Goal: Transaction & Acquisition: Purchase product/service

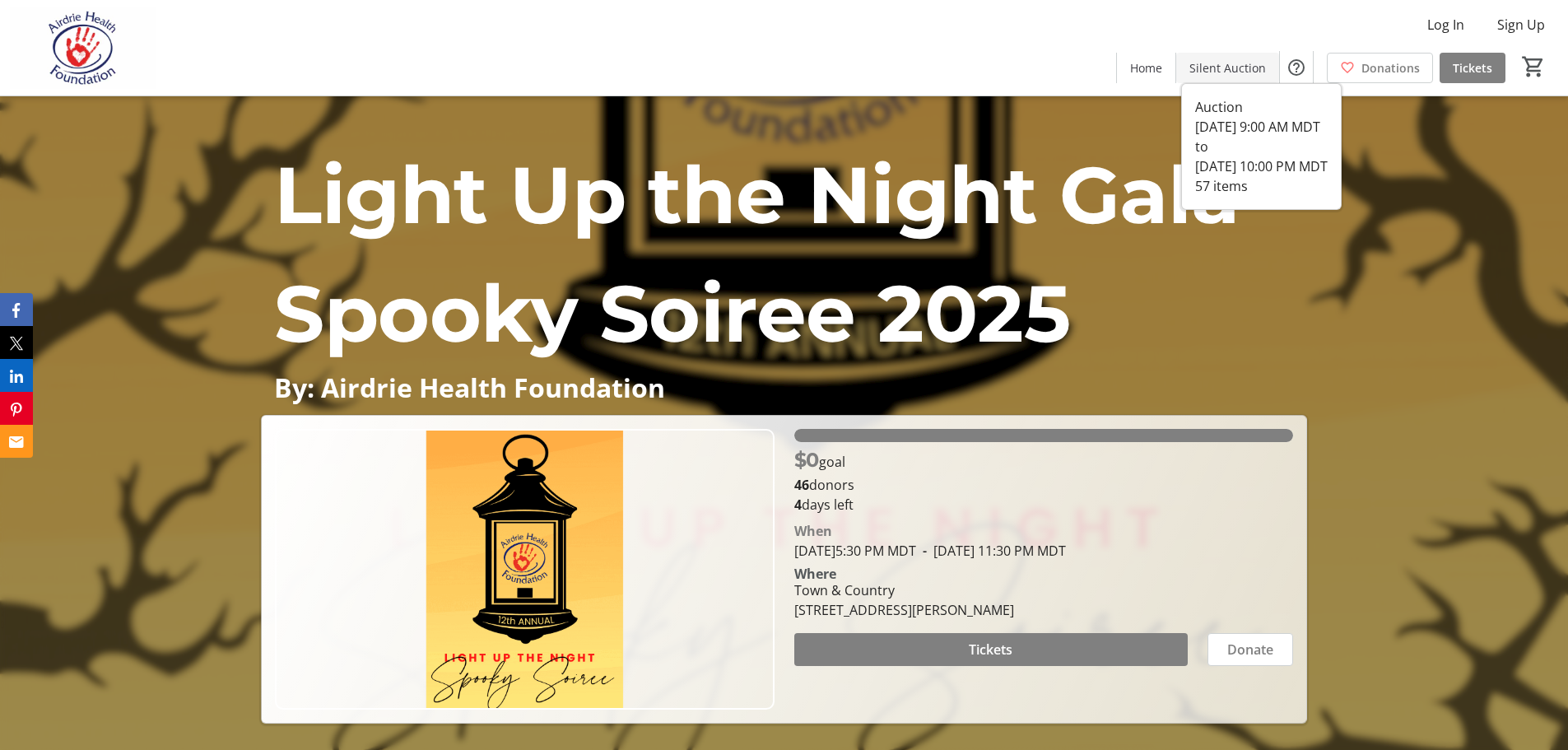
click at [1248, 66] on span "Silent Auction" at bounding box center [1227, 68] width 76 height 18
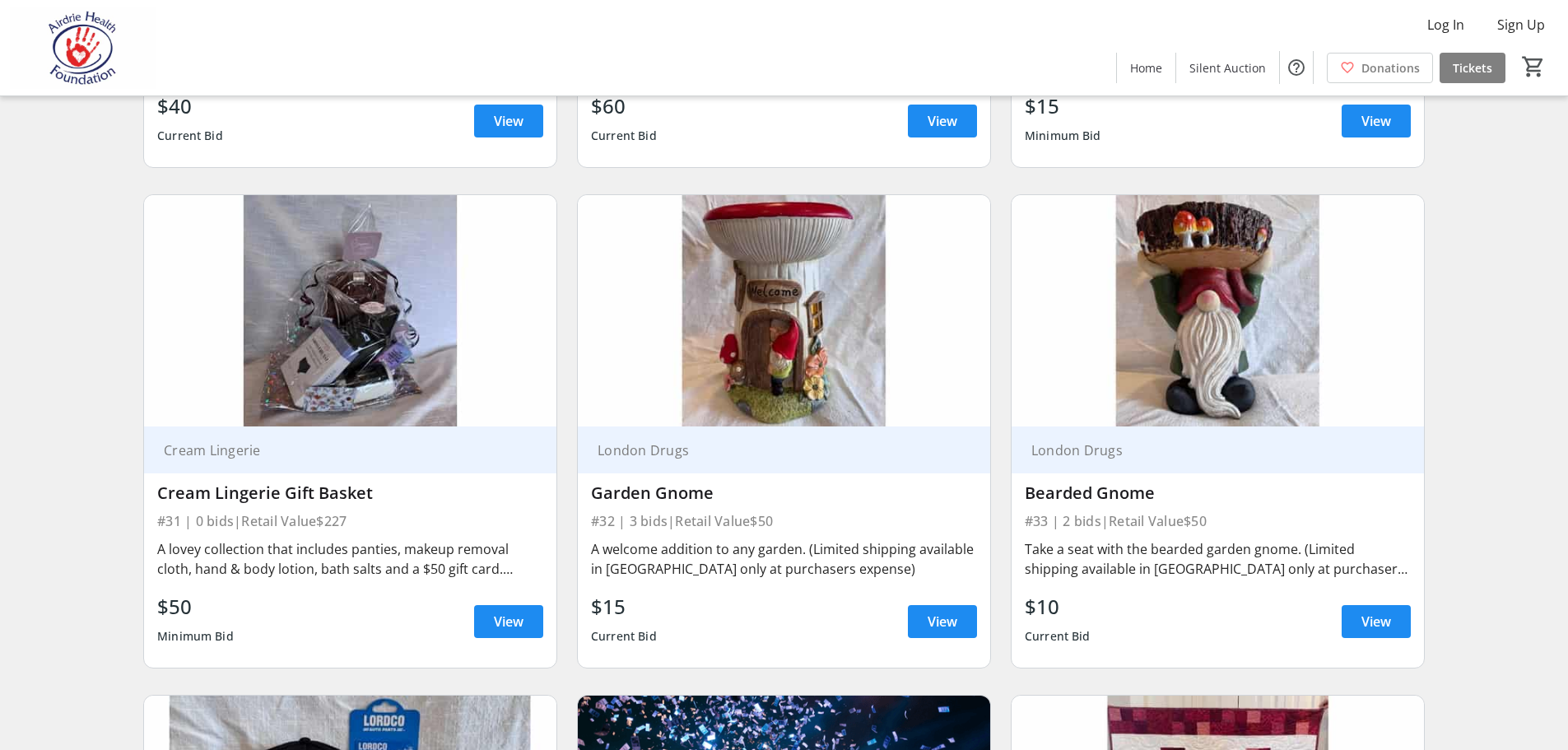
scroll to position [5127, 0]
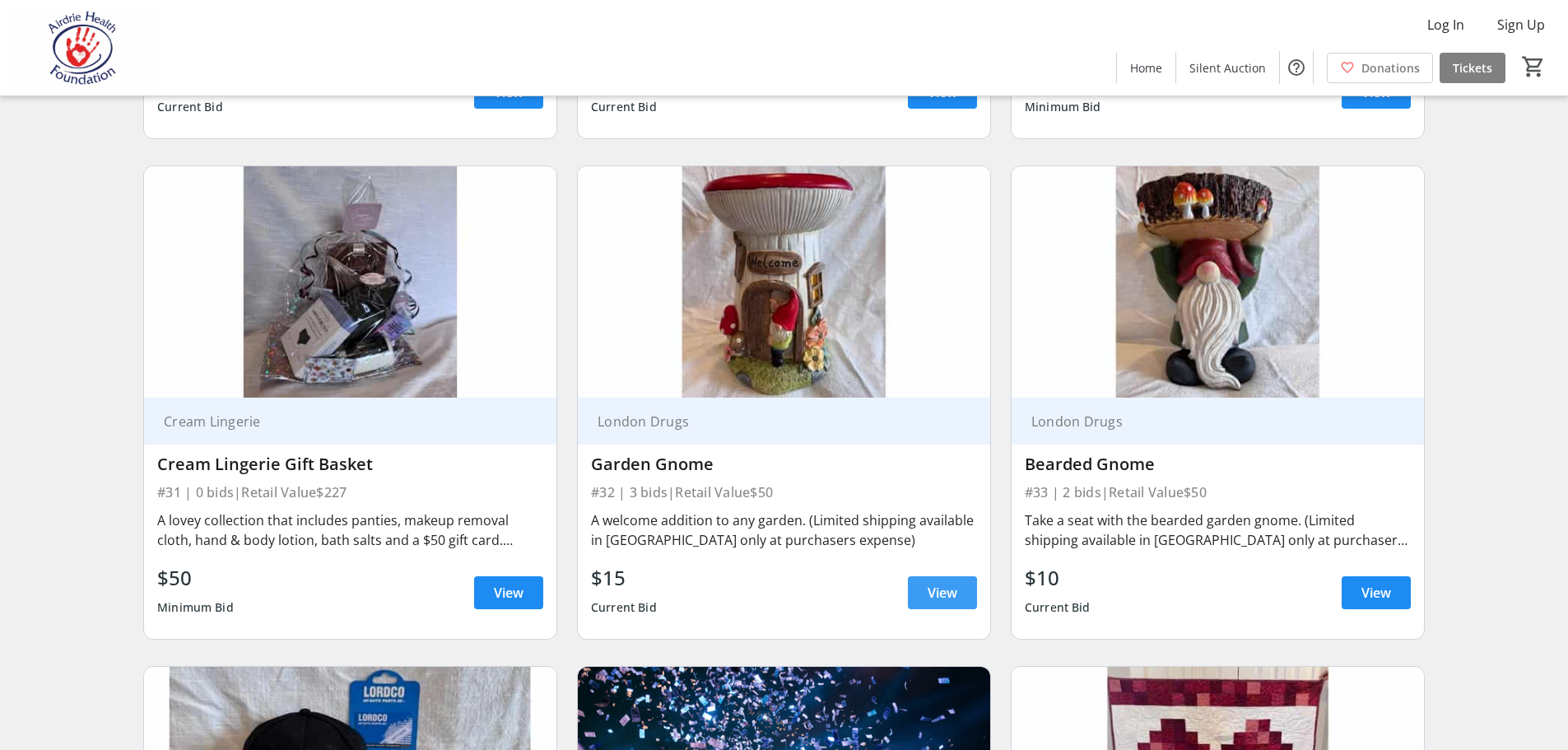
click at [957, 583] on span "View" at bounding box center [943, 592] width 30 height 20
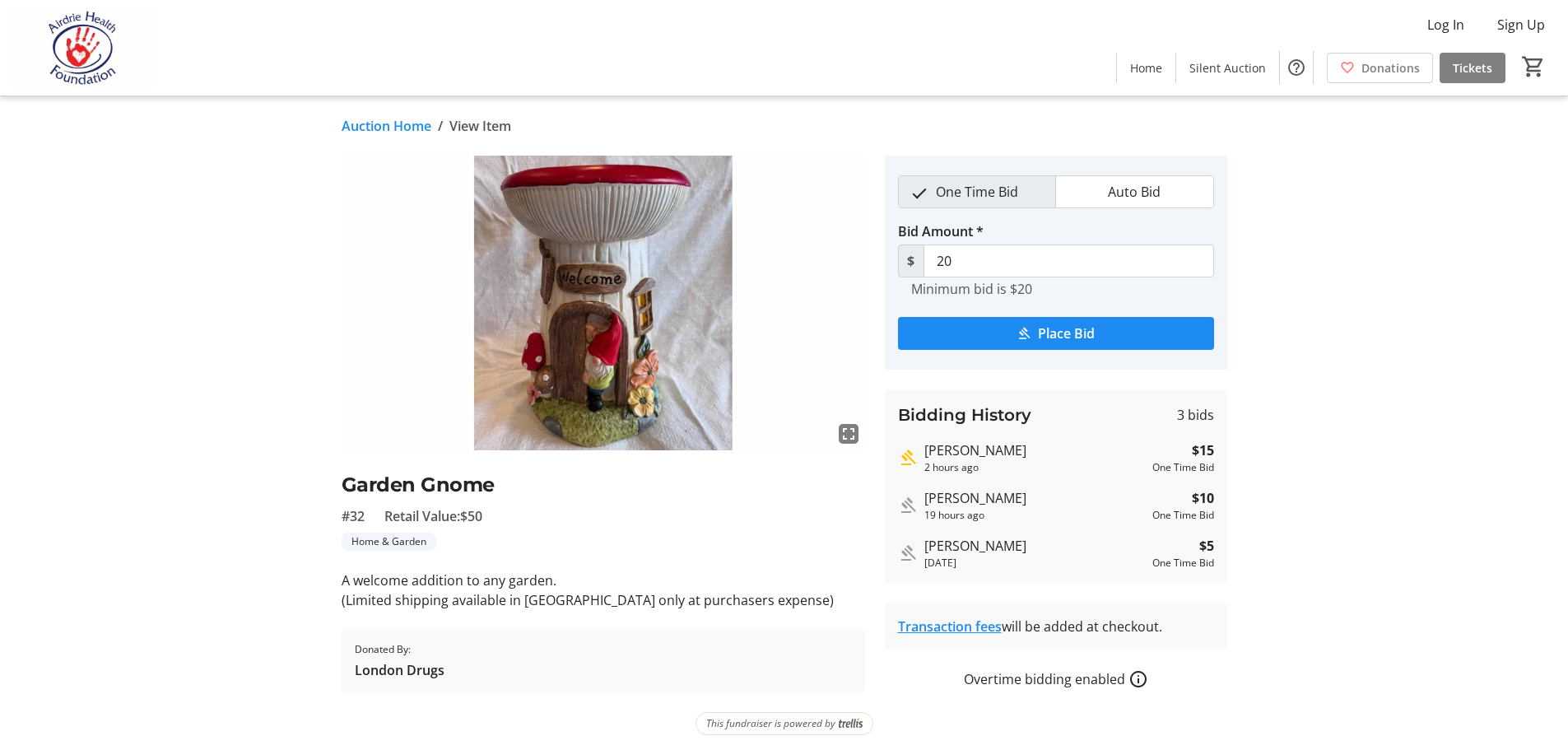
scroll to position [5, 0]
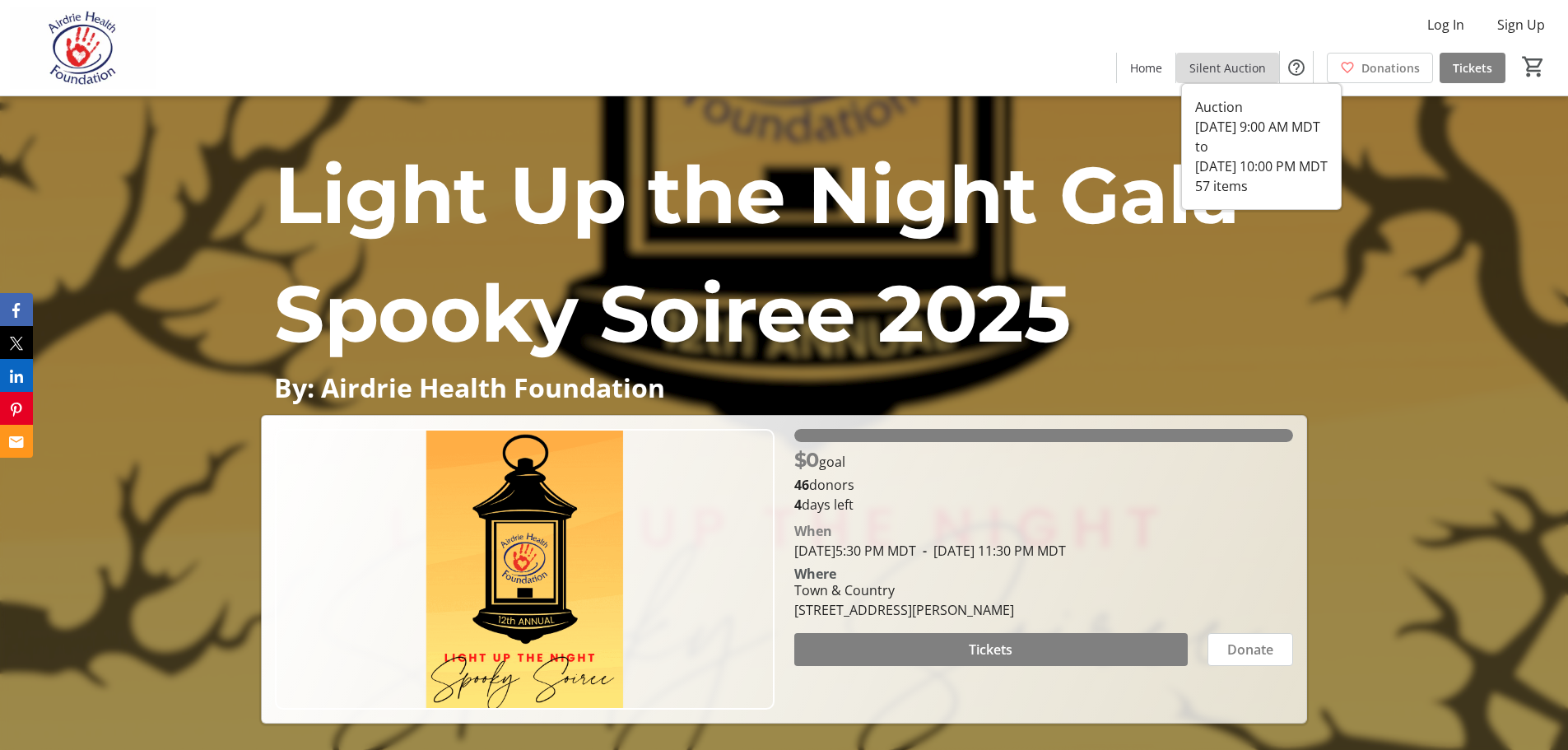
click at [1246, 66] on span "Silent Auction" at bounding box center [1227, 68] width 76 height 18
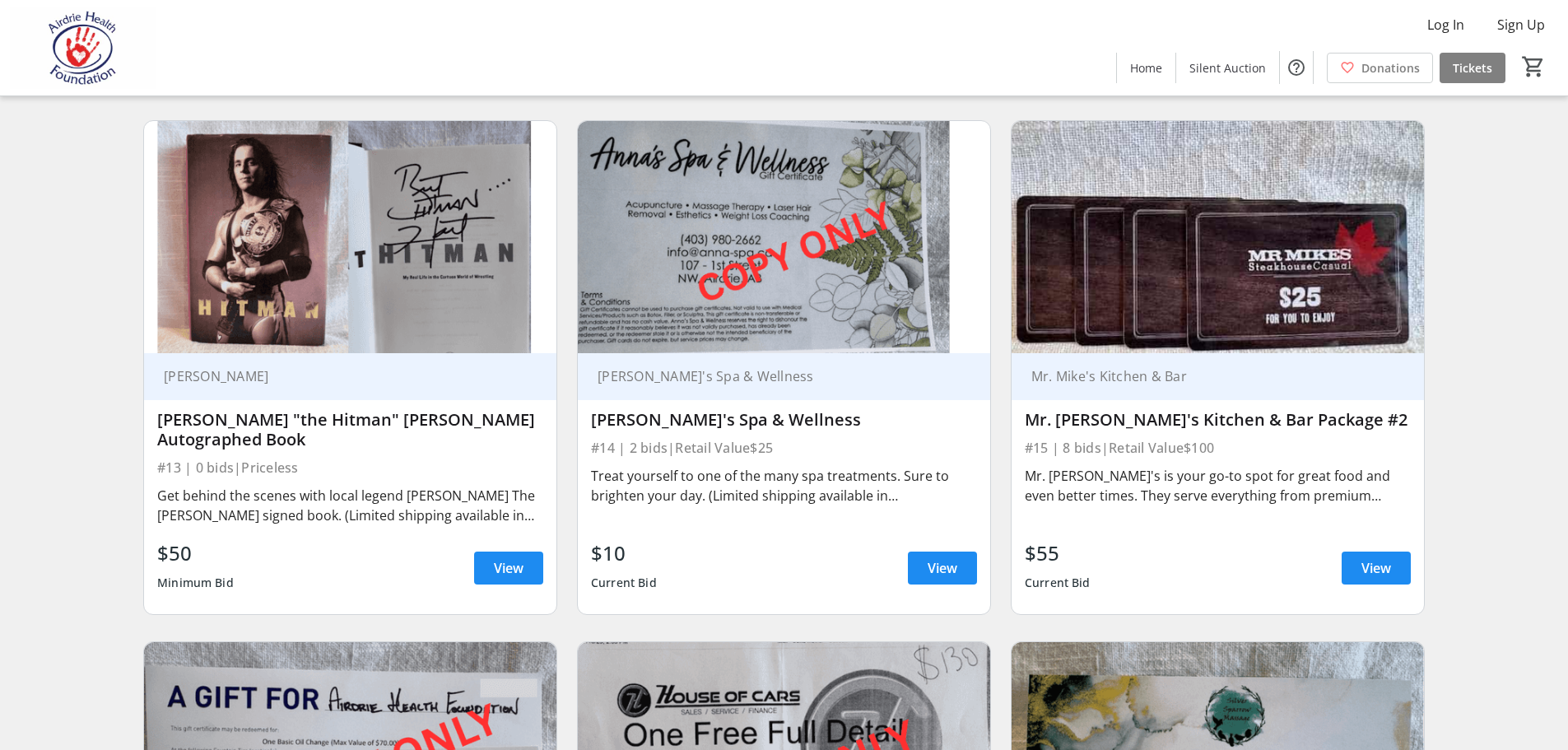
scroll to position [2150, 0]
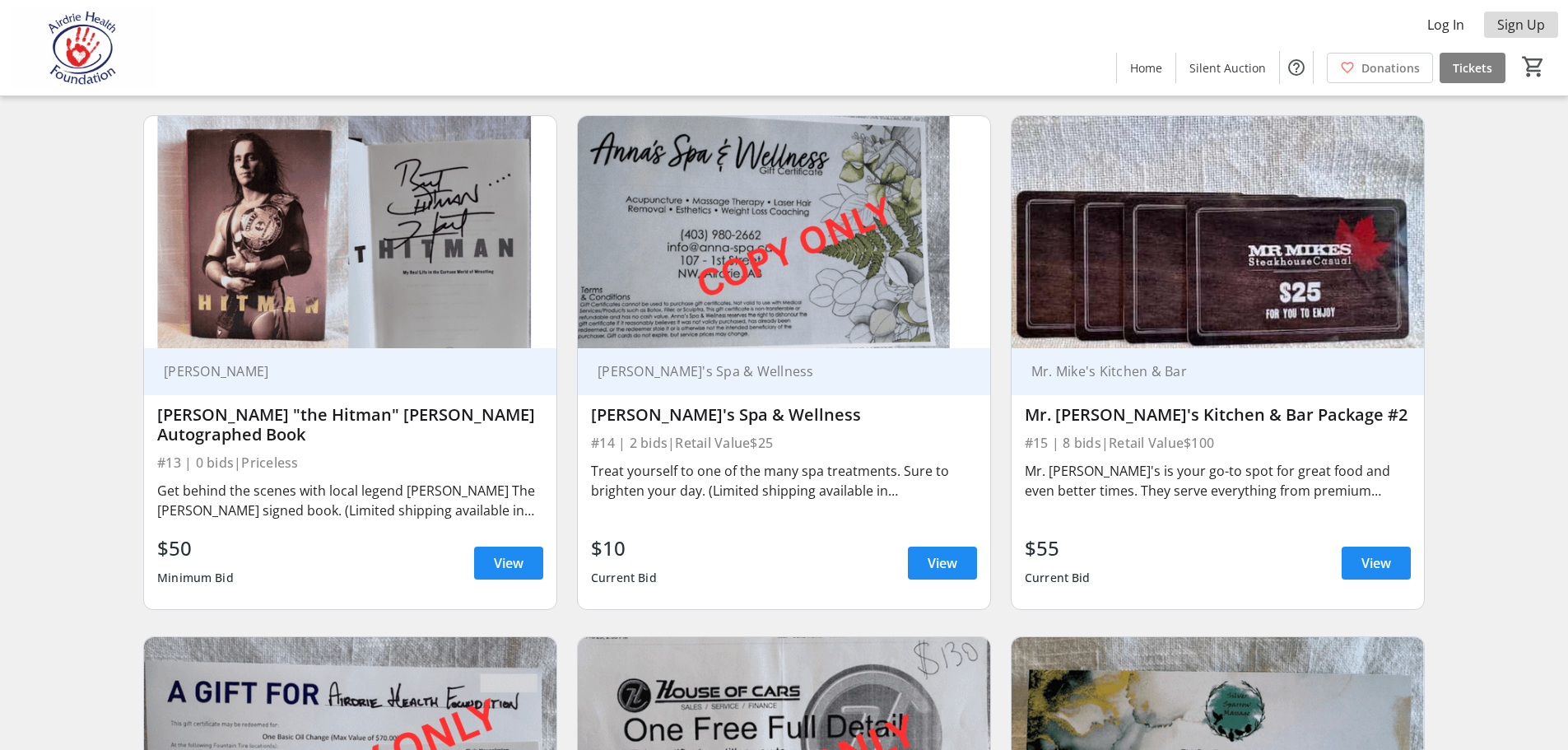
click at [1509, 20] on span "Sign Up" at bounding box center [1521, 25] width 47 height 20
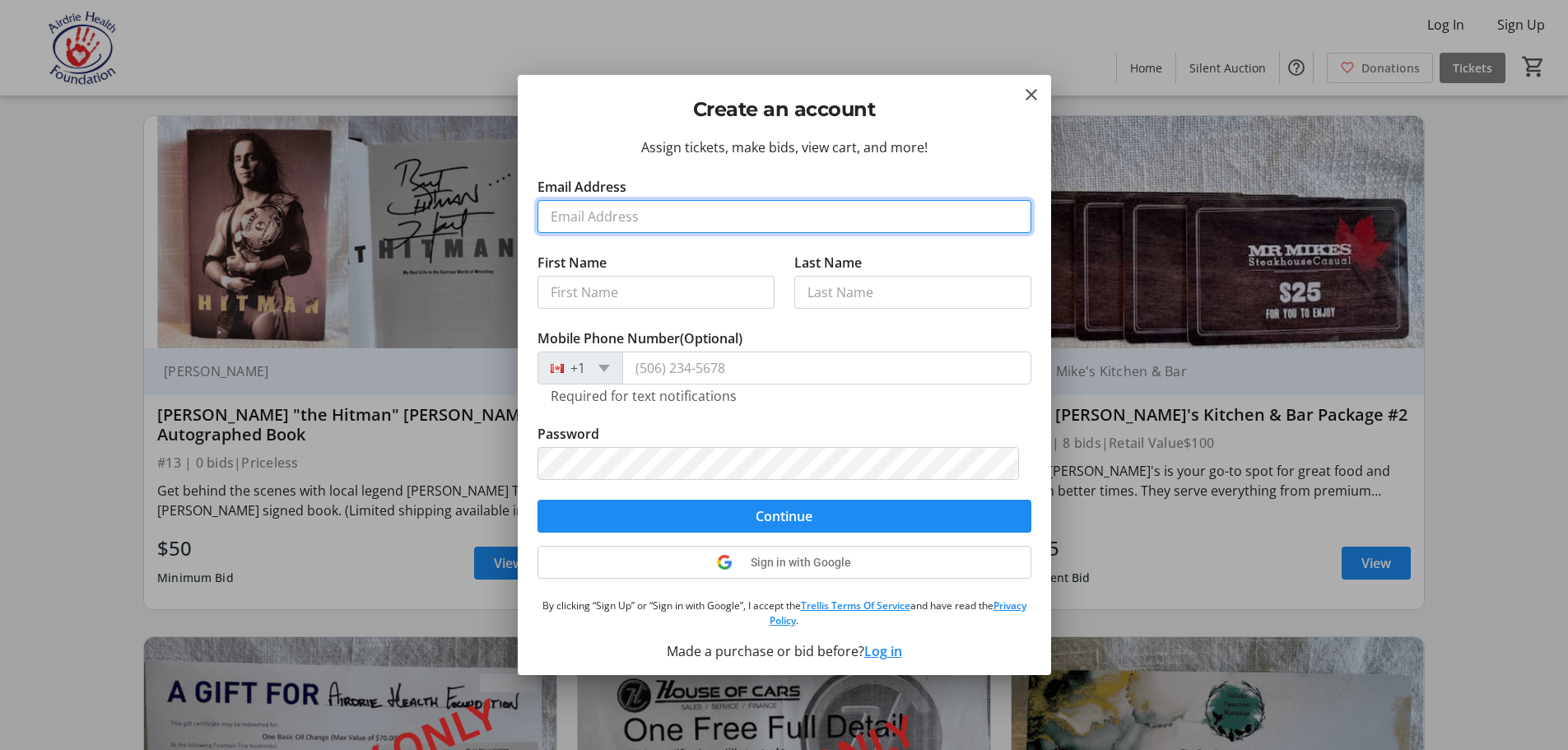
drag, startPoint x: 571, startPoint y: 217, endPoint x: 643, endPoint y: 213, distance: 72.1
click at [572, 216] on input "Email Address" at bounding box center [785, 216] width 494 height 33
type input "twhend2@gmail.com"
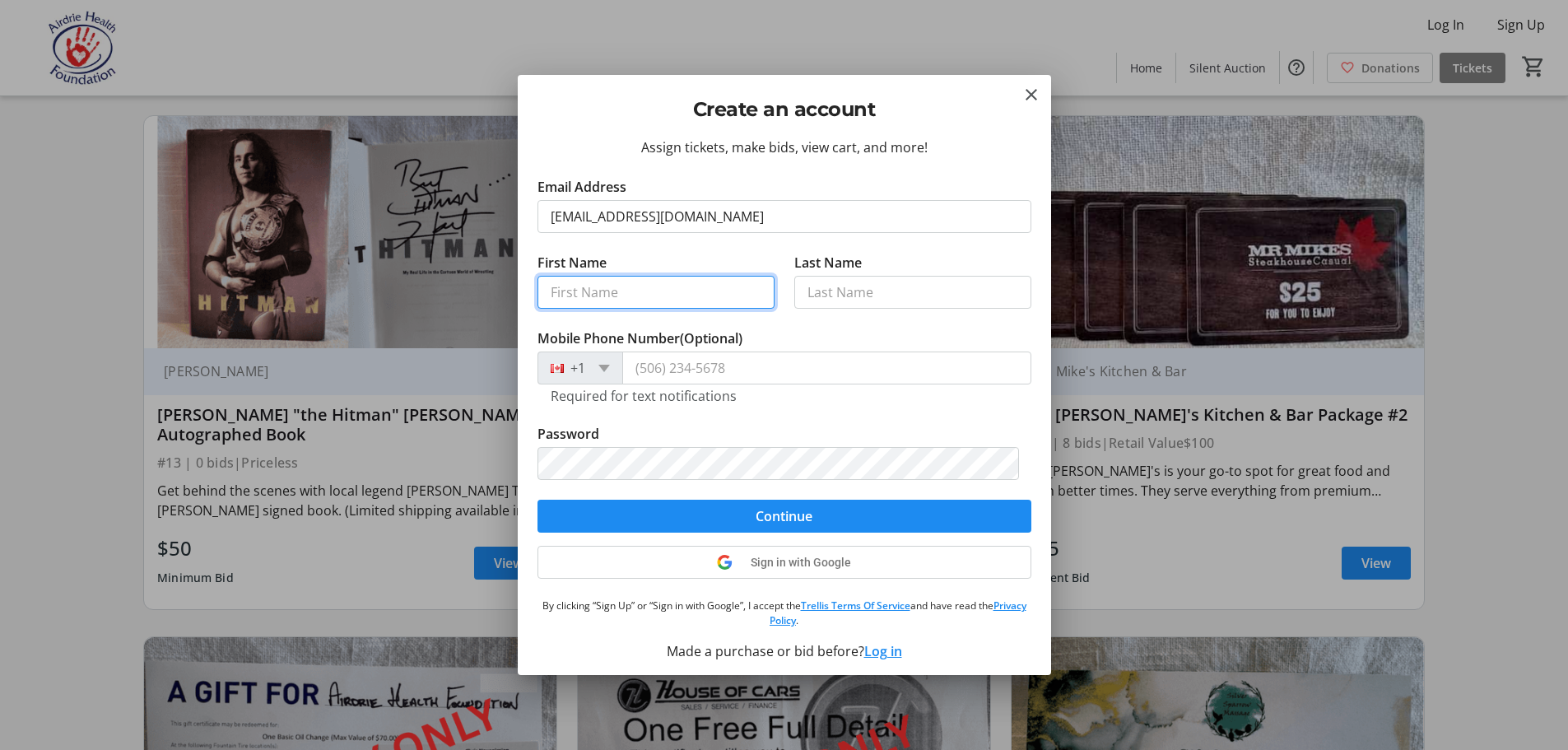
drag, startPoint x: 560, startPoint y: 294, endPoint x: 885, endPoint y: 330, distance: 327.0
click at [563, 294] on input "First Name" at bounding box center [656, 293] width 237 height 33
type input "Theresa"
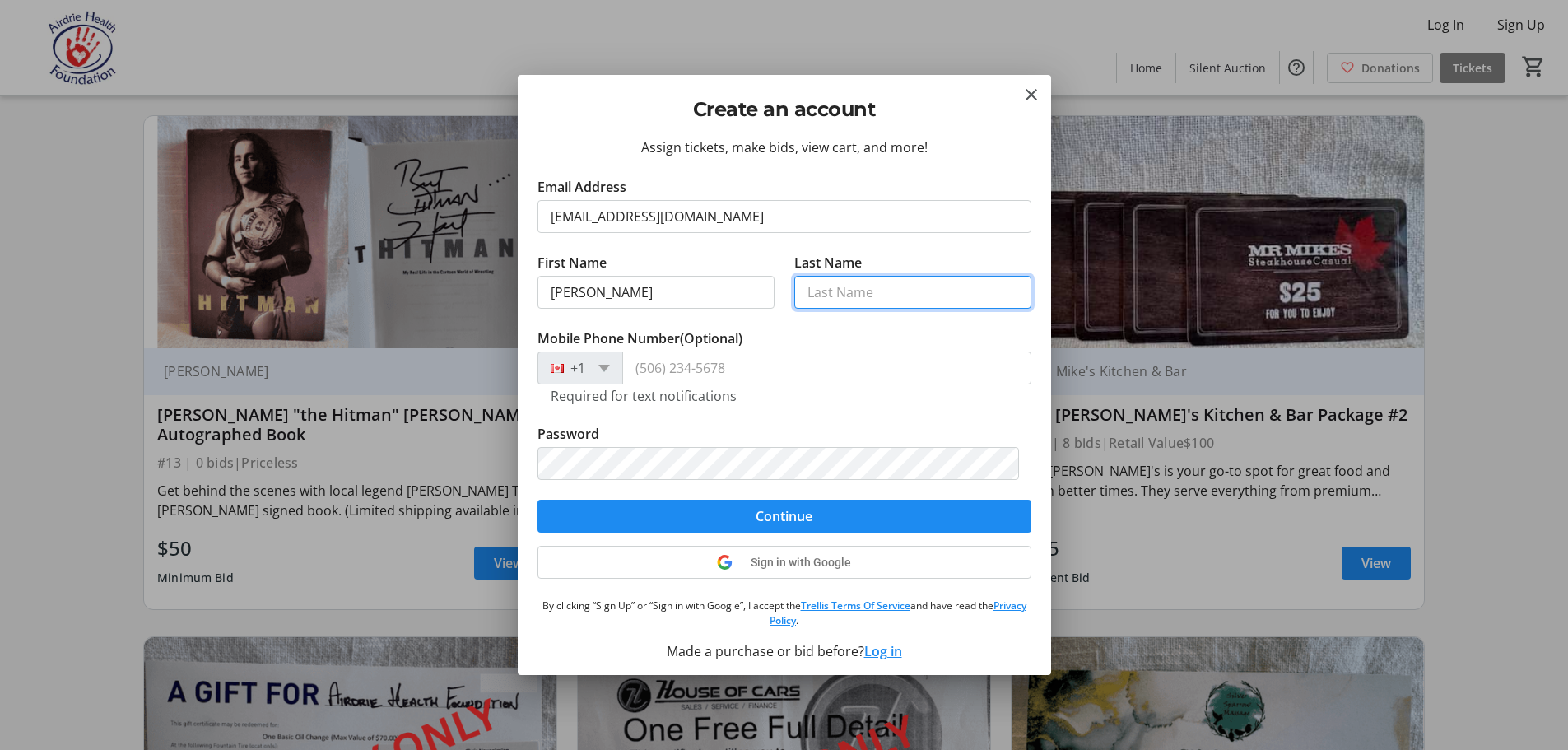
click at [819, 291] on input "Last Name" at bounding box center [913, 293] width 237 height 33
type input "Henderson"
click at [875, 651] on div "Assign tickets, make bids, view cart, and more! Email Address twhend2@gmail.com…" at bounding box center [784, 407] width 533 height 538
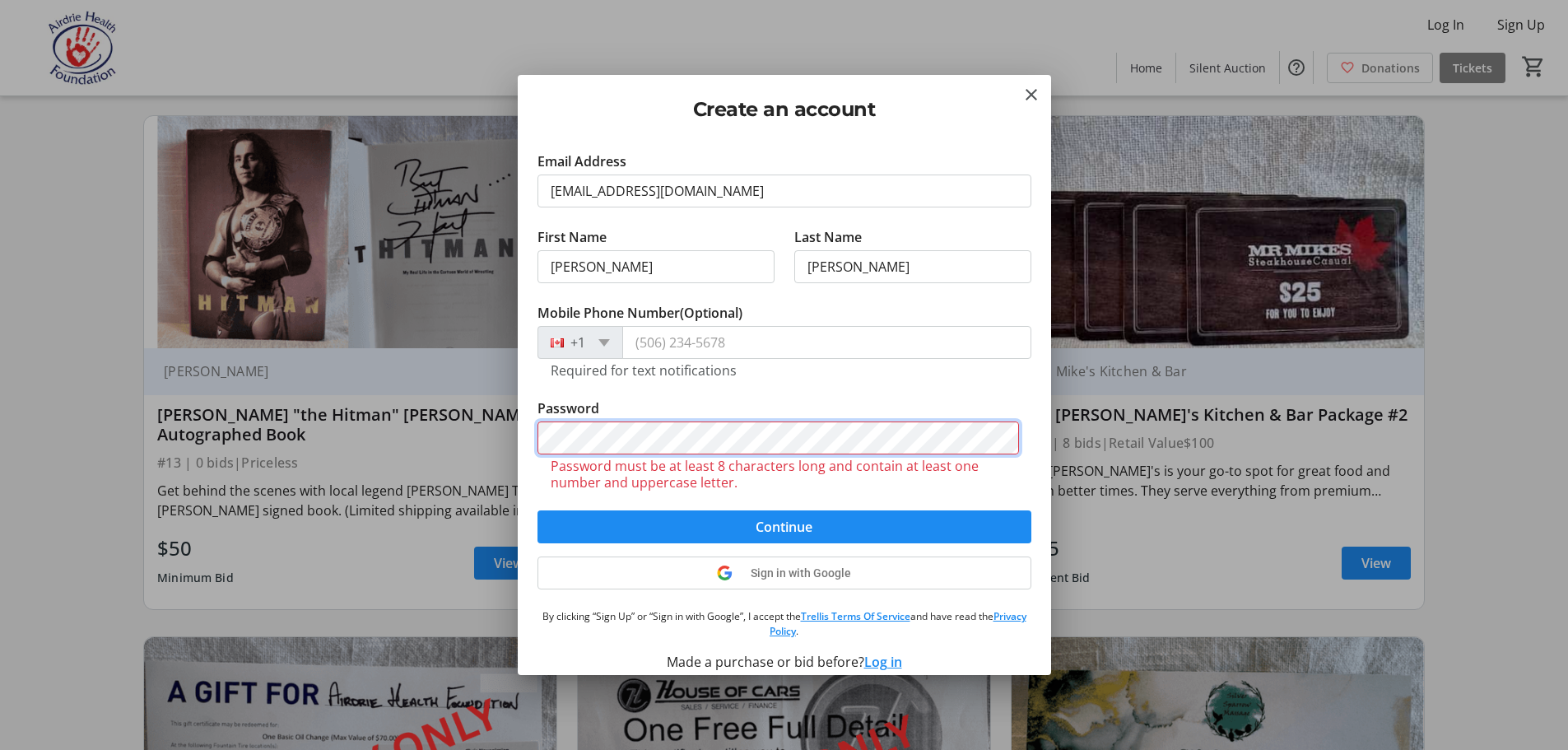
scroll to position [6, 0]
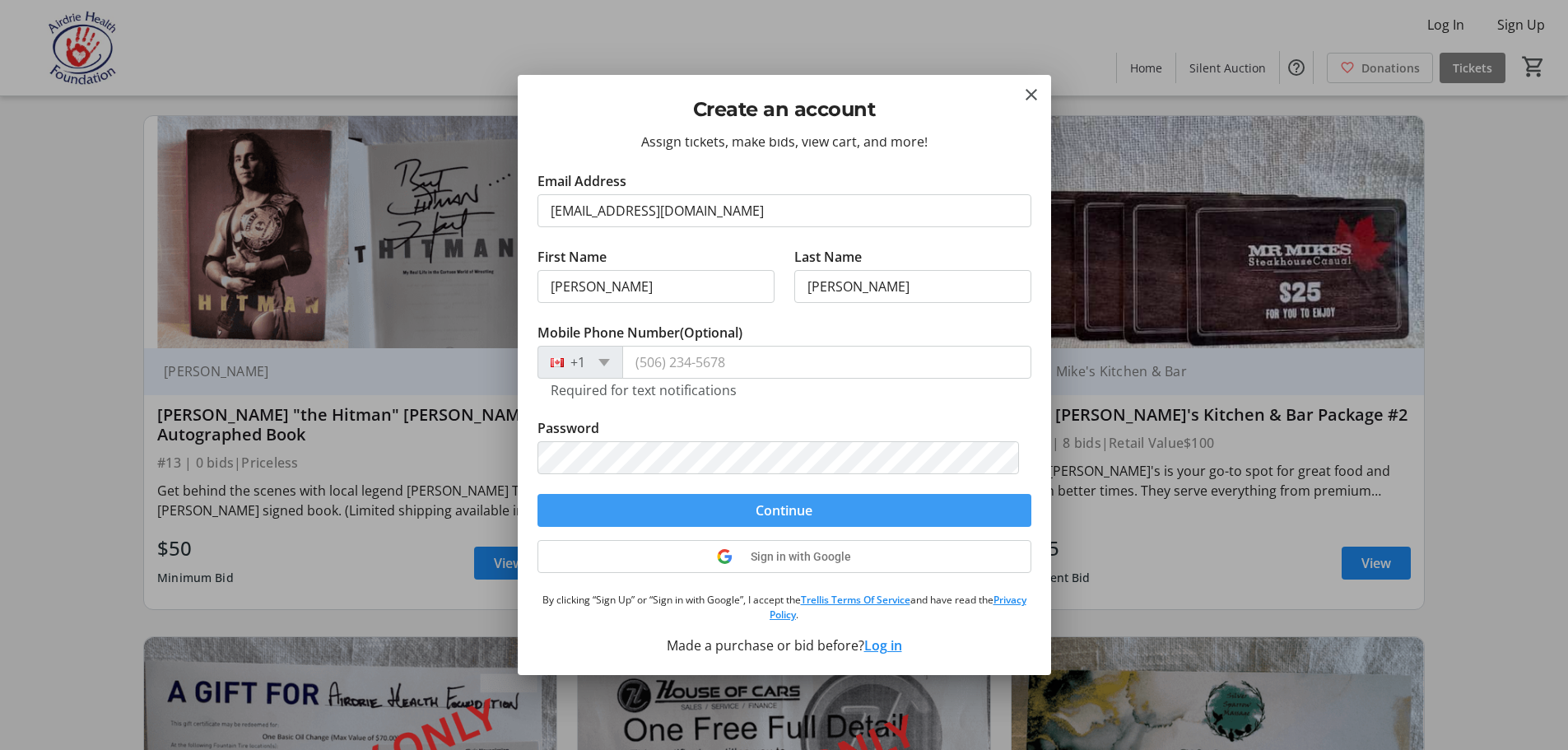
click at [786, 506] on span "Continue" at bounding box center [784, 510] width 57 height 20
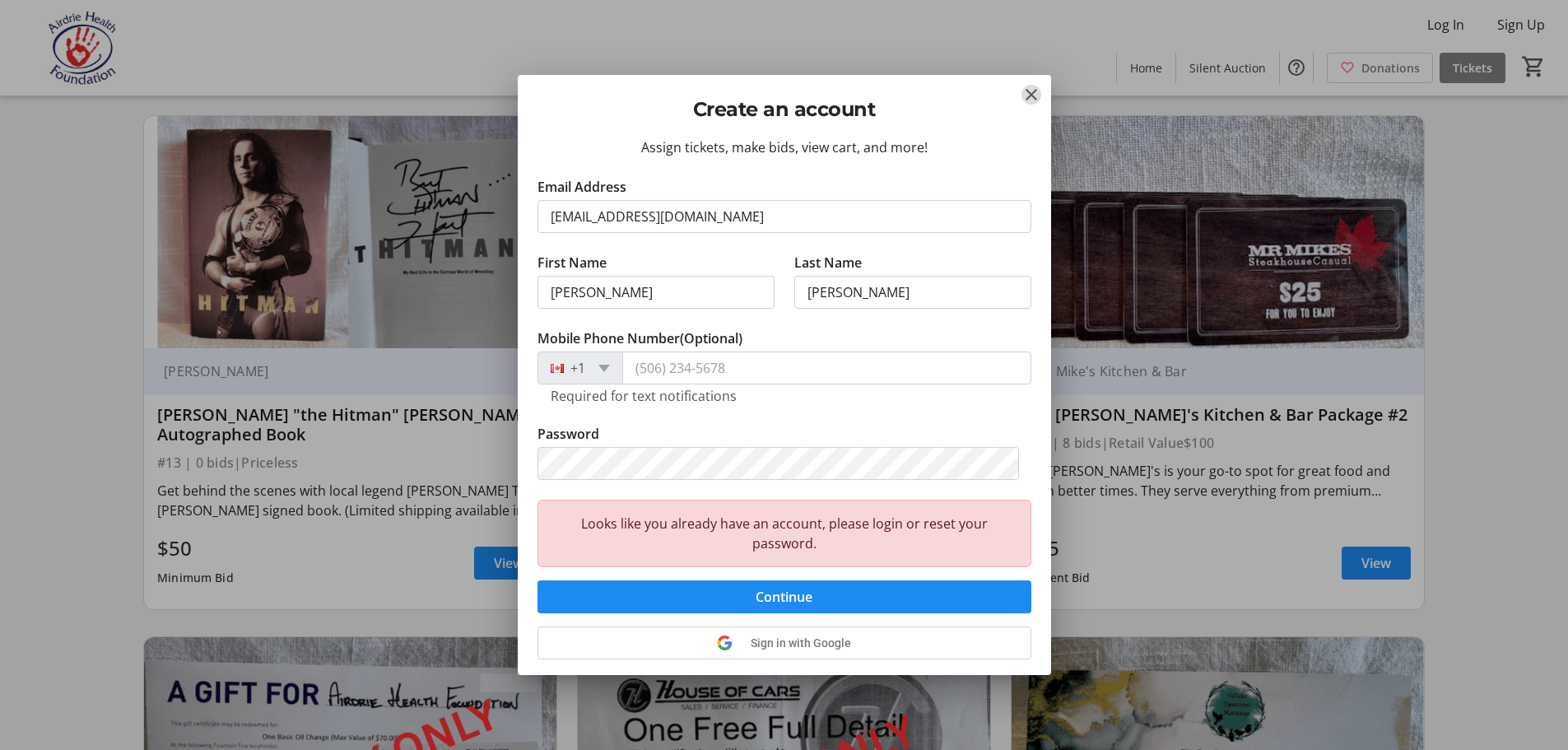
click at [1035, 96] on mat-icon "Close" at bounding box center [1031, 95] width 20 height 20
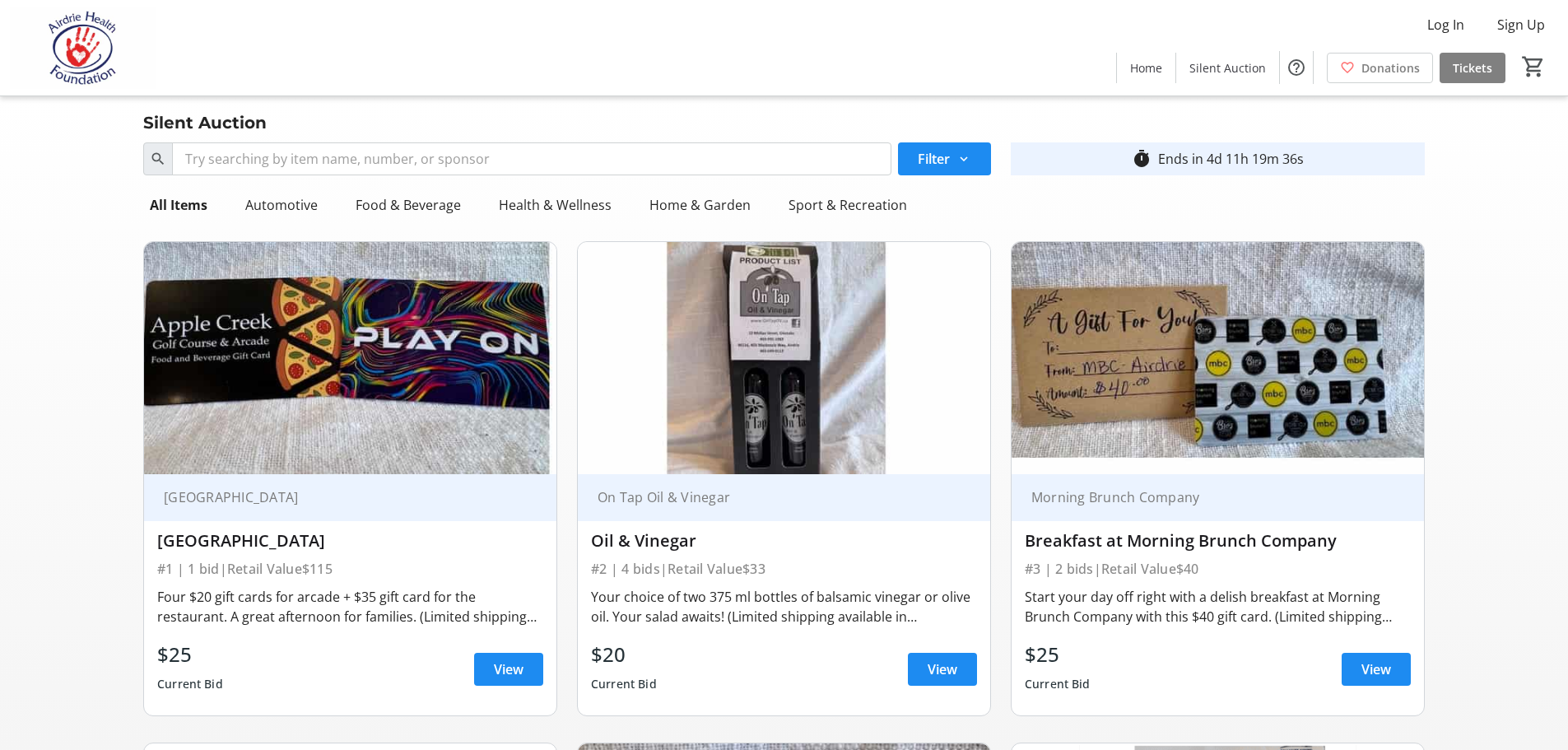
scroll to position [2150, 0]
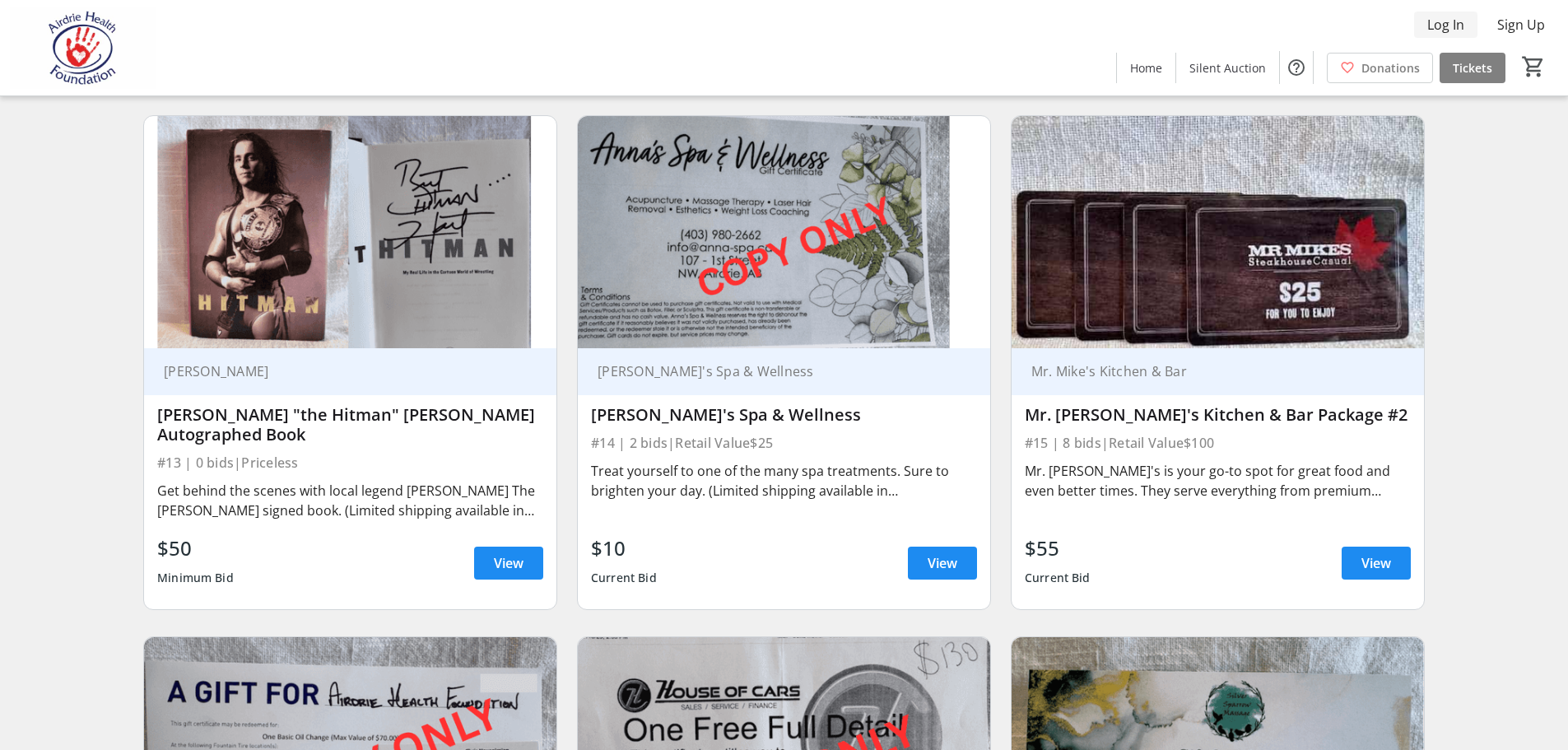
click at [1451, 24] on span "Log In" at bounding box center [1445, 25] width 37 height 20
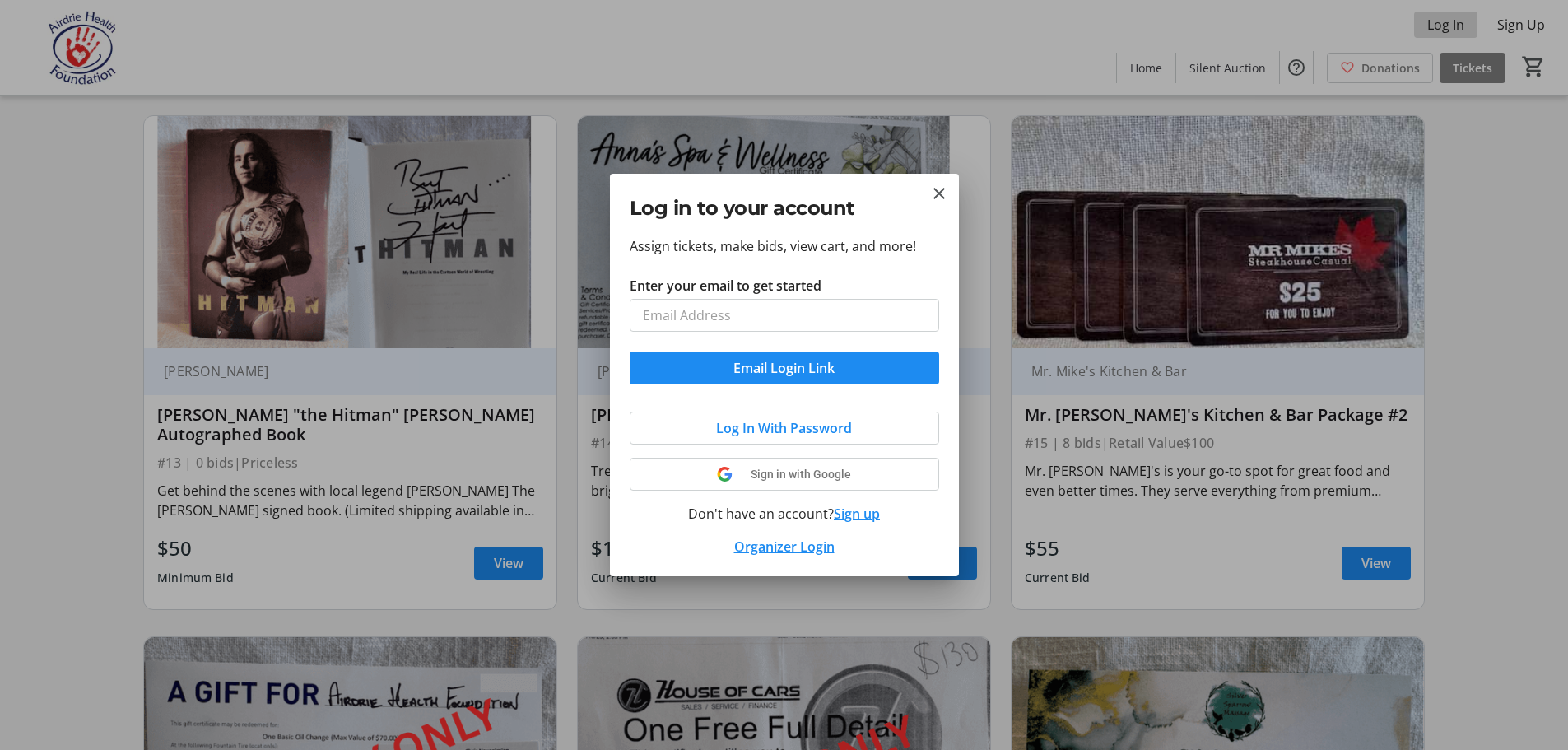
scroll to position [0, 0]
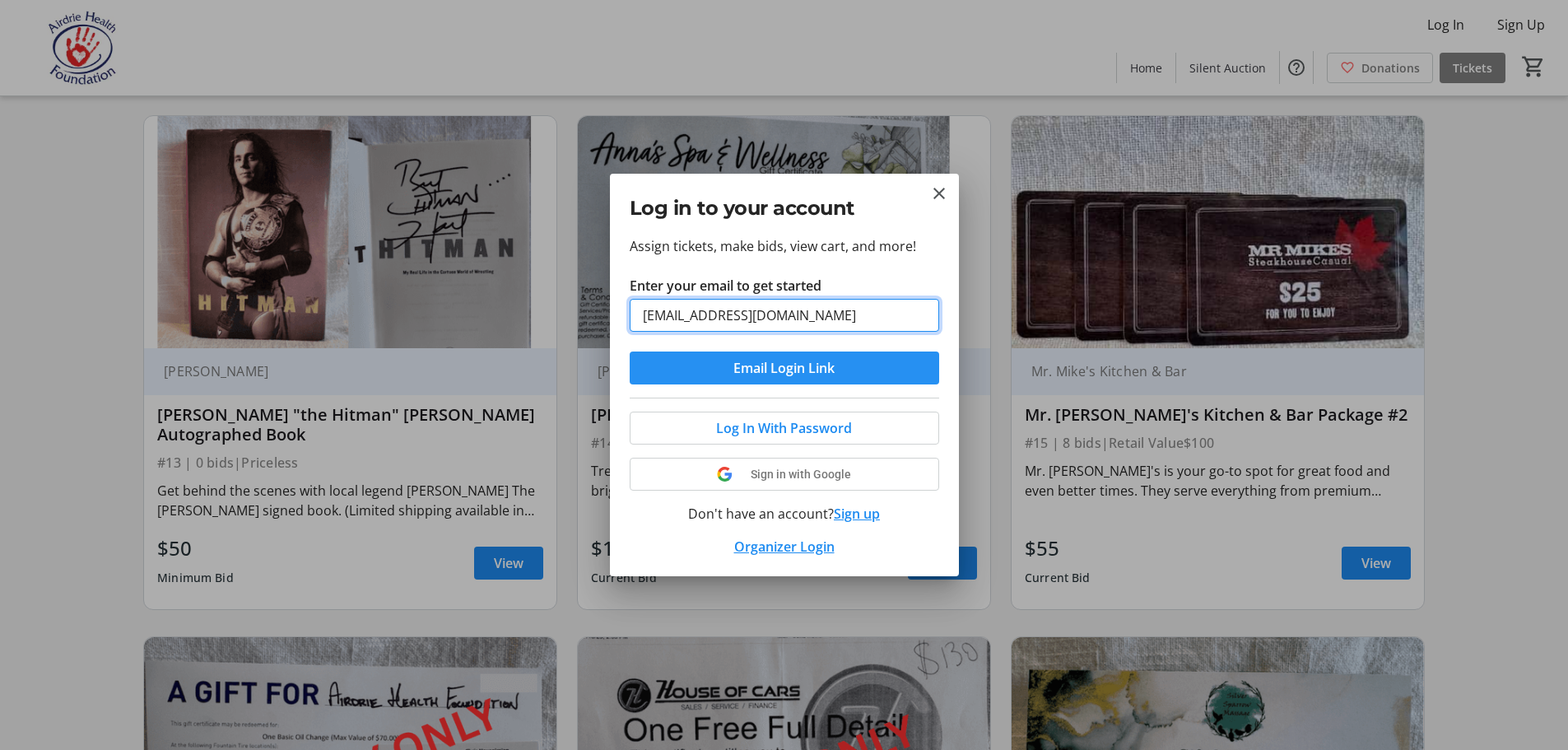
type input "twhend2@gmail.com"
click at [797, 367] on span "Email Login Link" at bounding box center [784, 368] width 102 height 20
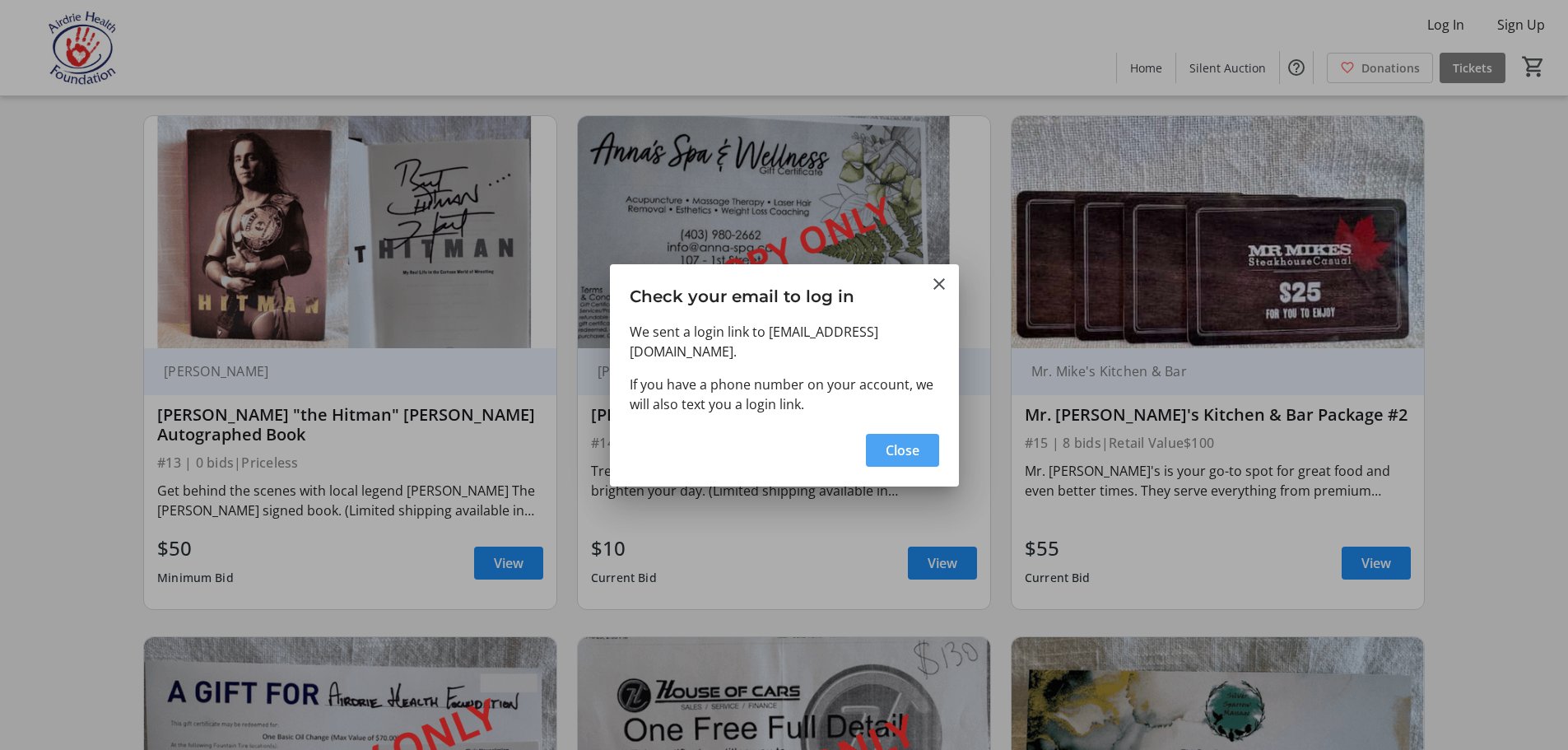
click at [913, 441] on span "Close" at bounding box center [902, 450] width 34 height 20
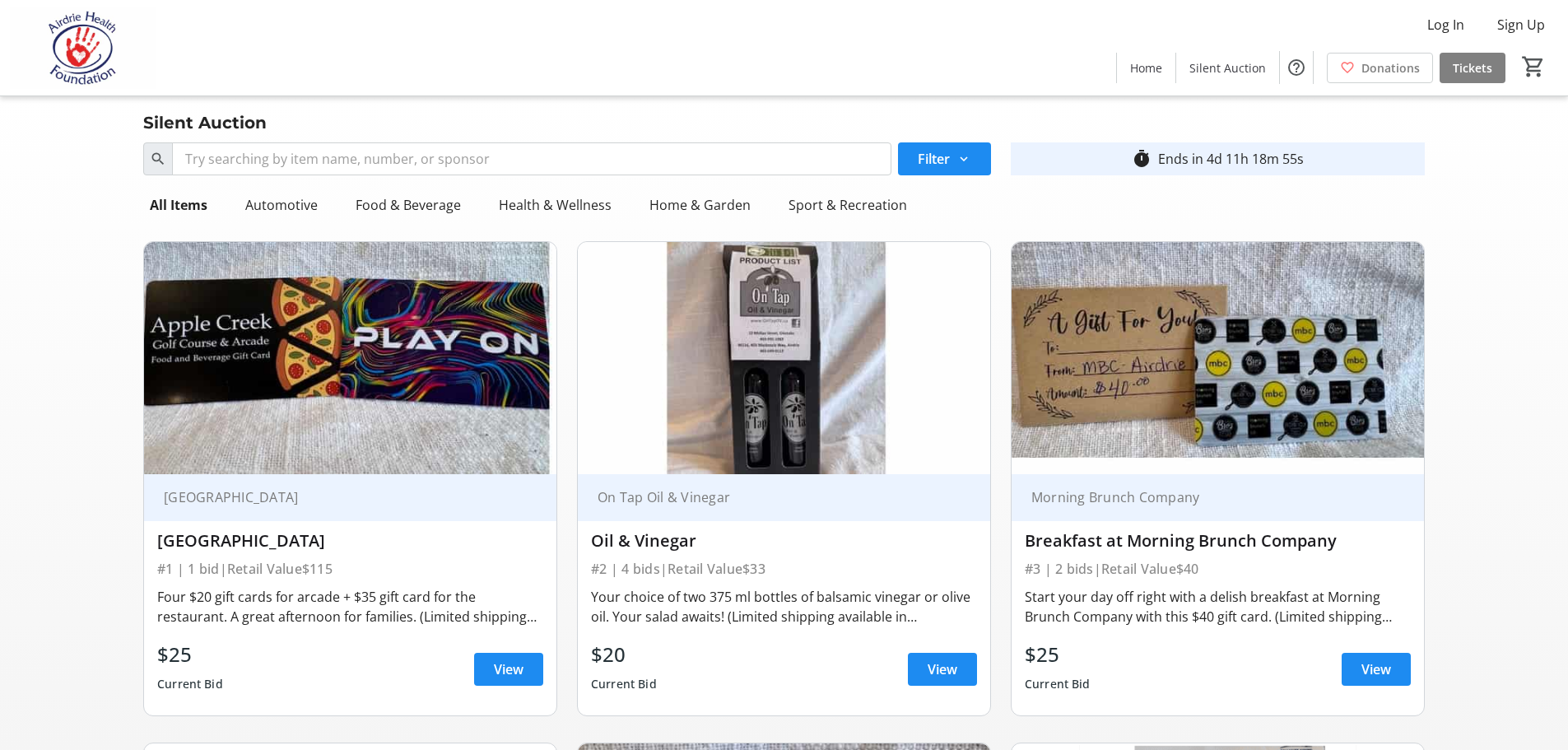
scroll to position [2150, 0]
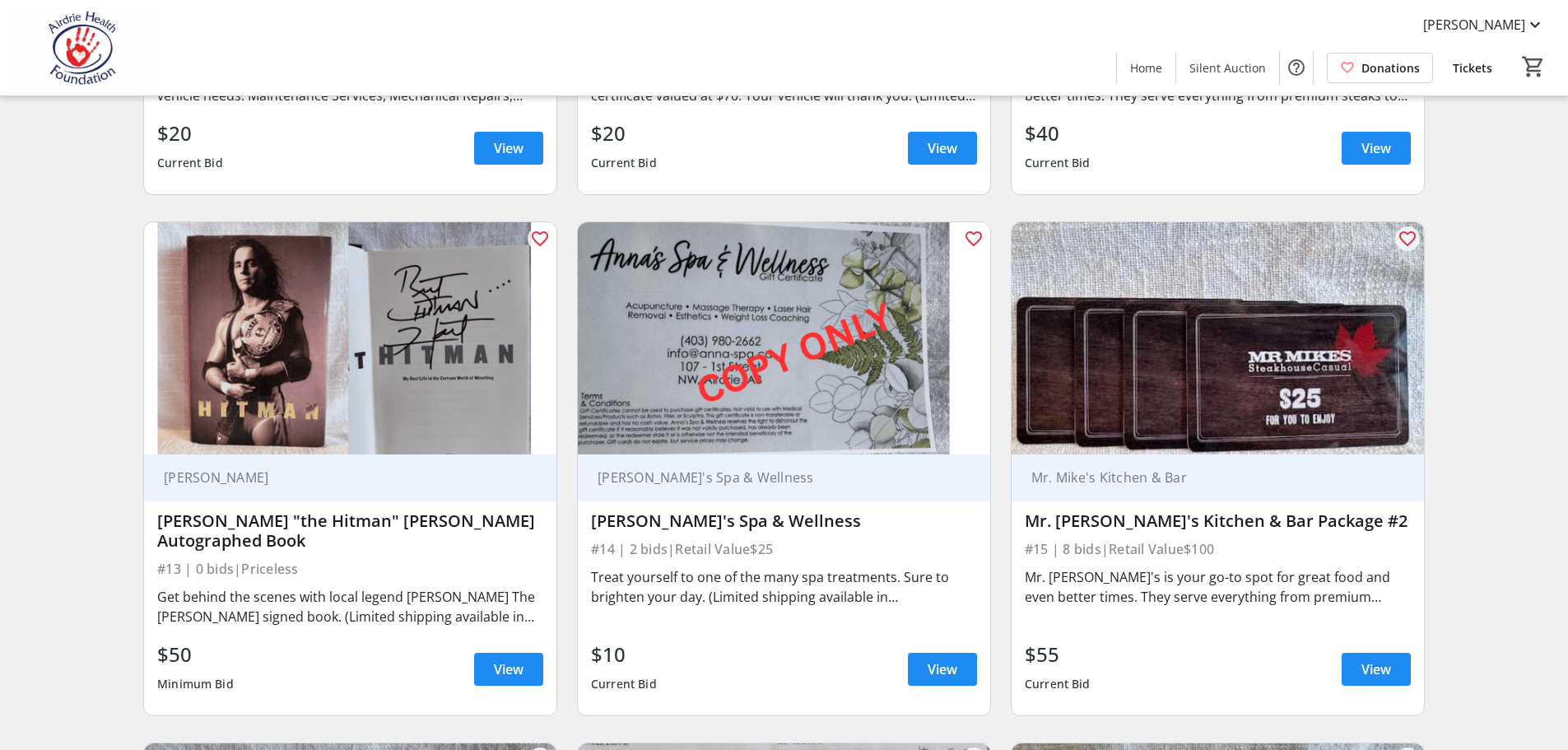
scroll to position [2098, 0]
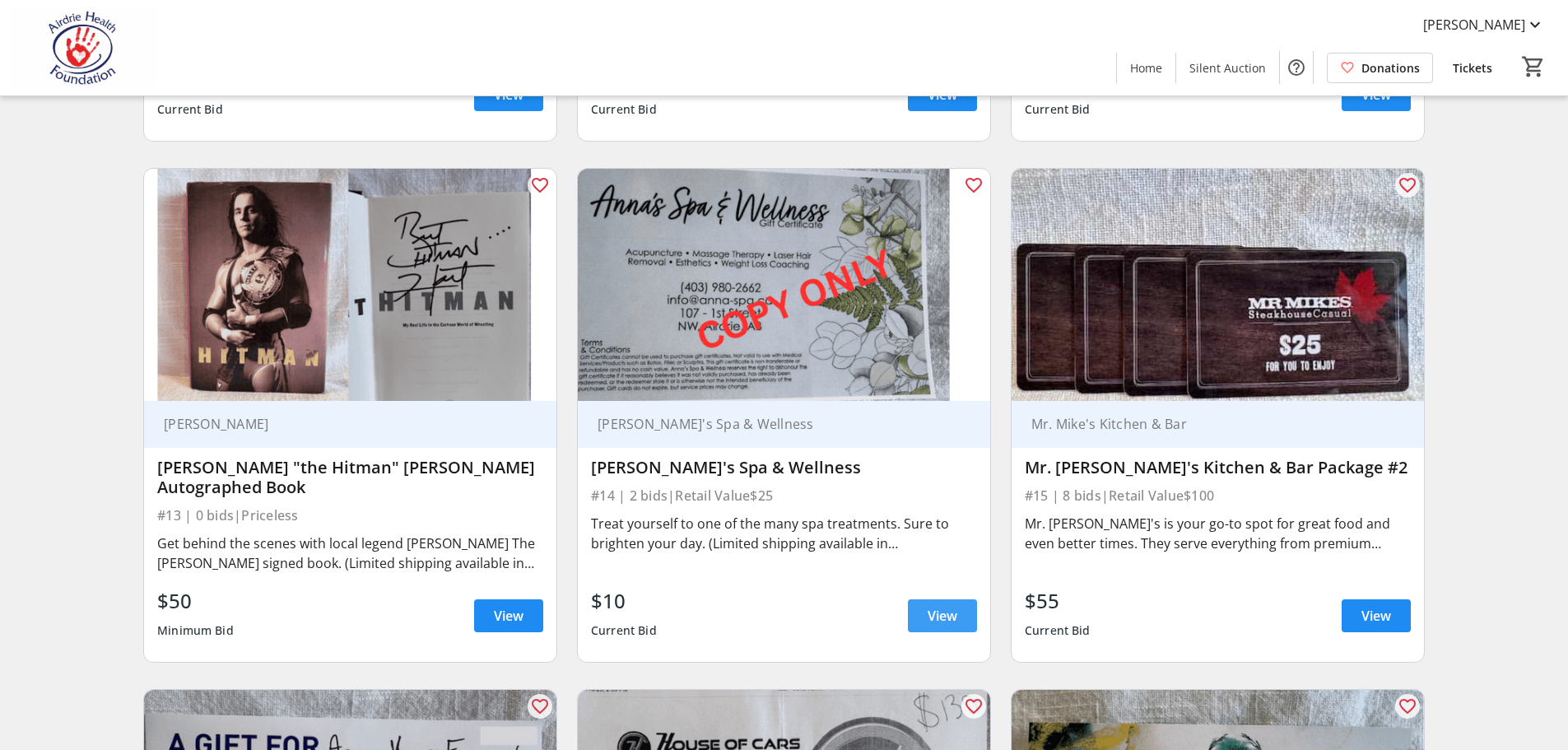
click at [941, 606] on span "View" at bounding box center [943, 616] width 30 height 20
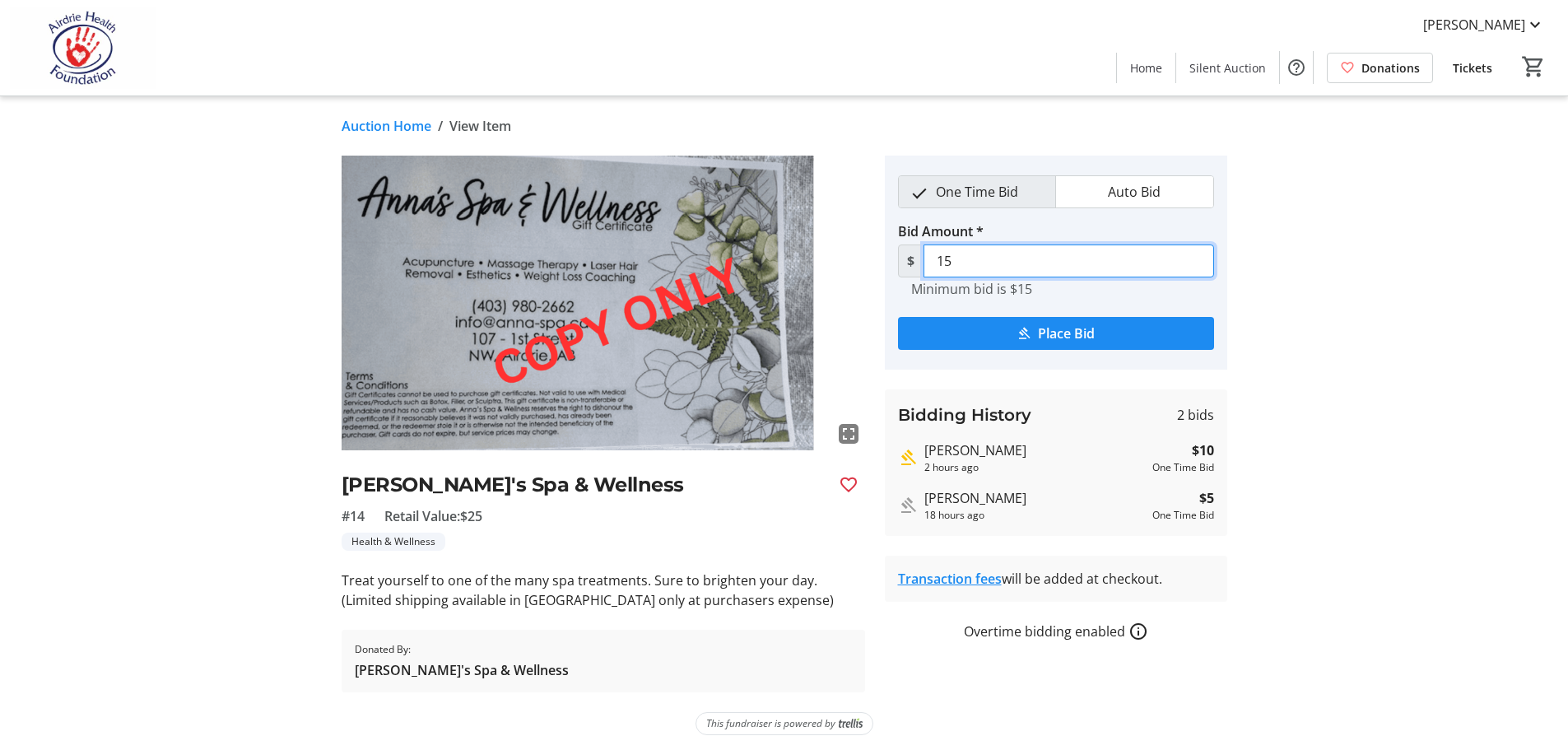
click at [955, 259] on input "15" at bounding box center [1069, 261] width 291 height 33
type input "1"
type input "2"
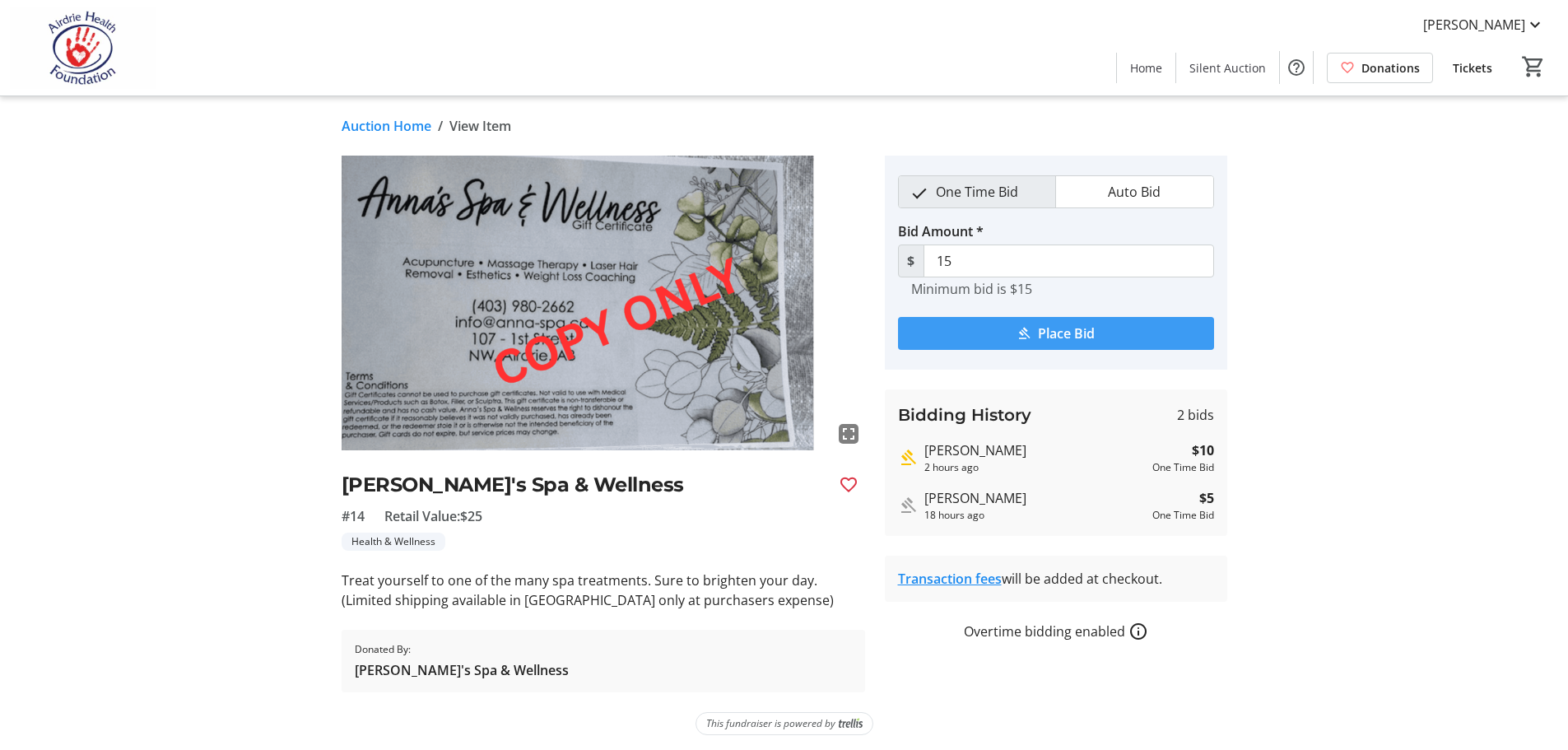
click at [1073, 334] on span "Place Bid" at bounding box center [1066, 333] width 57 height 20
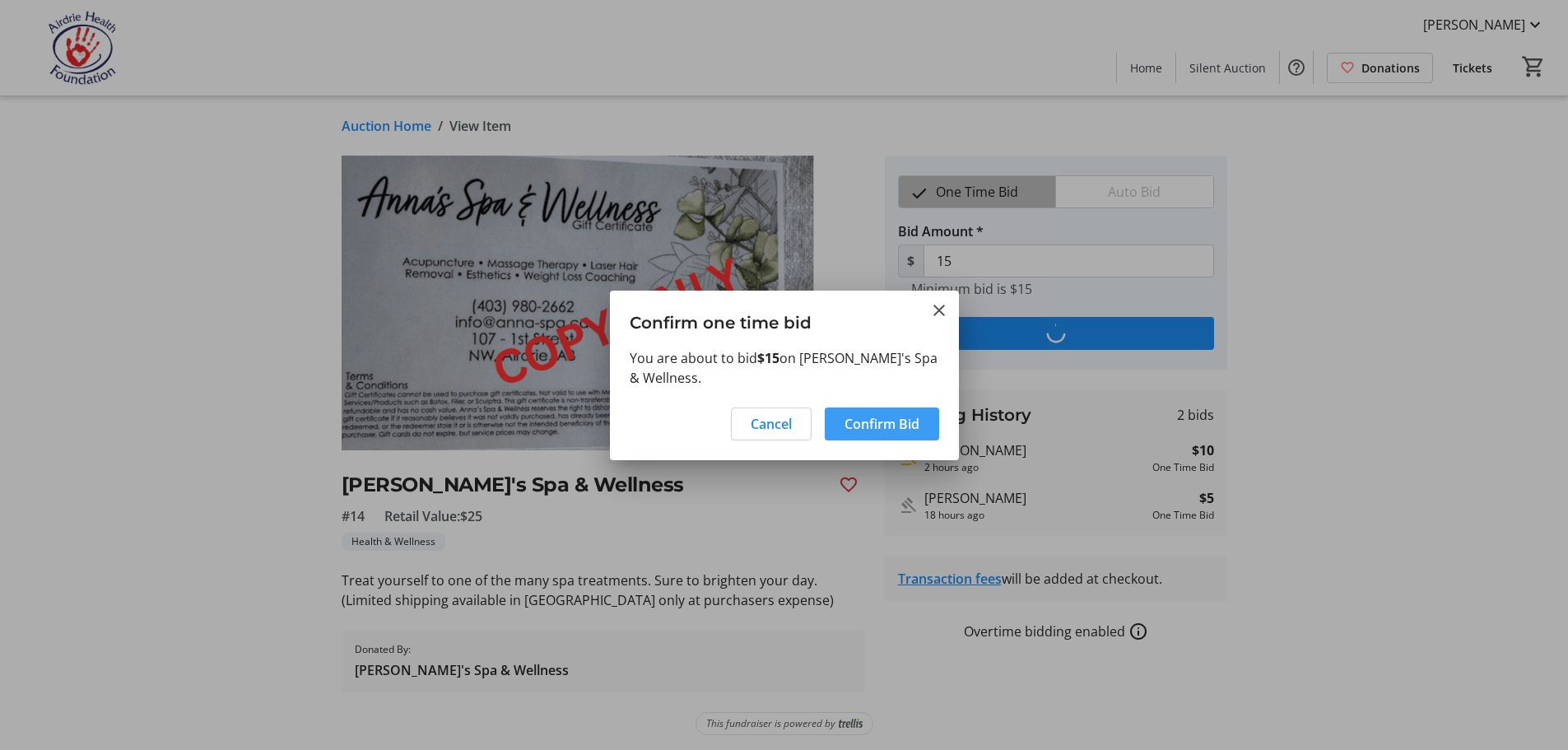
click at [882, 421] on span "Confirm Bid" at bounding box center [882, 424] width 75 height 20
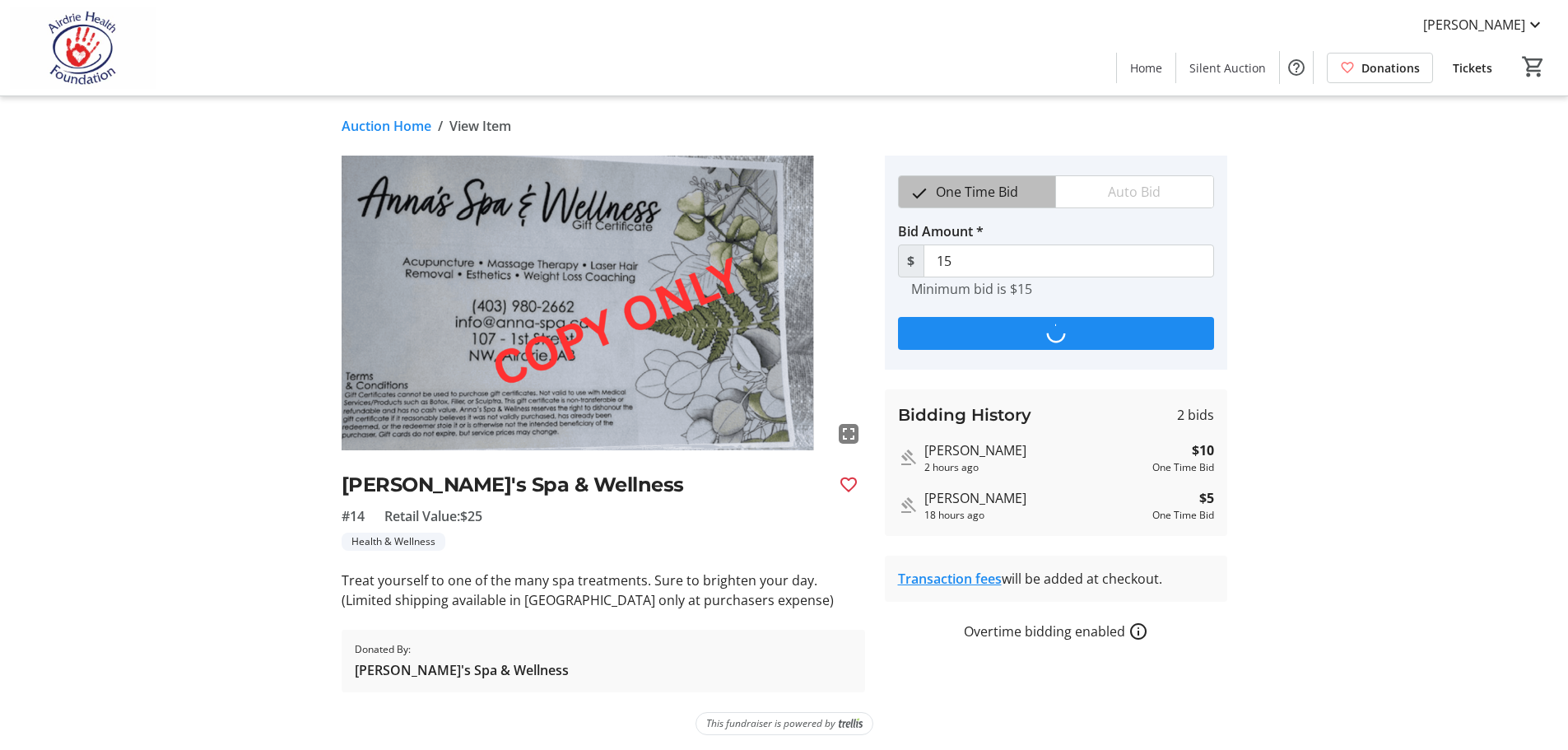
type input "20"
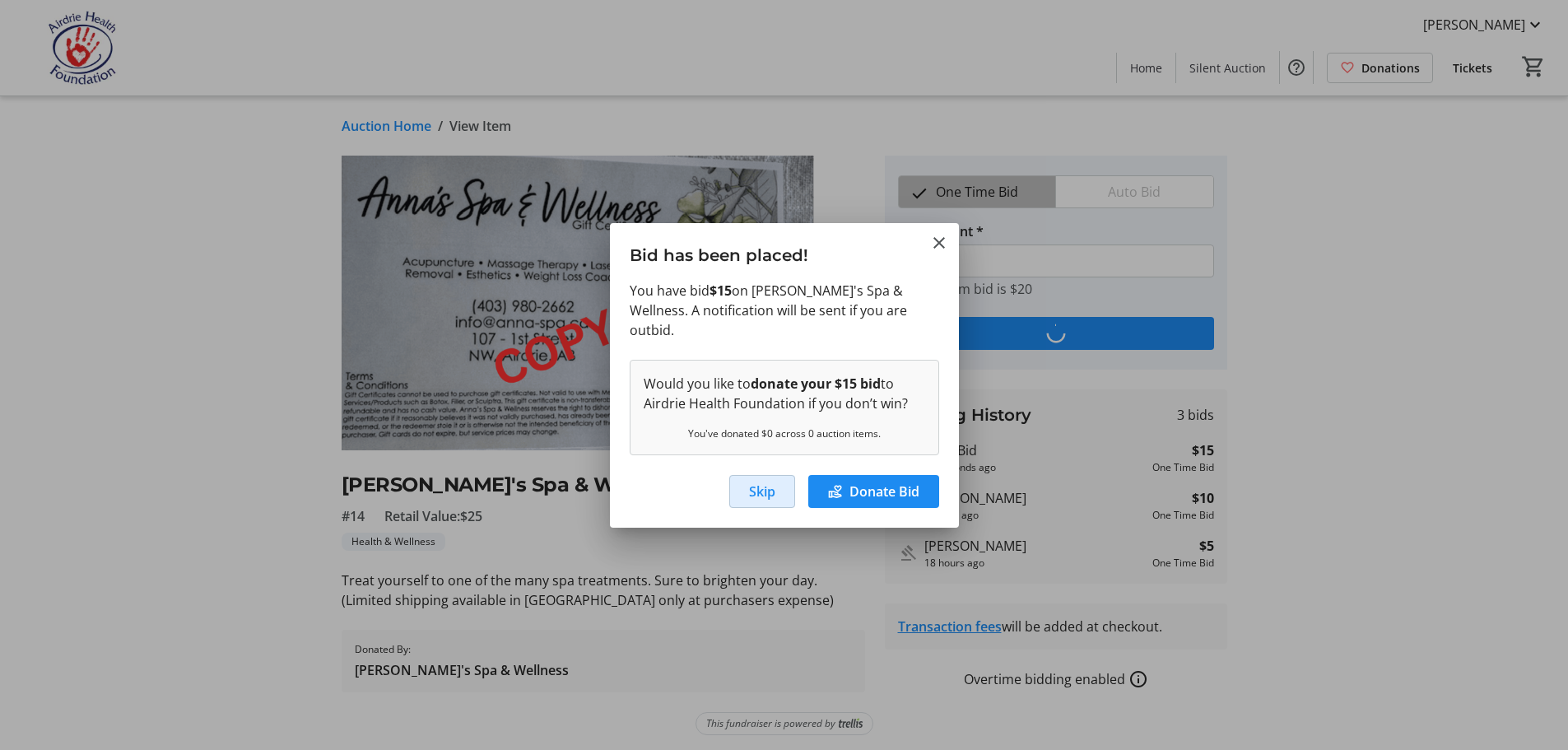
click at [758, 482] on span "Skip" at bounding box center [762, 492] width 26 height 20
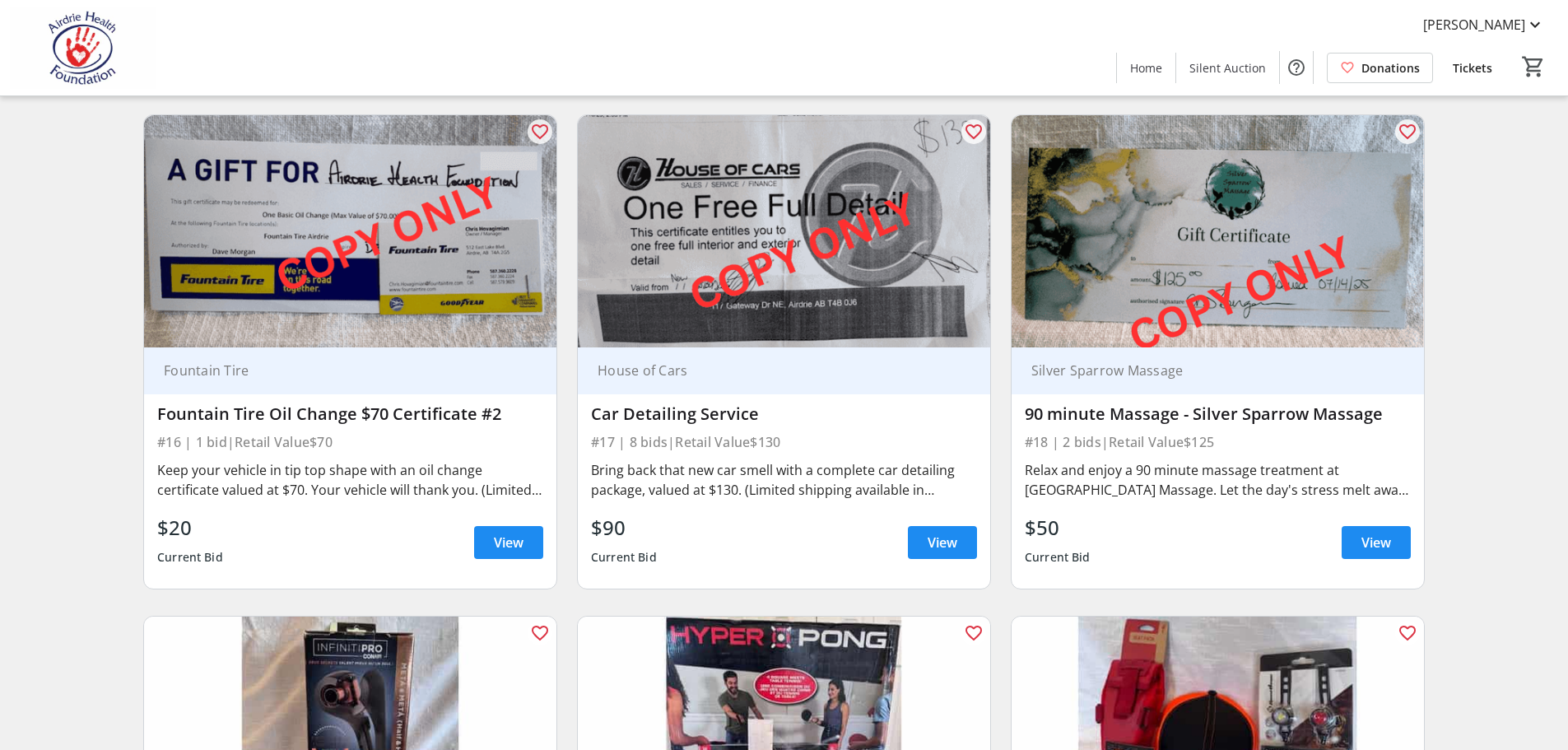
scroll to position [2678, 0]
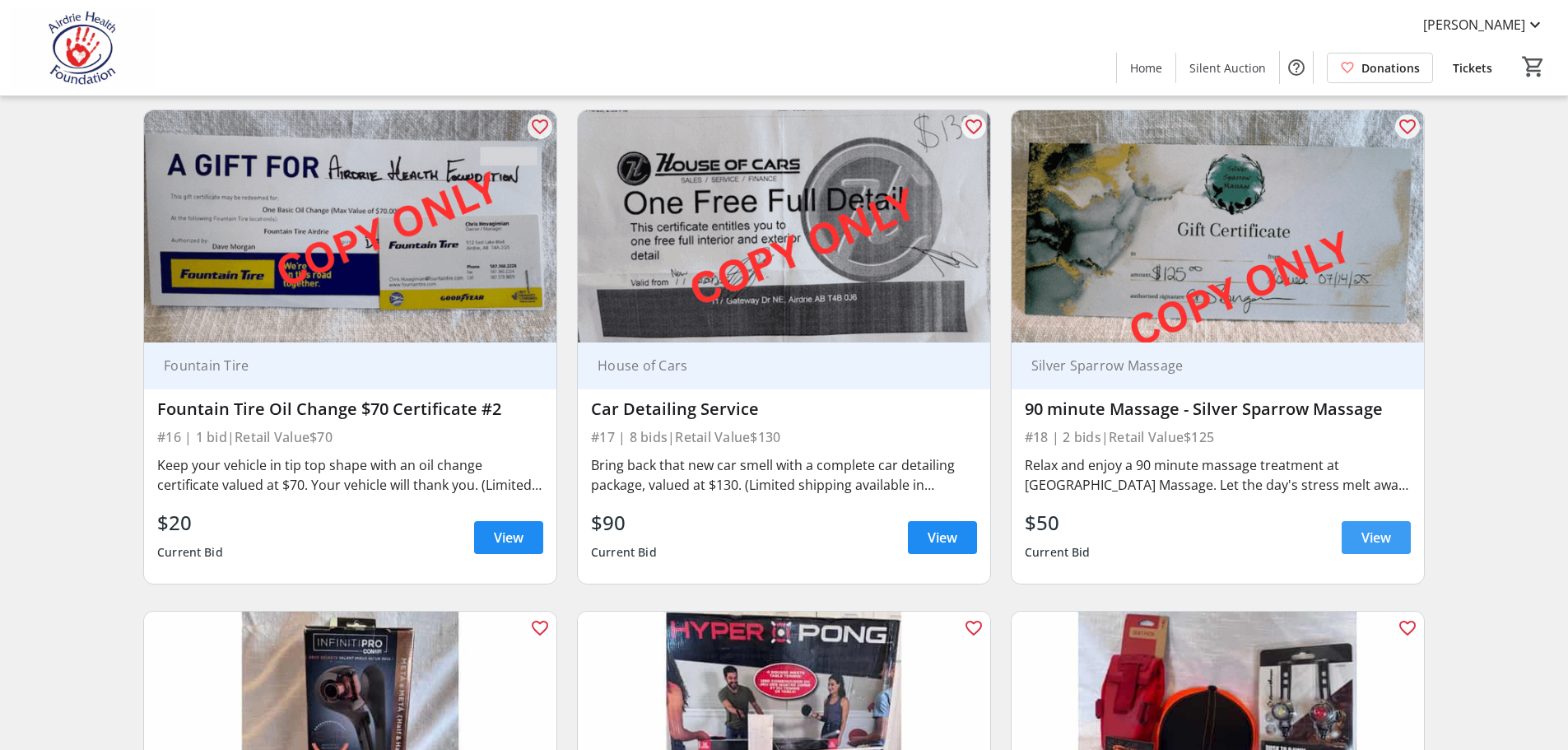
click at [1384, 527] on span "View" at bounding box center [1376, 537] width 30 height 20
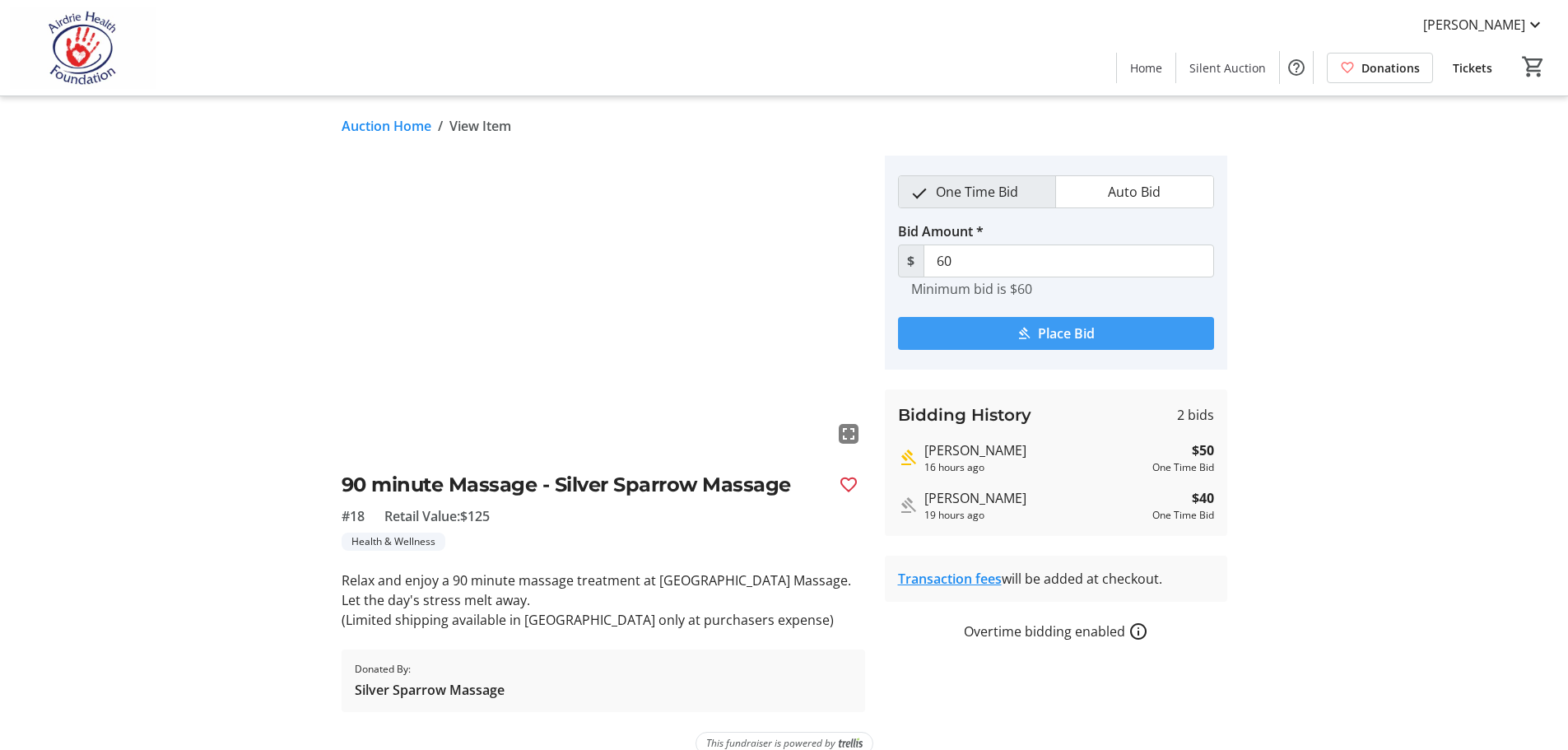
click at [1057, 332] on span "Place Bid" at bounding box center [1066, 333] width 57 height 20
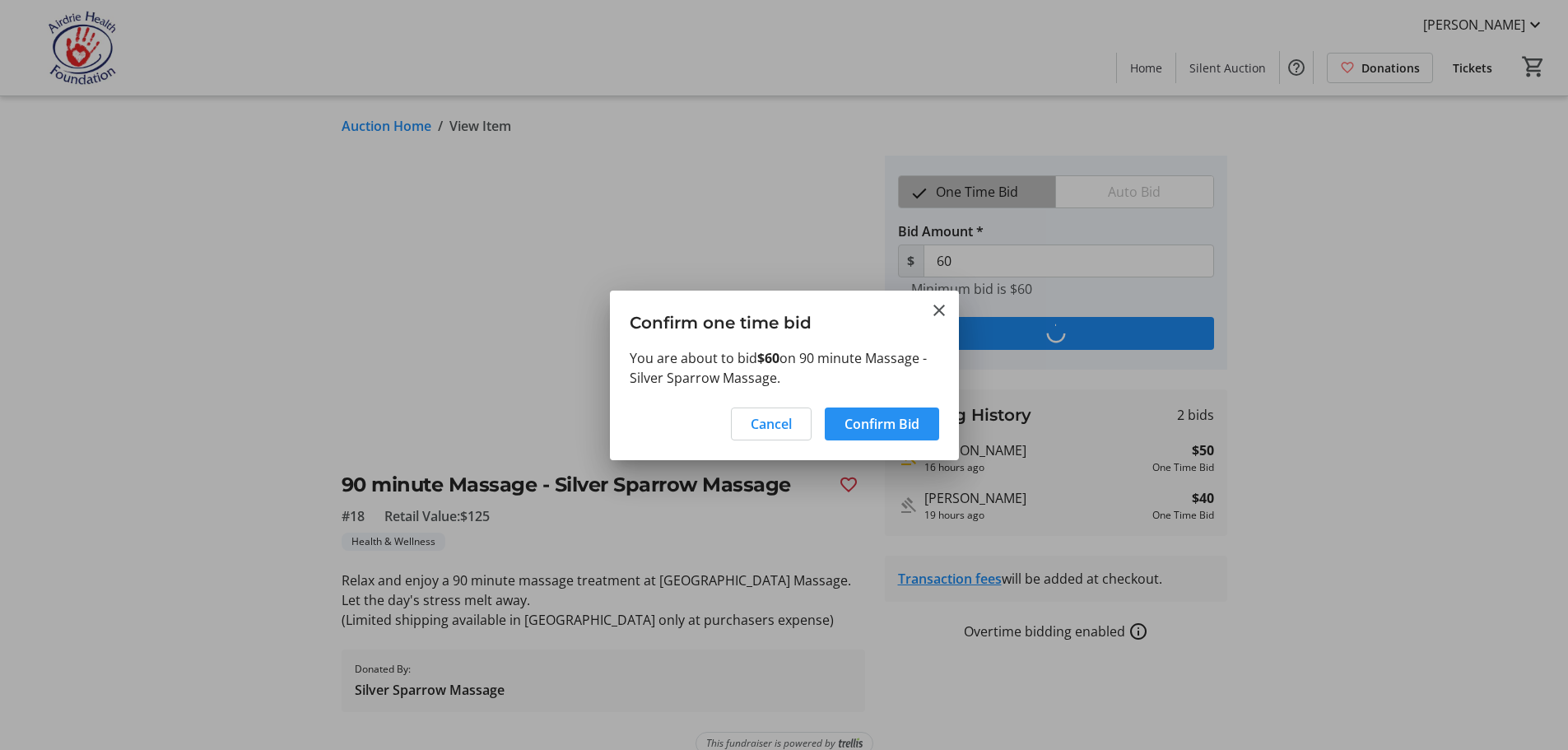
click at [876, 421] on span "Confirm Bid" at bounding box center [882, 424] width 75 height 20
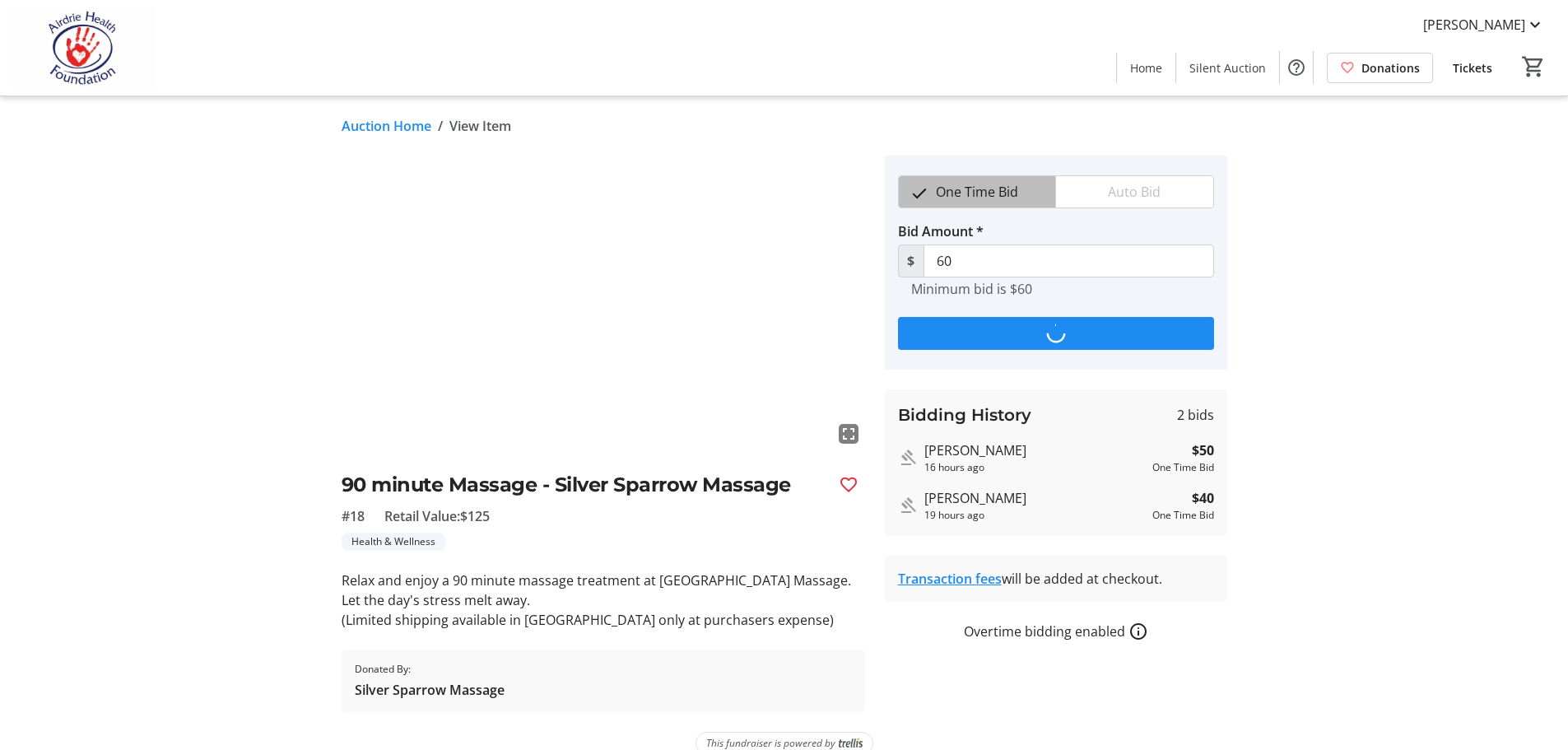
type input "70"
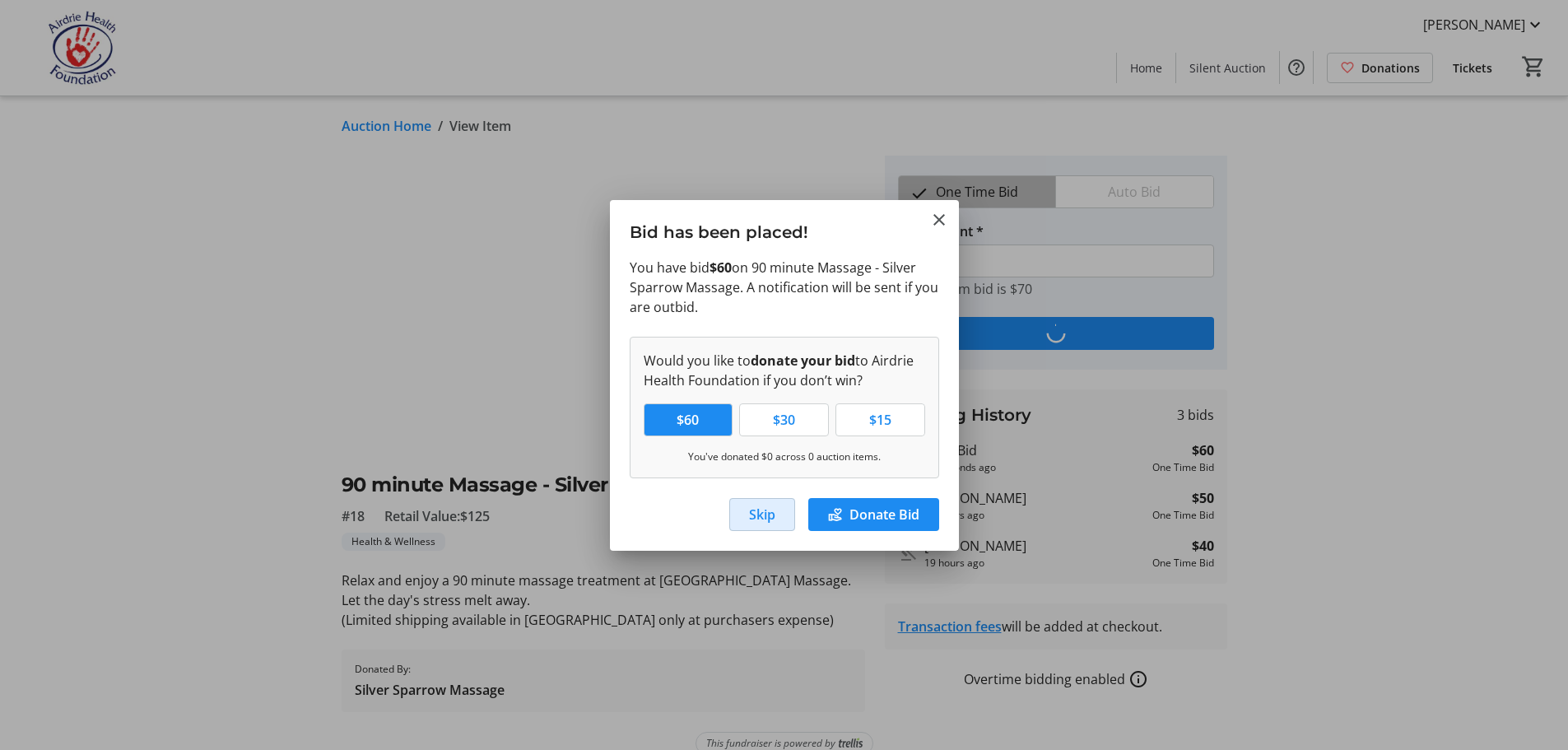
click at [760, 513] on span "Skip" at bounding box center [762, 514] width 26 height 20
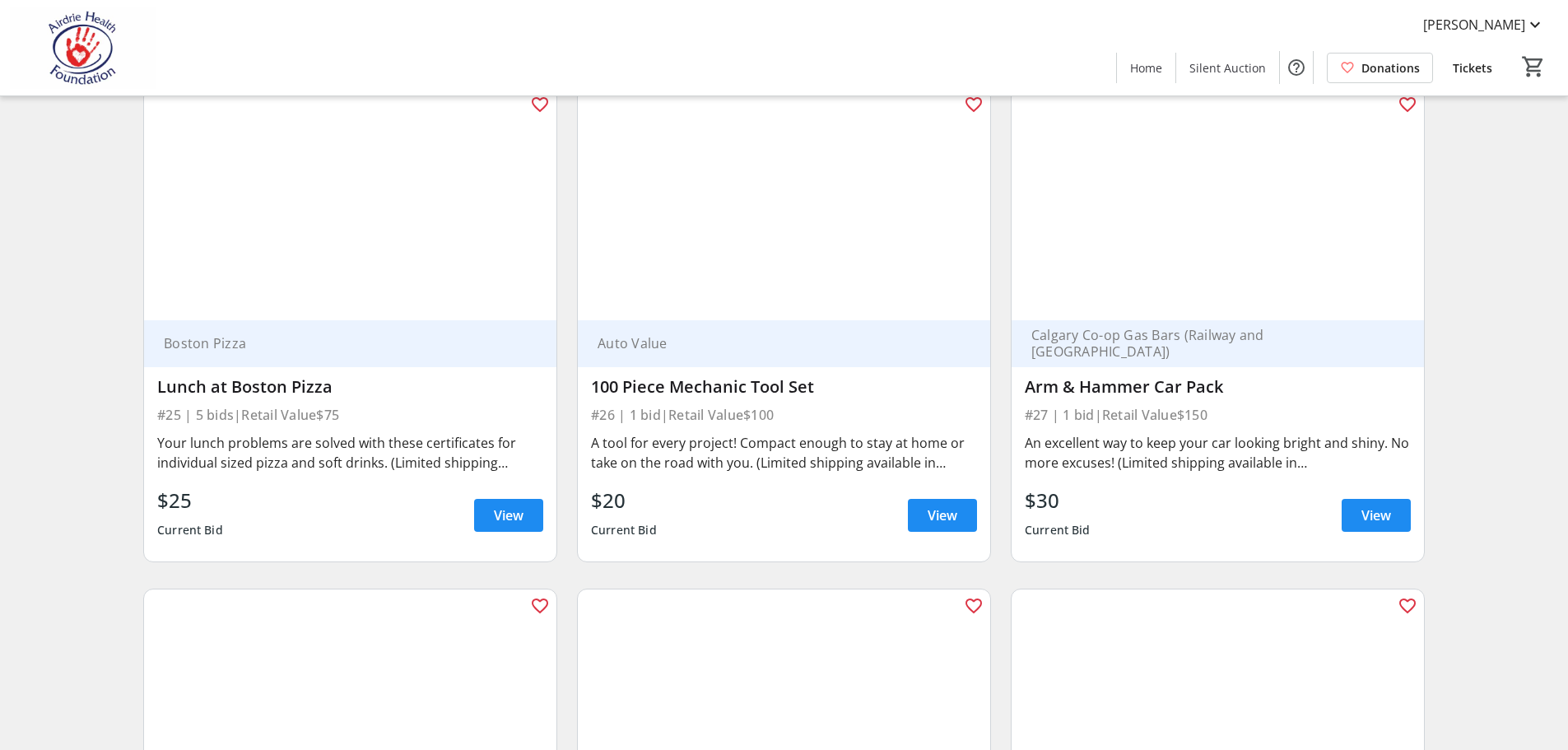
scroll to position [4253, 0]
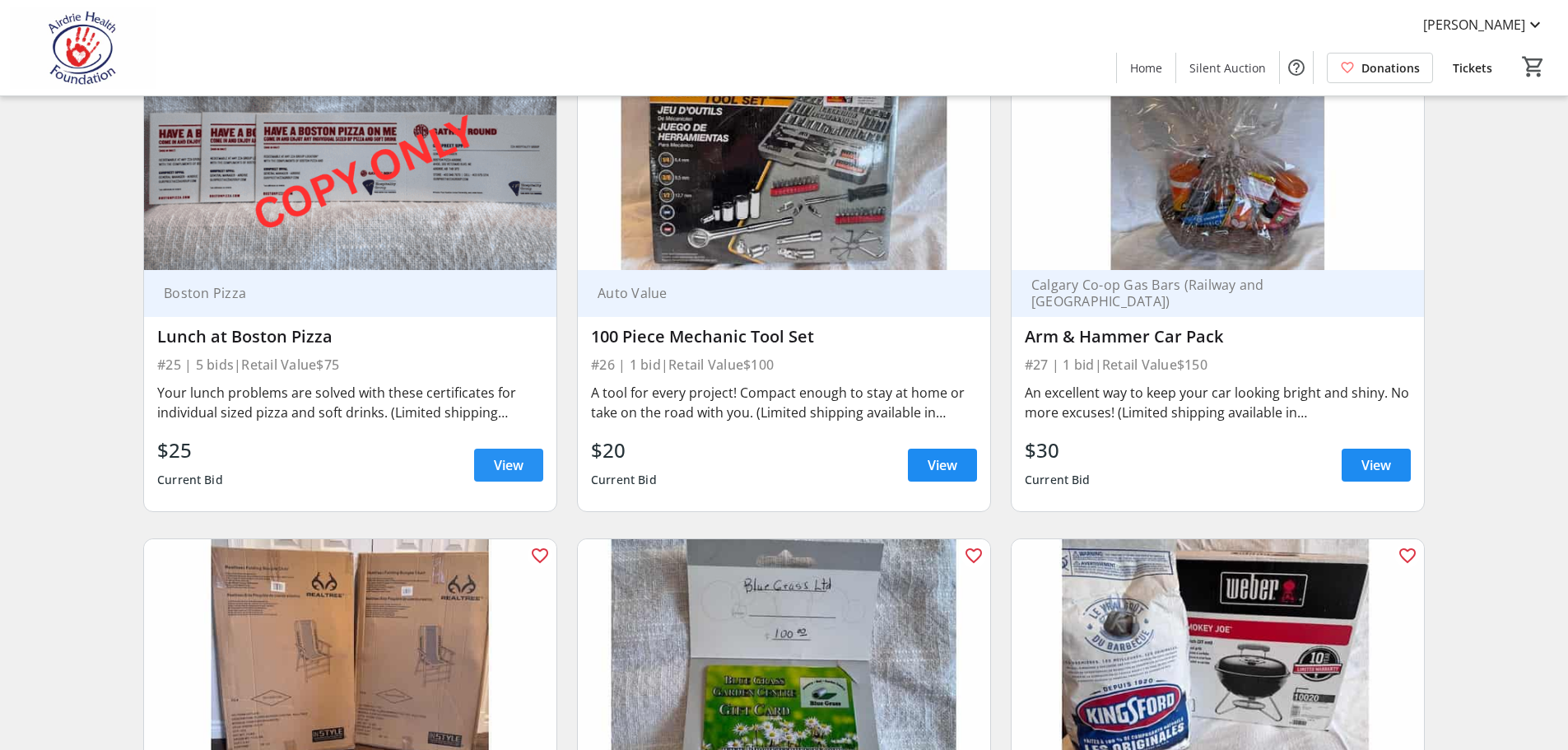
click at [512, 456] on span "View" at bounding box center [509, 465] width 30 height 20
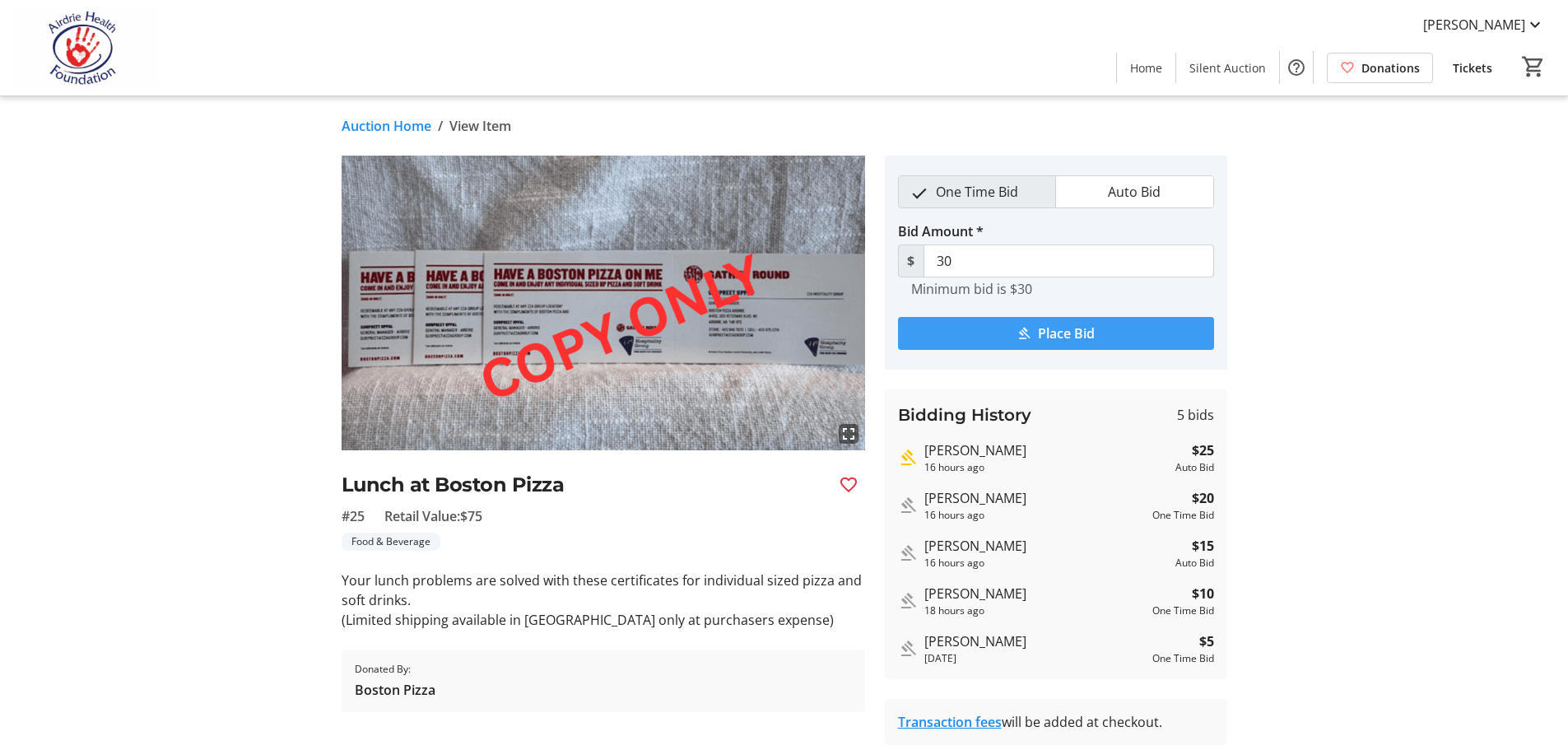
click at [1083, 334] on span "Place Bid" at bounding box center [1066, 333] width 57 height 20
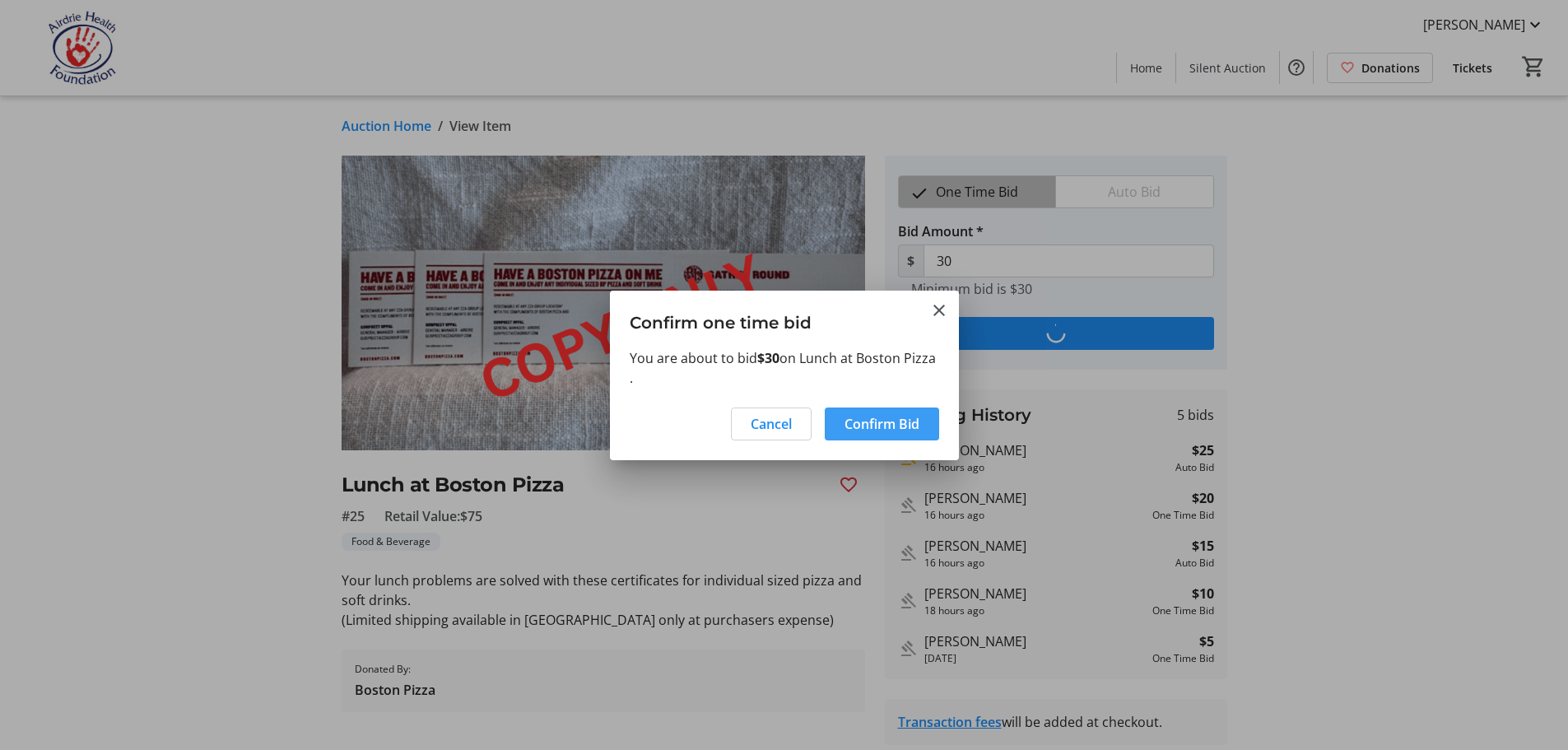
click at [889, 421] on span "Confirm Bid" at bounding box center [882, 424] width 75 height 20
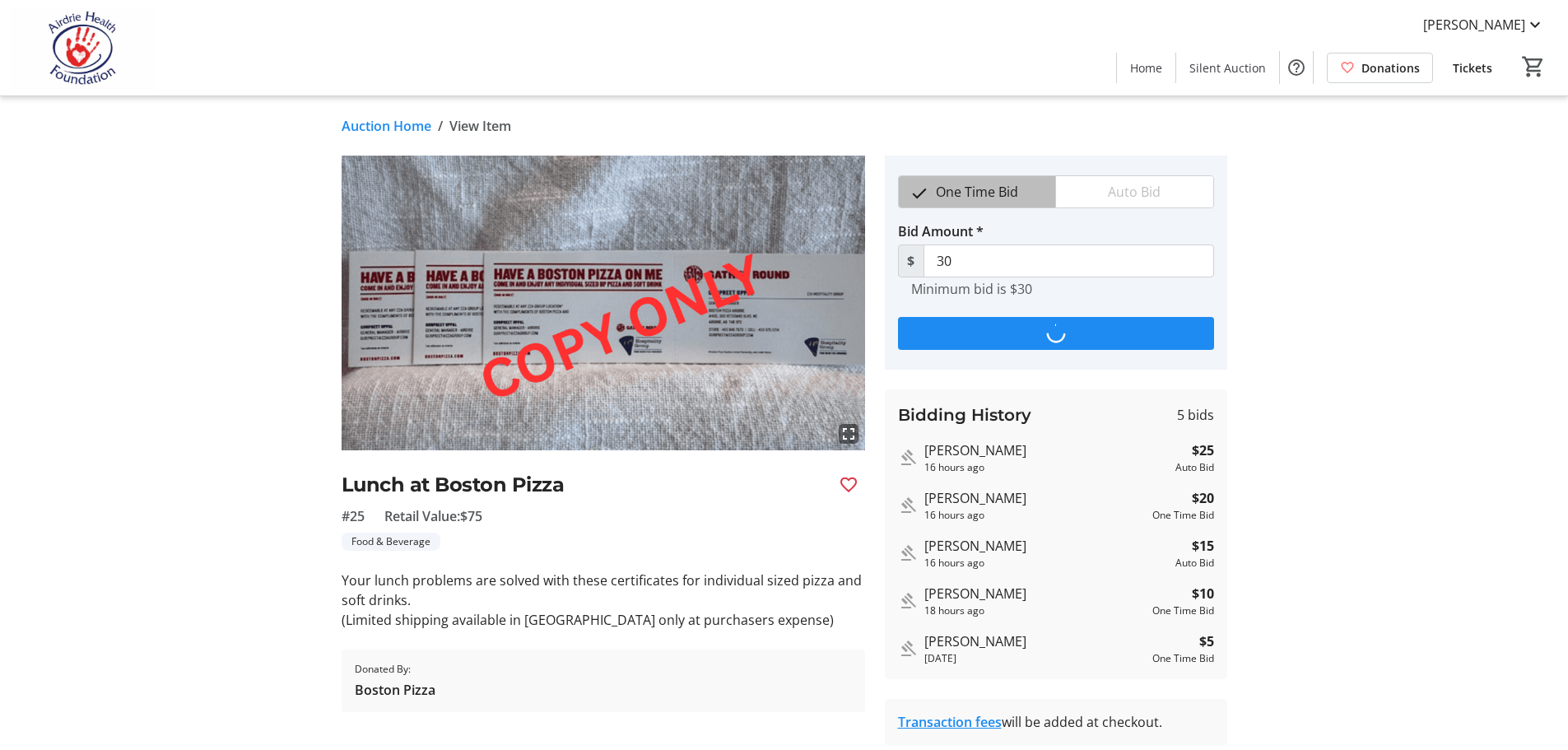
type input "40"
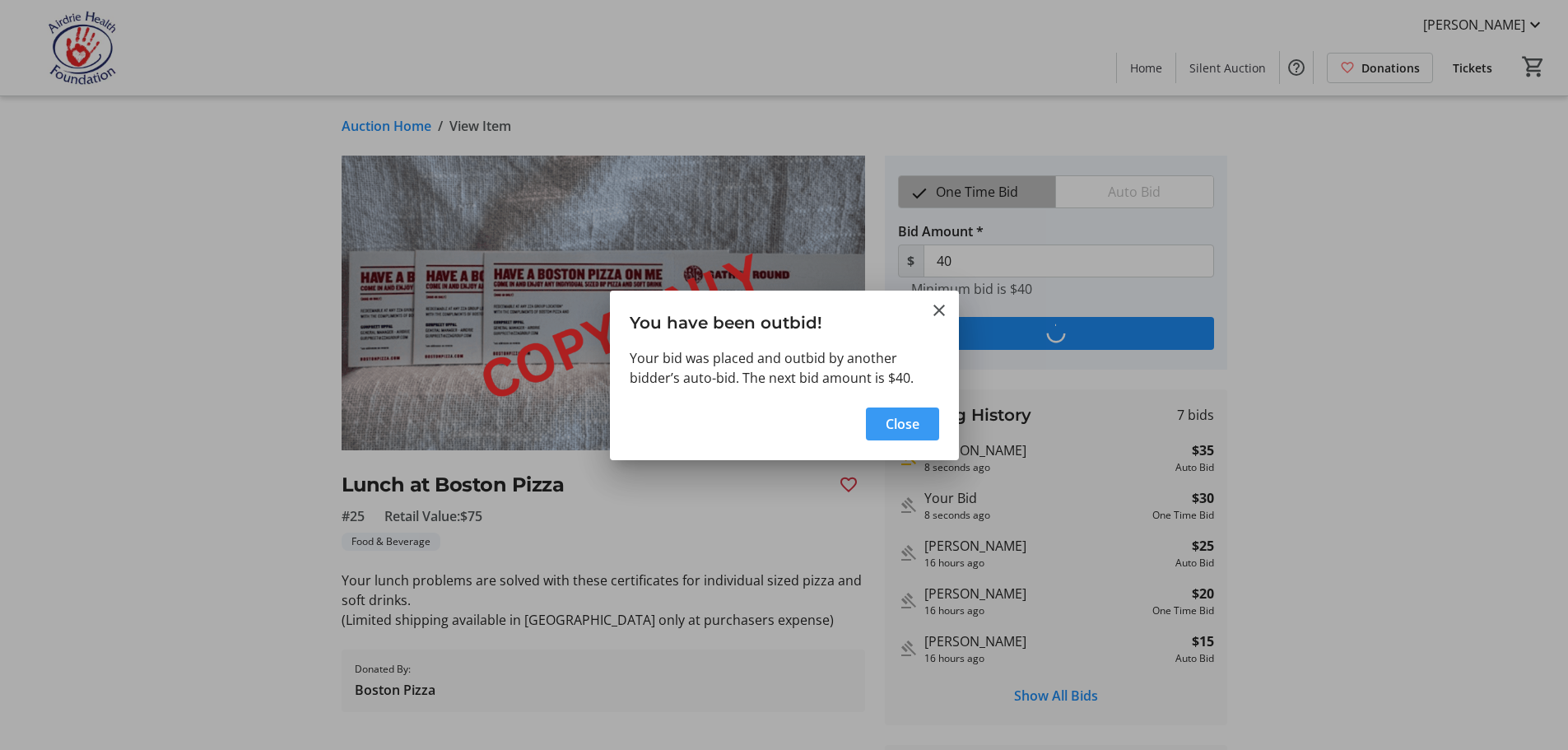
click at [903, 425] on span "Close" at bounding box center [902, 424] width 34 height 20
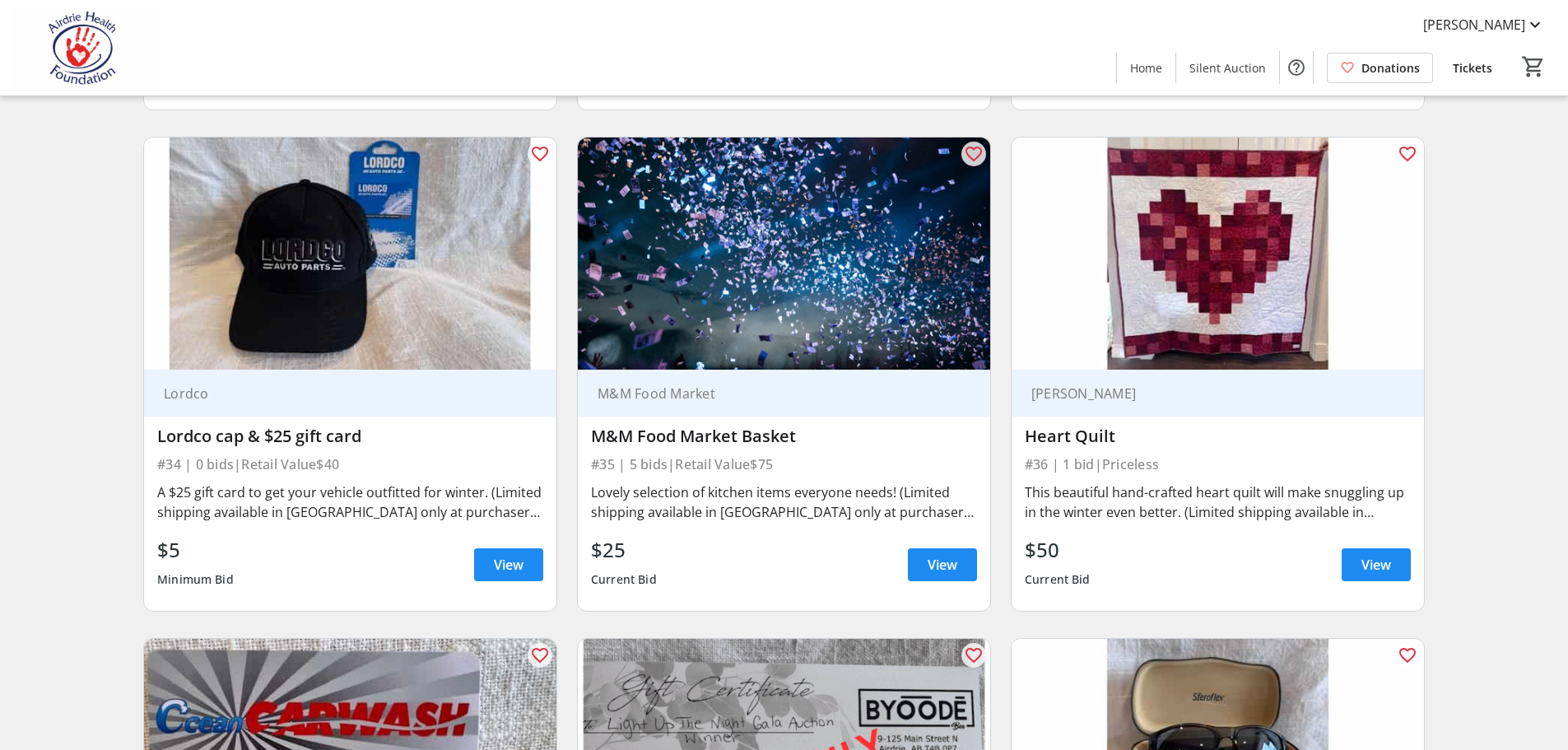
scroll to position [5685, 0]
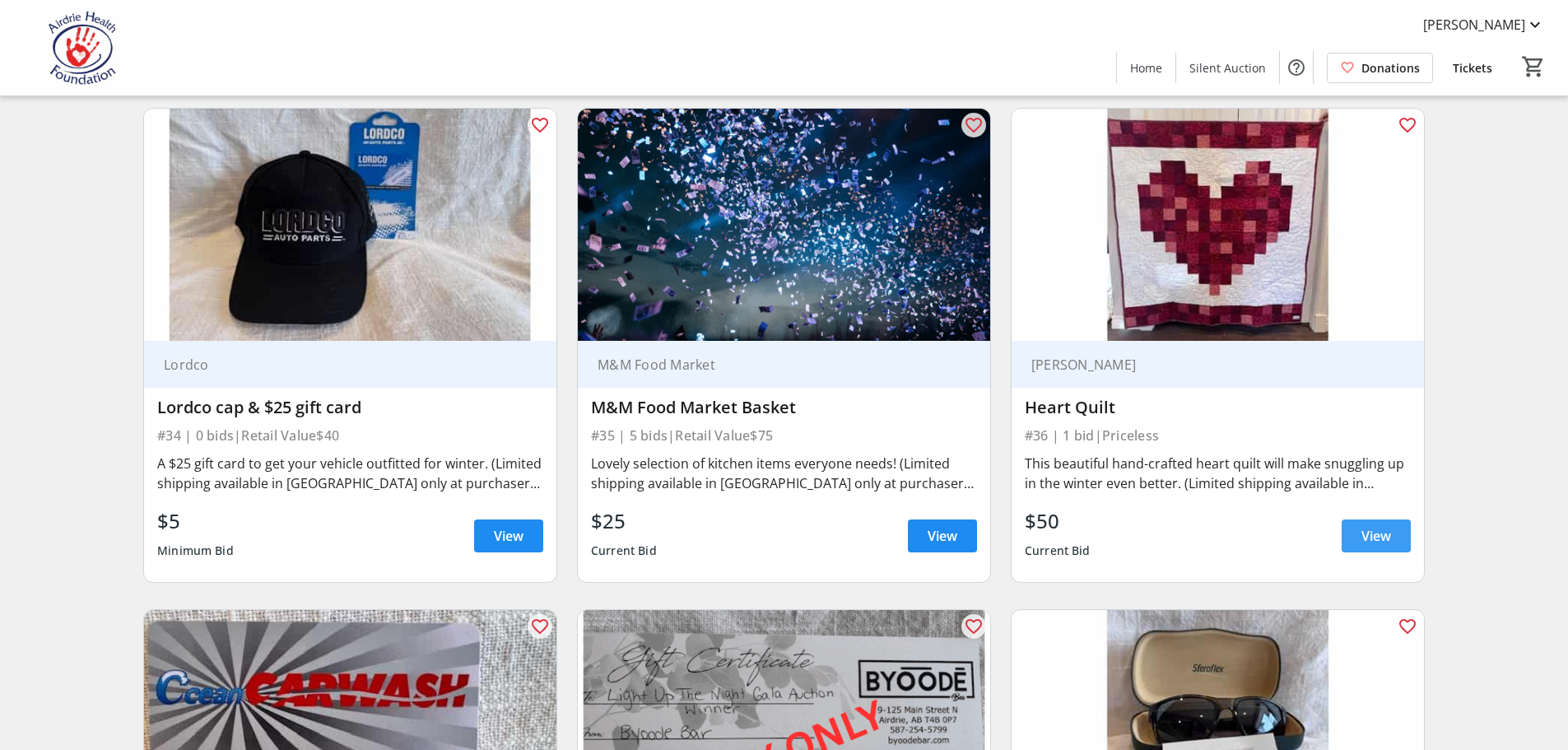
click at [1385, 526] on span "View" at bounding box center [1376, 535] width 30 height 20
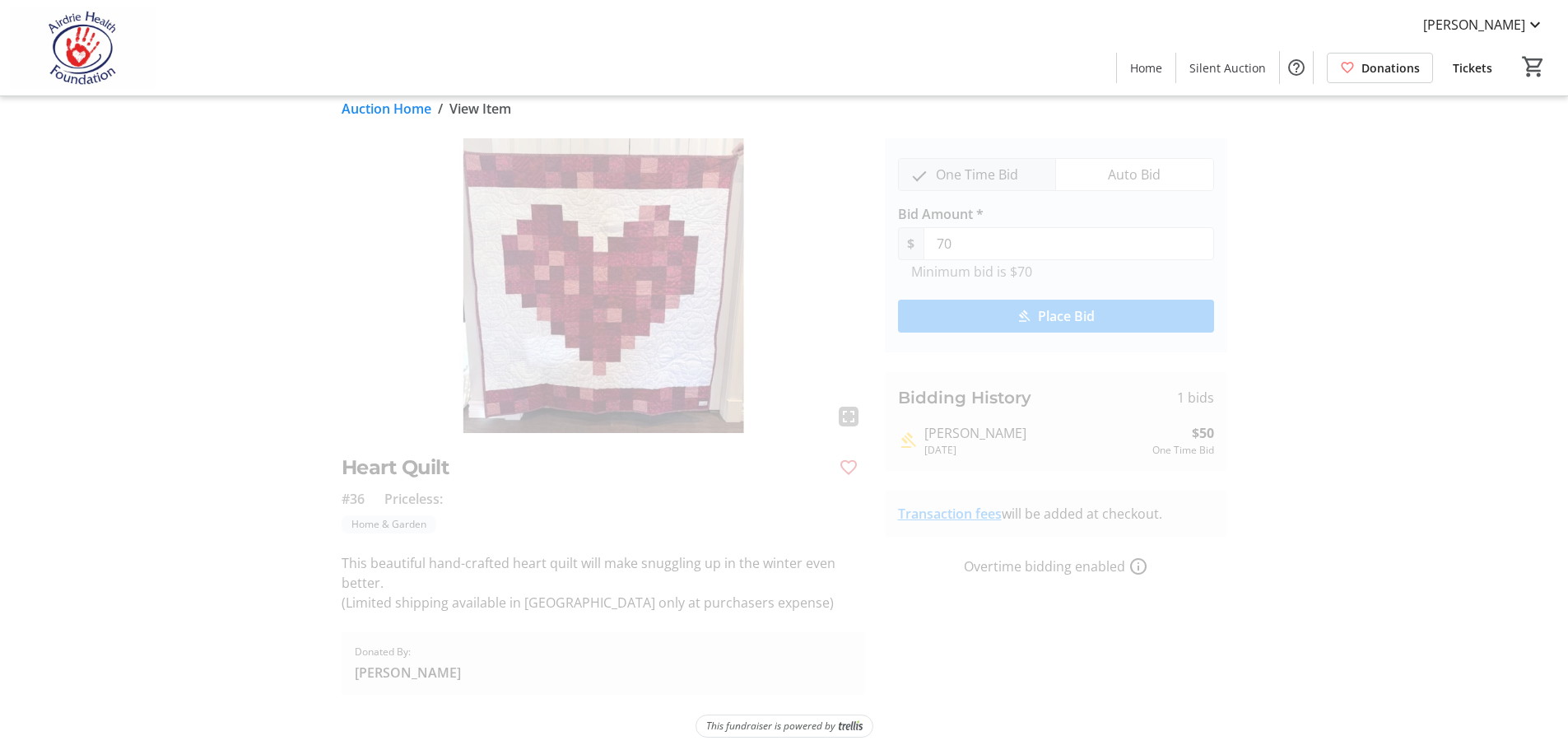
scroll to position [25, 0]
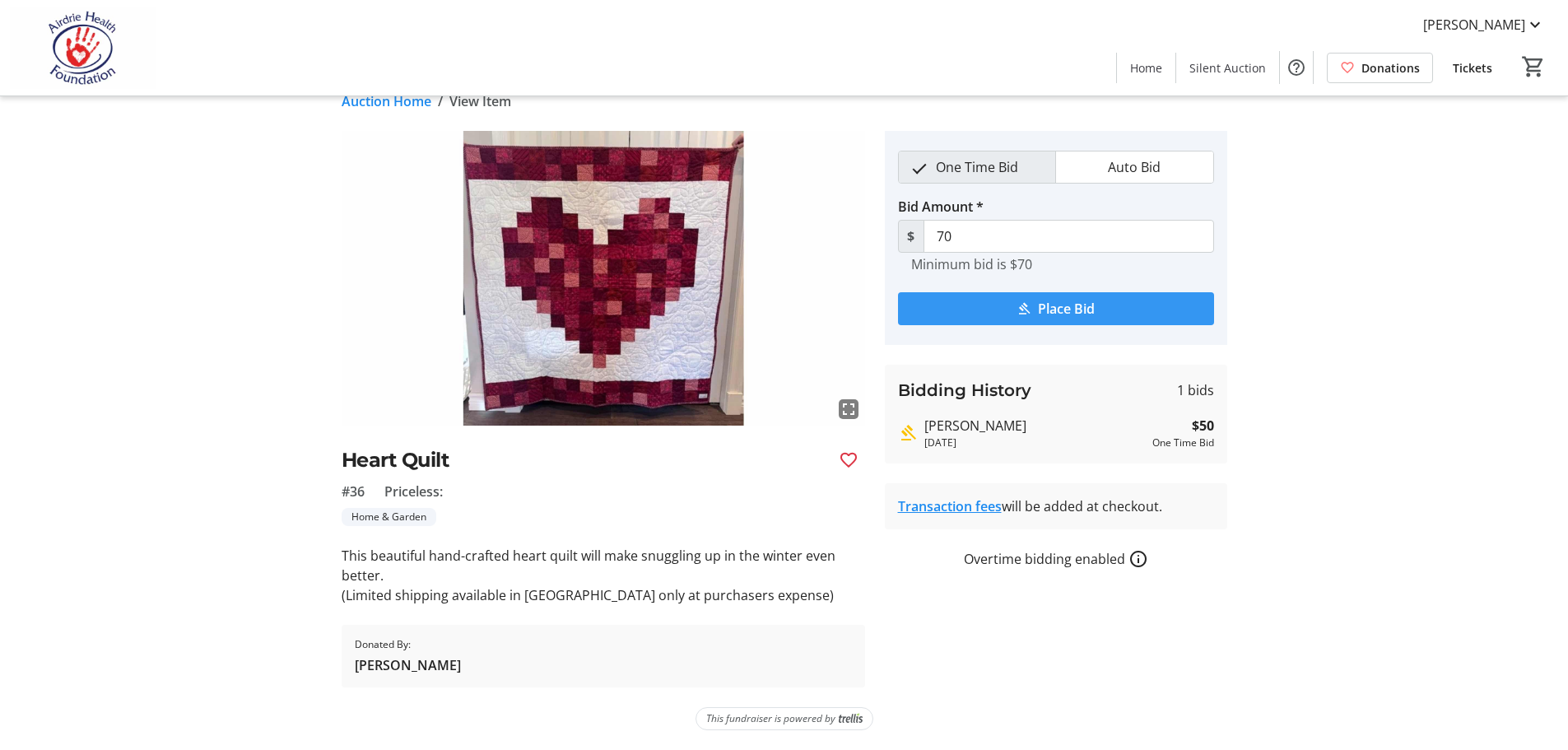
click at [1060, 301] on span "Place Bid" at bounding box center [1066, 308] width 57 height 20
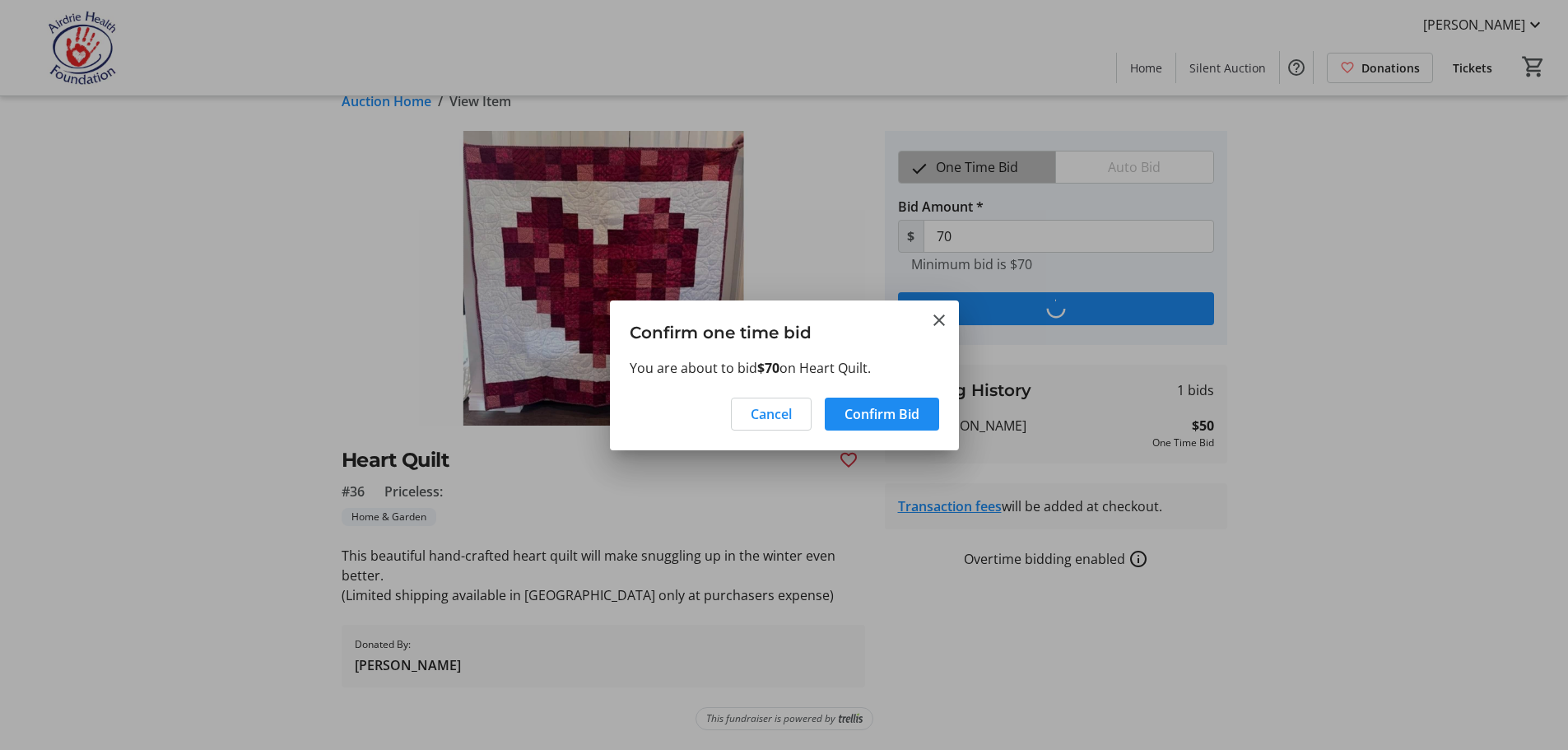
scroll to position [0, 0]
click at [879, 411] on span "Confirm Bid" at bounding box center [882, 414] width 75 height 20
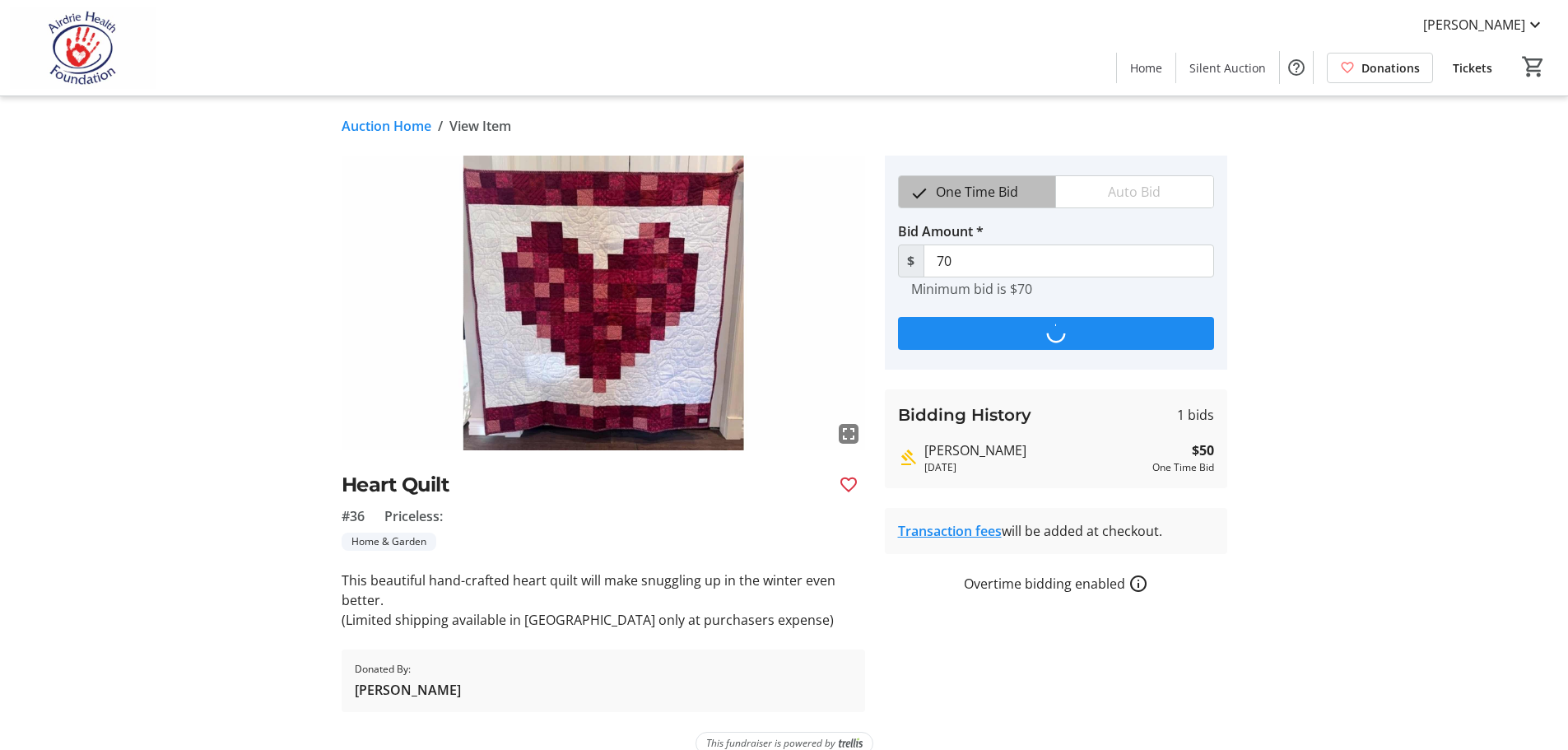
scroll to position [25, 0]
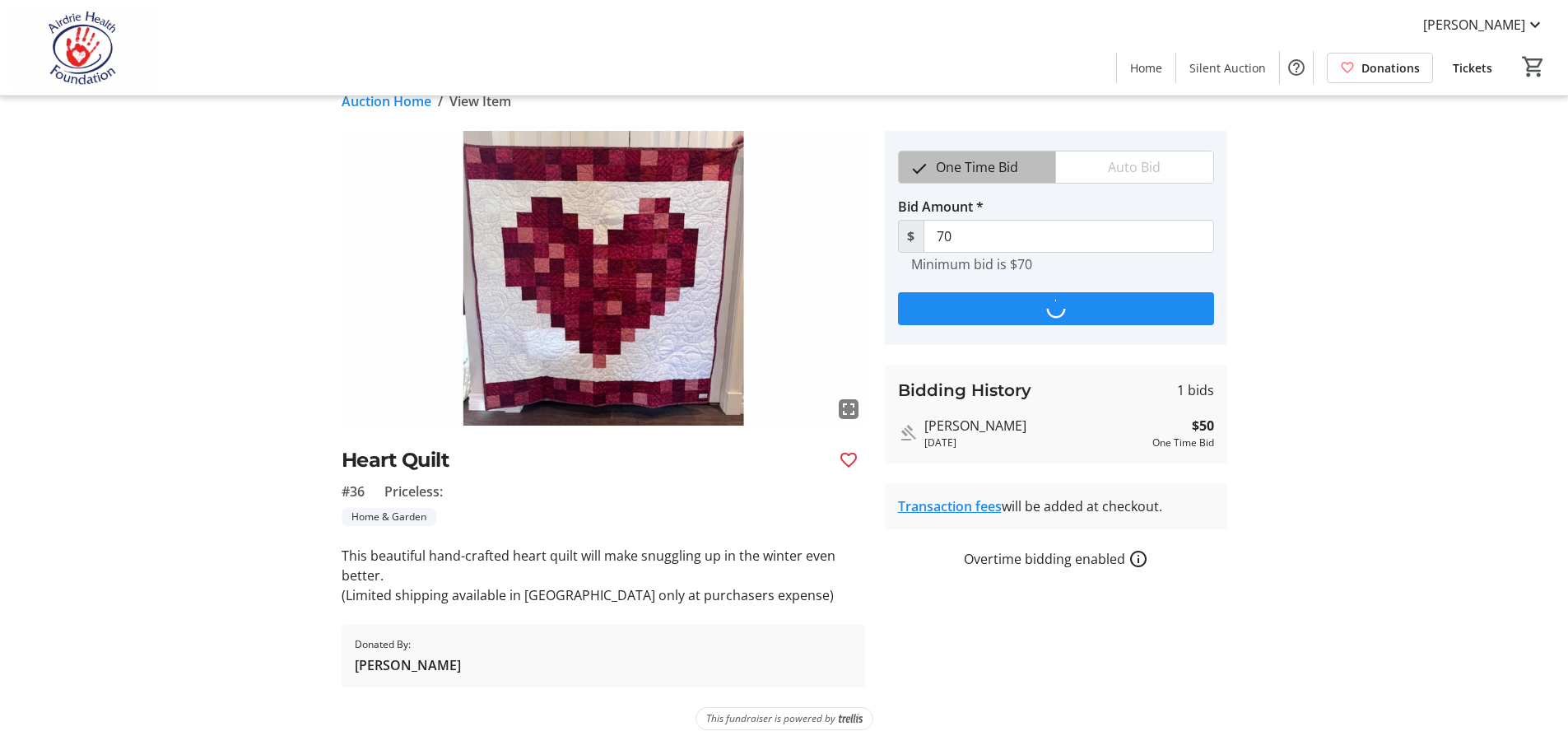
type input "90"
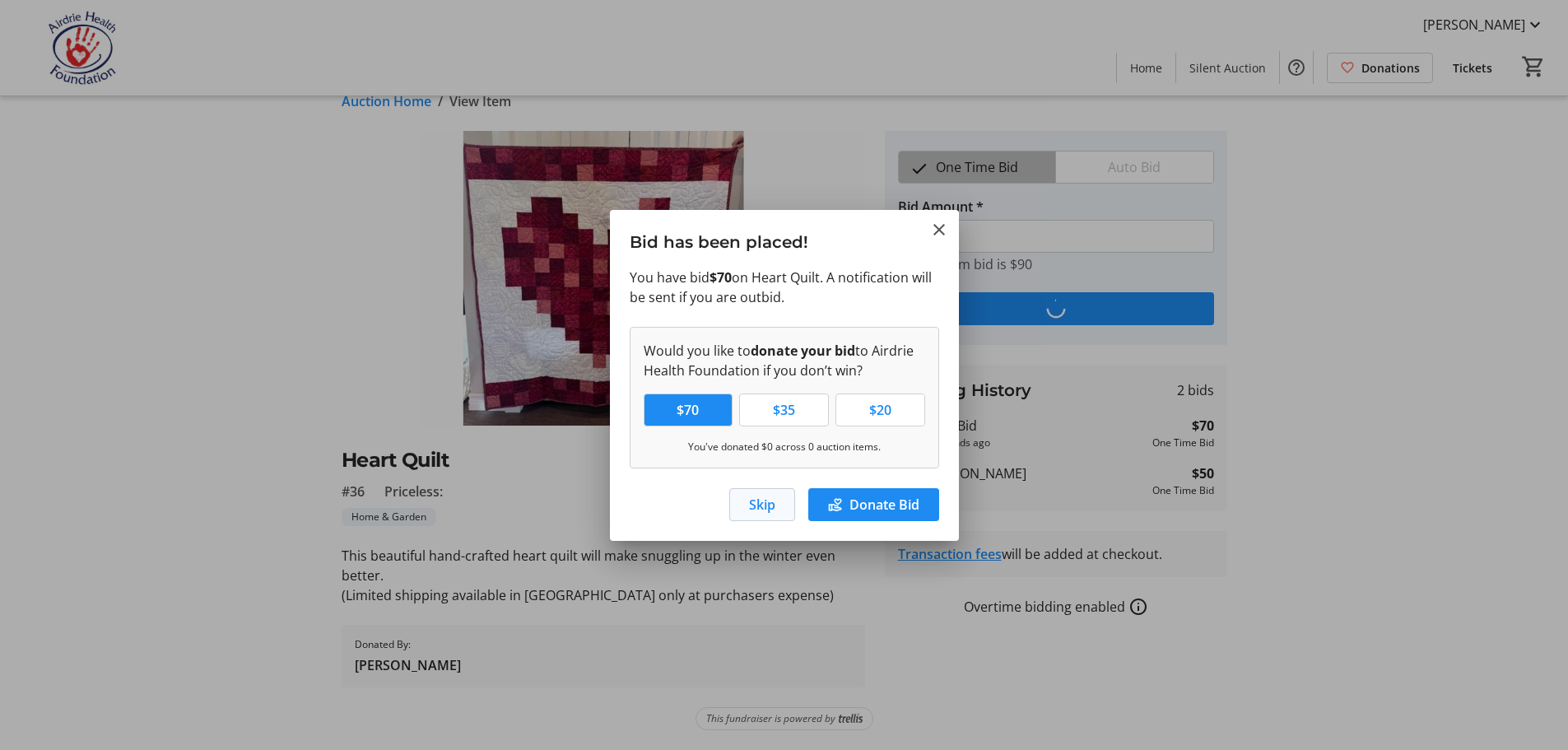
click at [755, 506] on span "Skip" at bounding box center [762, 505] width 26 height 20
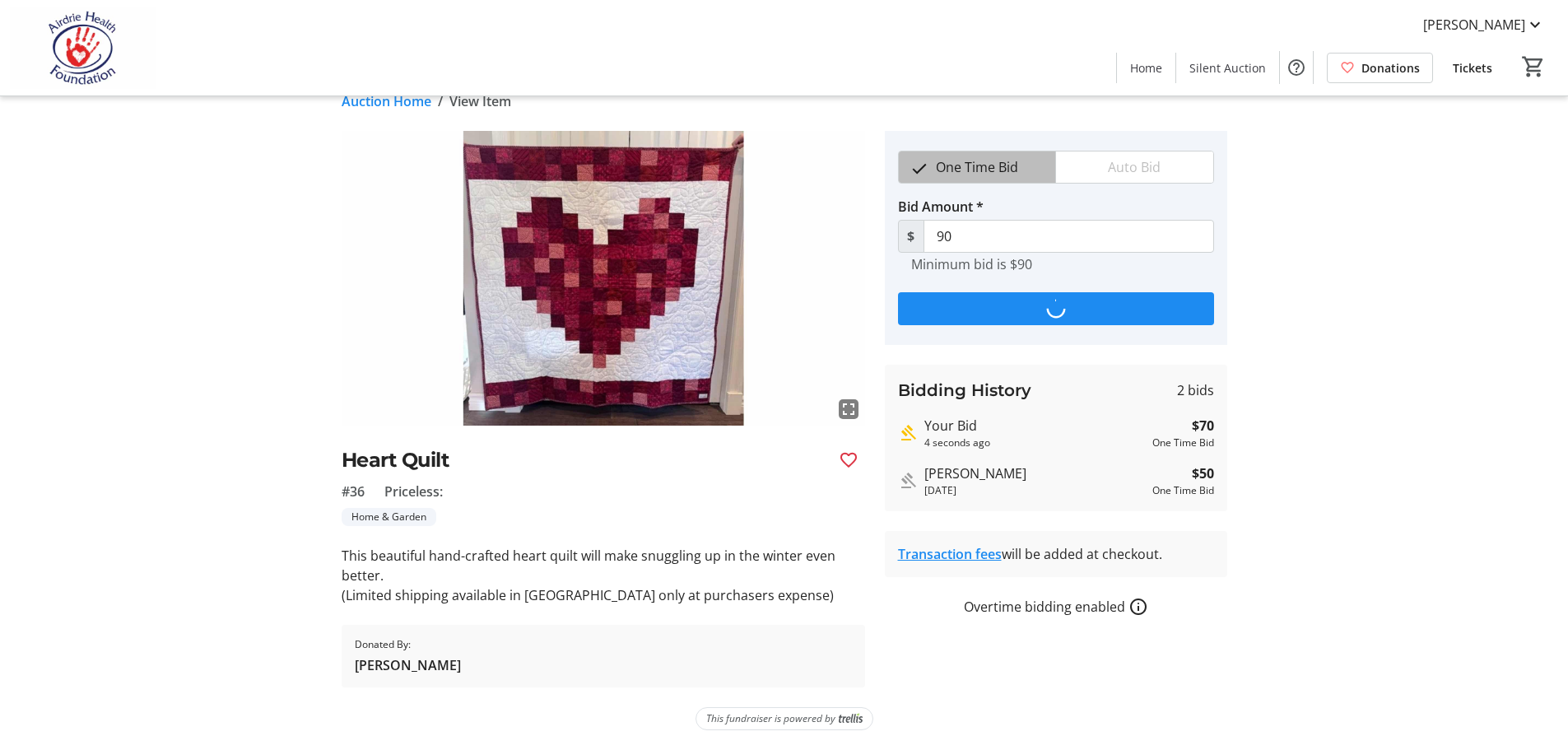
scroll to position [25, 0]
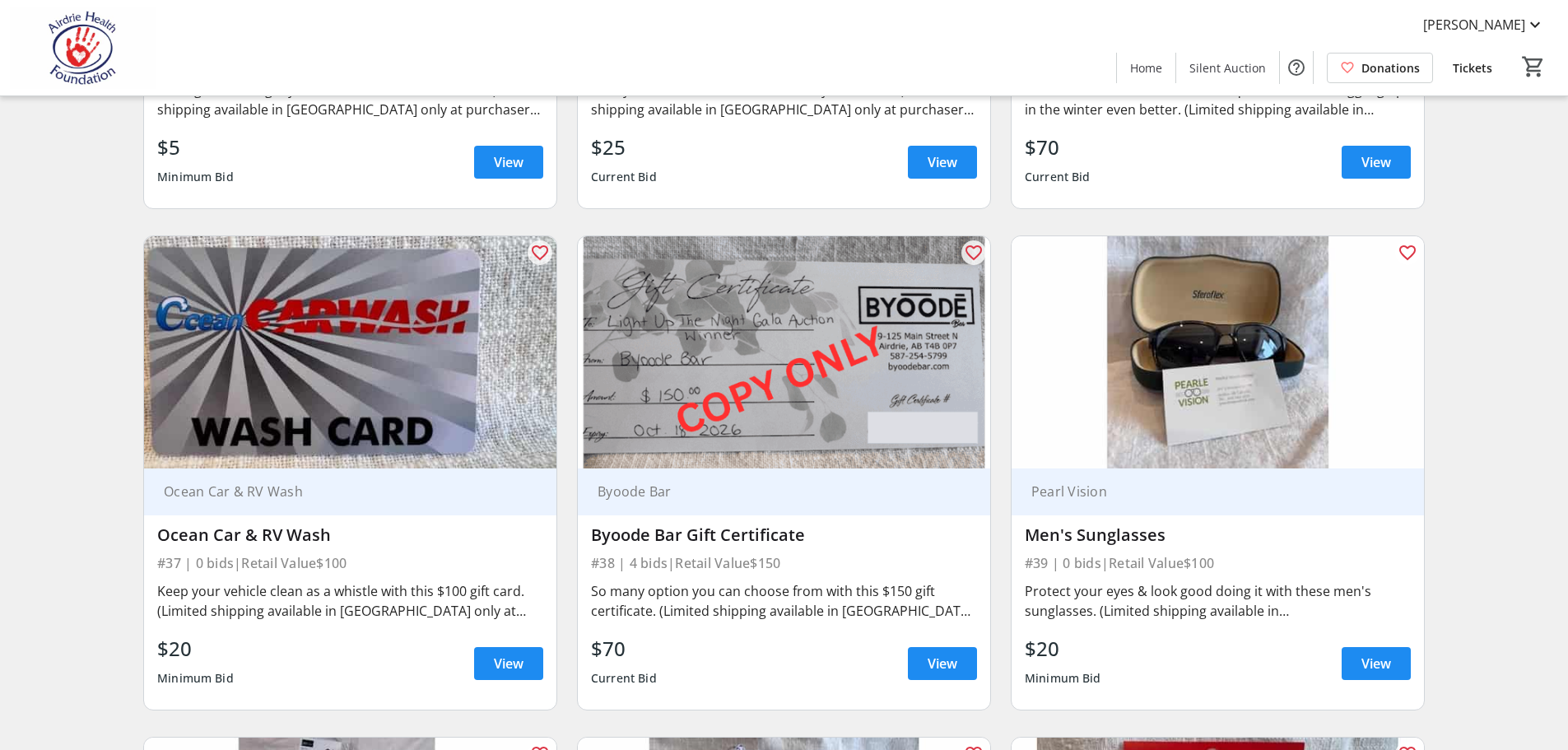
scroll to position [5992, 0]
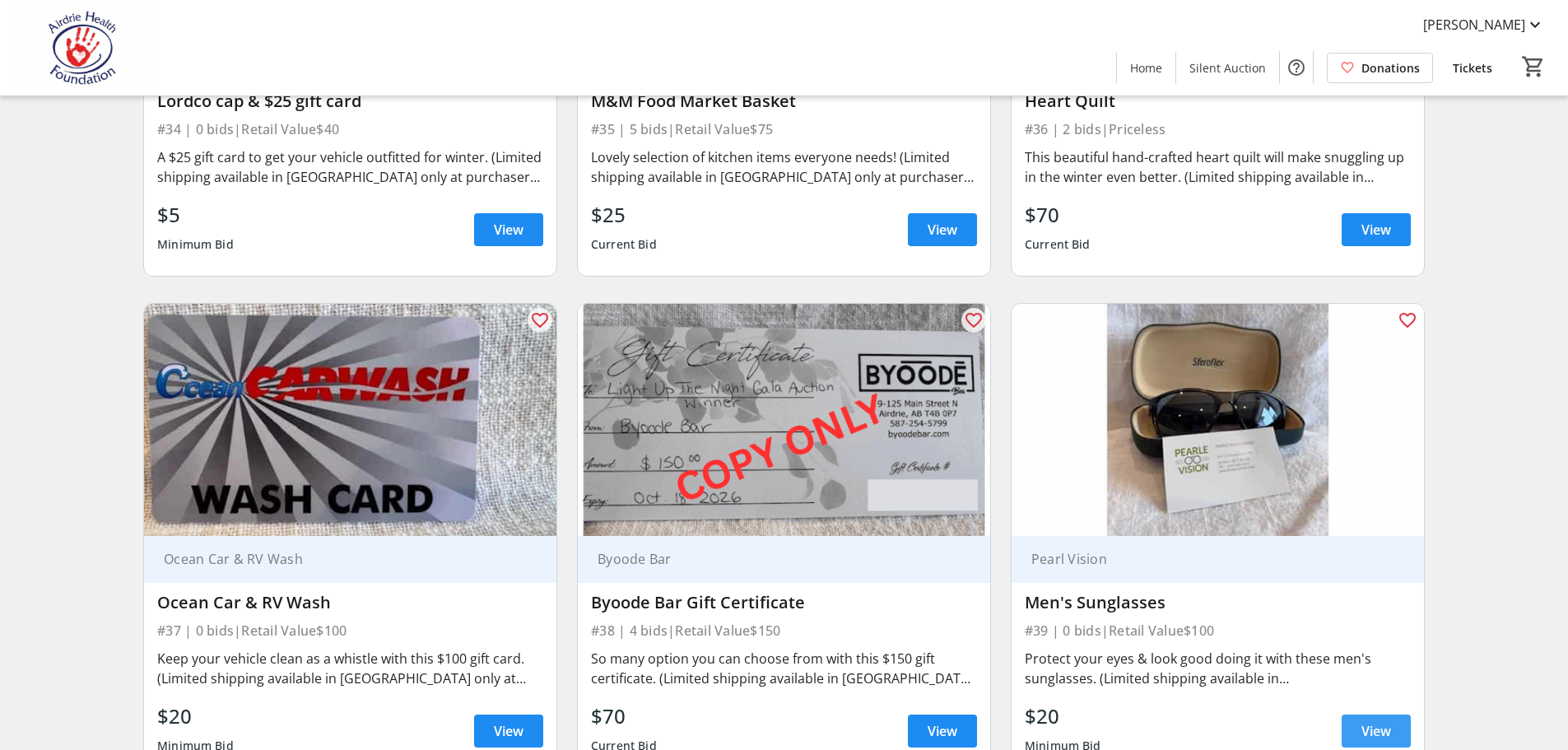
click at [1383, 721] on span "View" at bounding box center [1376, 731] width 30 height 20
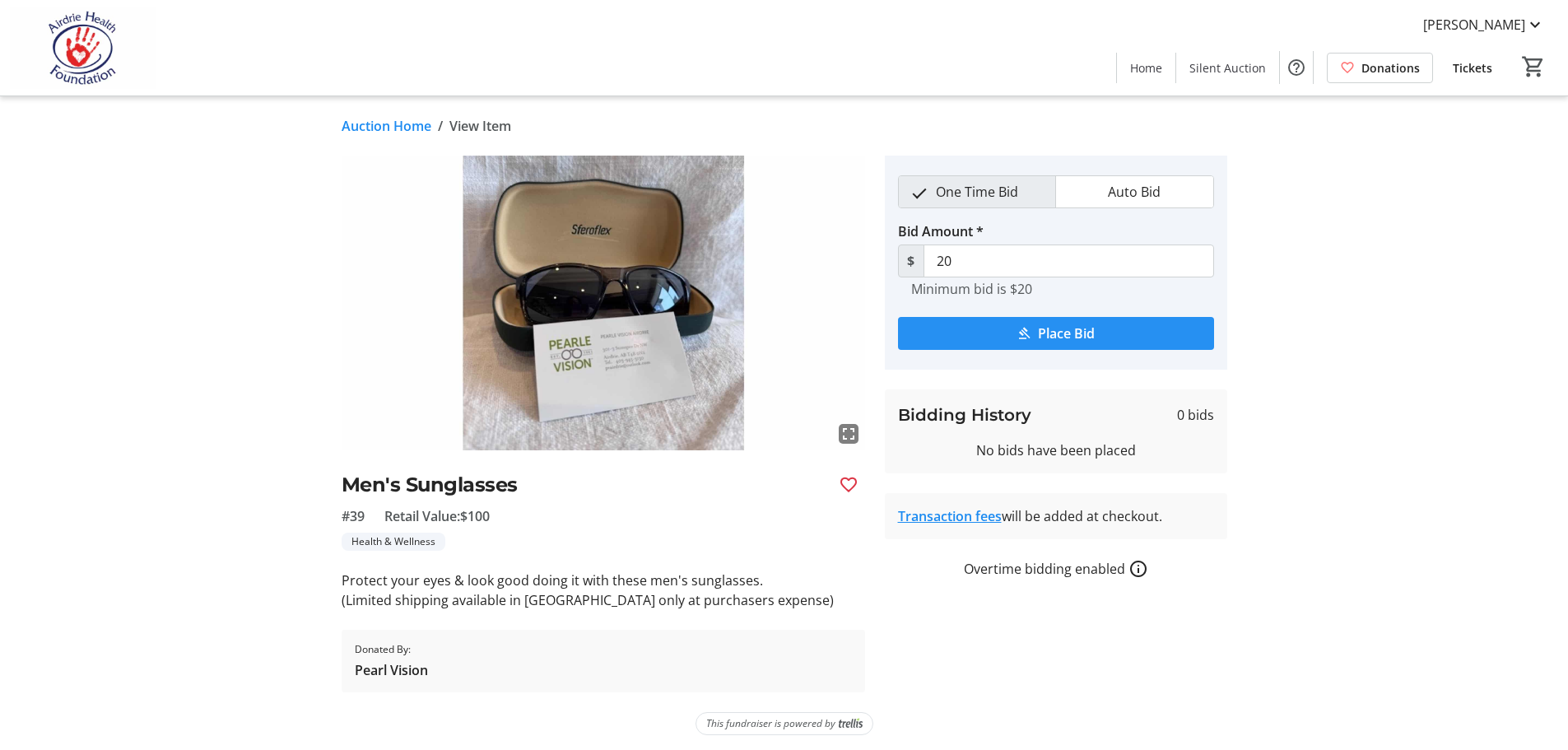
click at [1074, 336] on span "Place Bid" at bounding box center [1066, 333] width 57 height 20
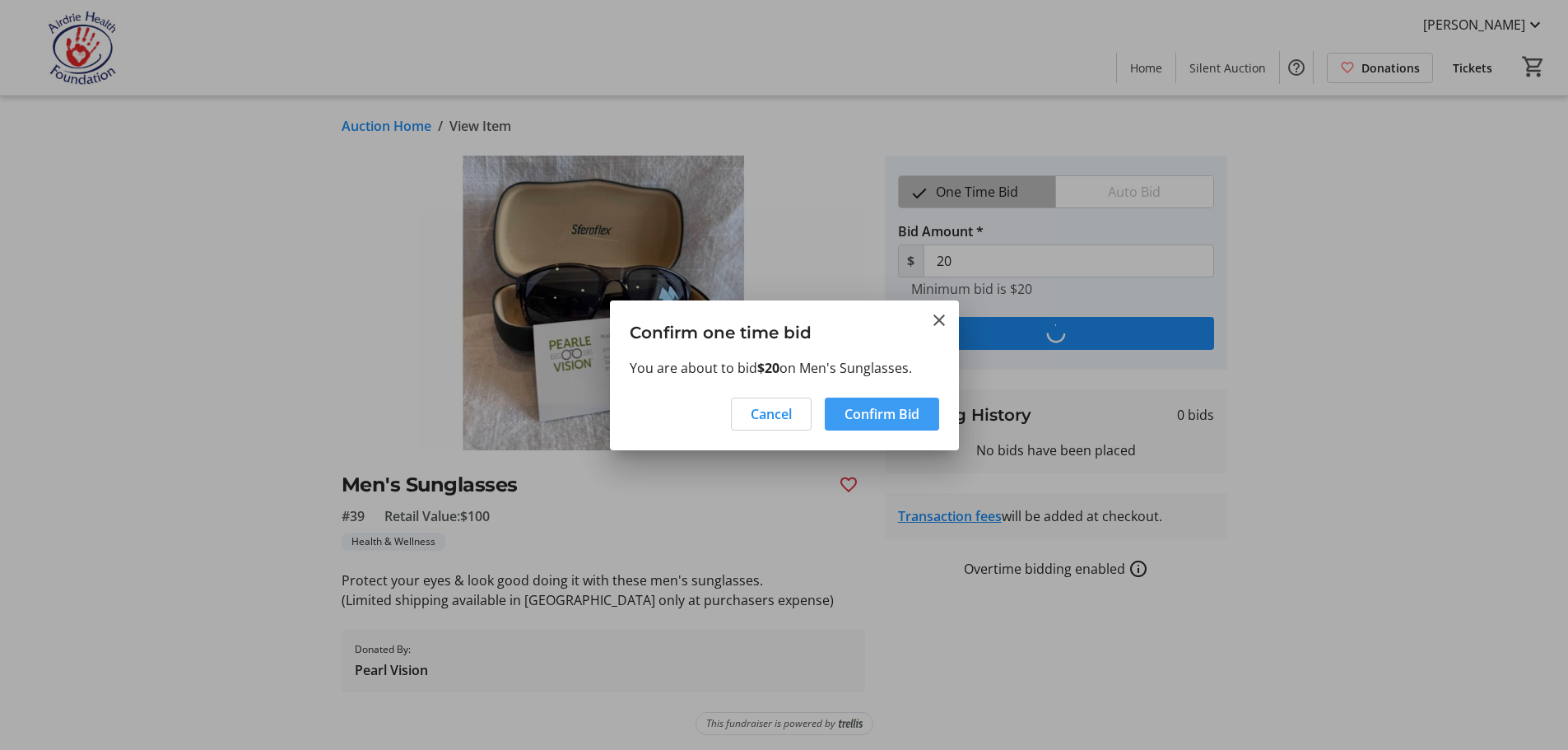
click at [891, 410] on span "Confirm Bid" at bounding box center [882, 414] width 75 height 20
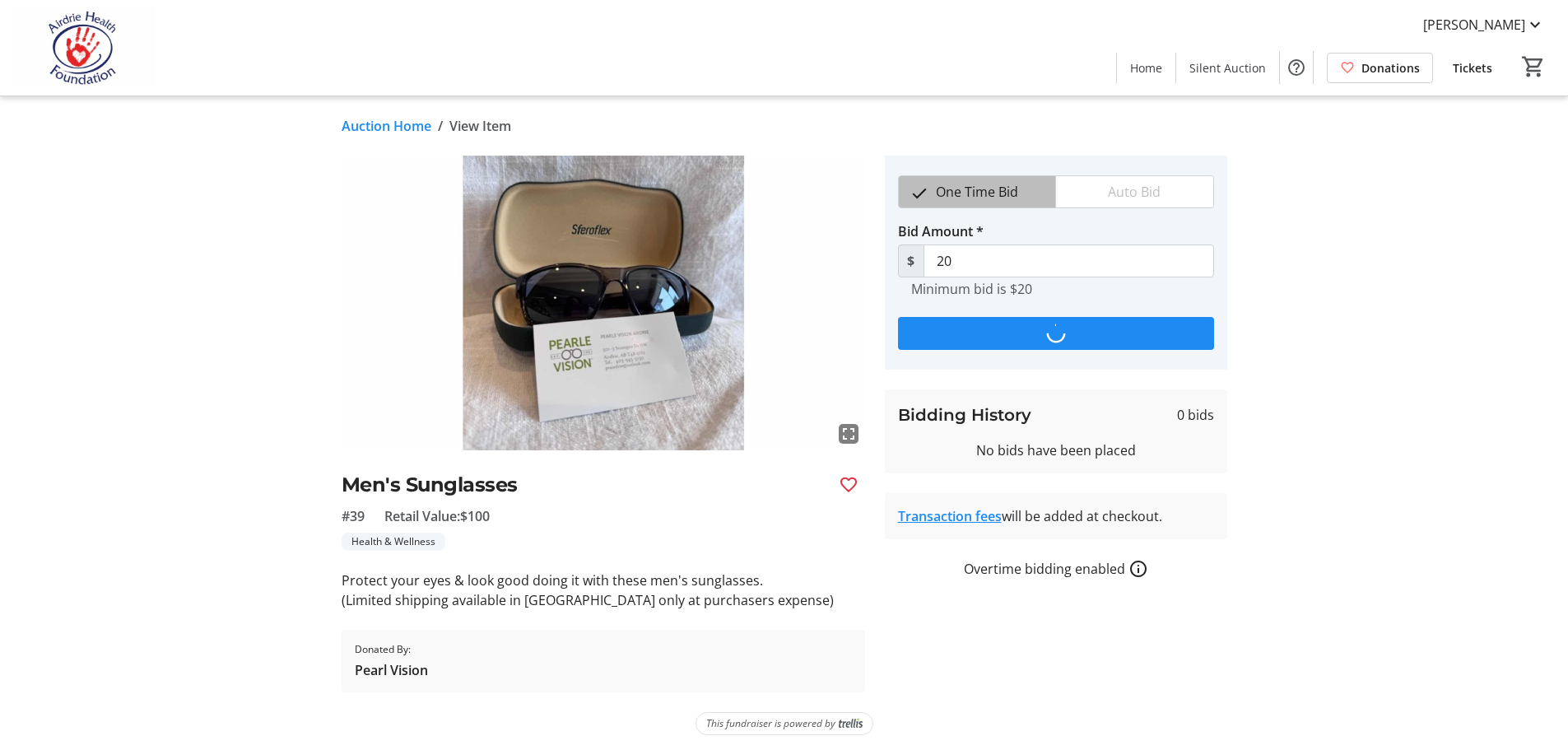
type input "25"
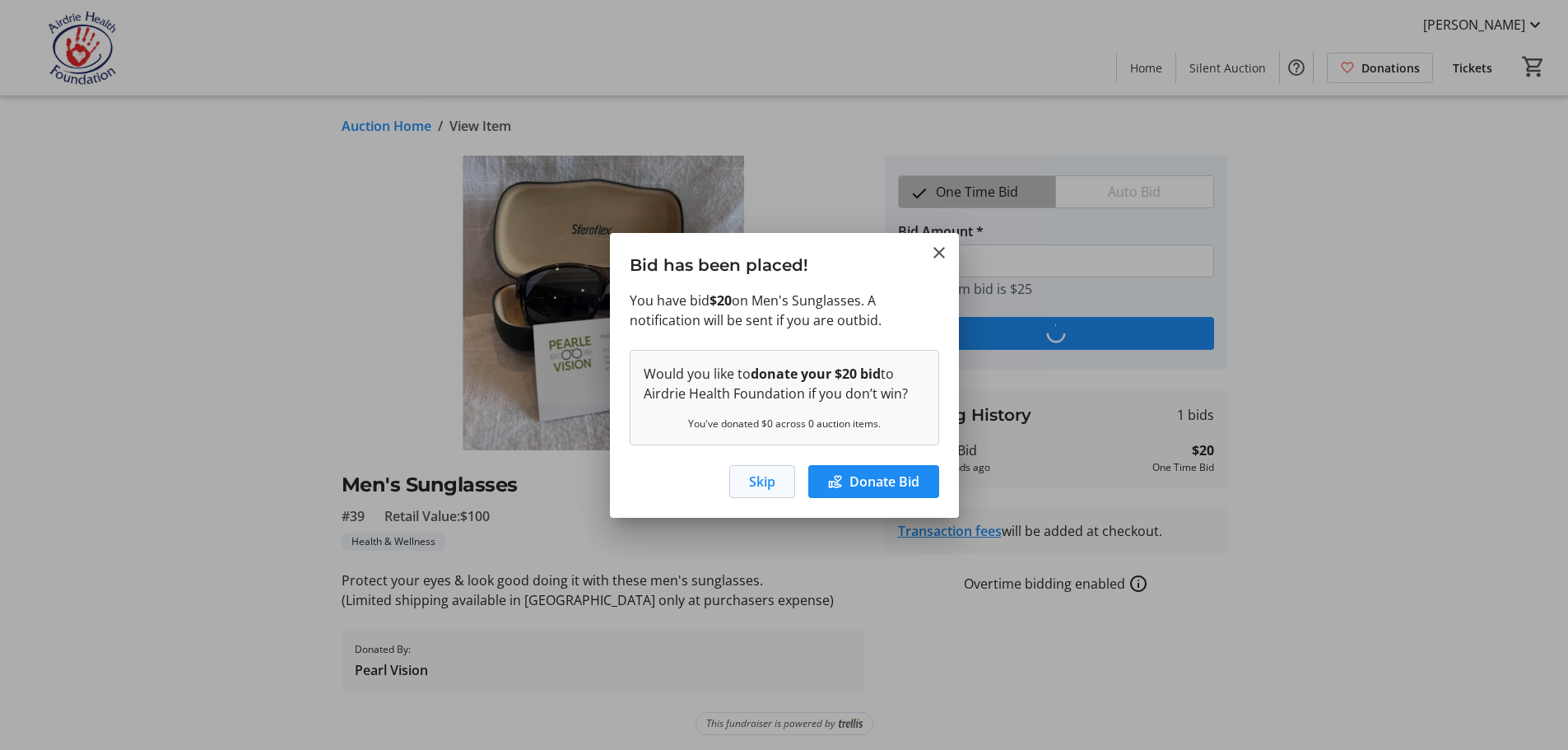
click at [757, 482] on span "Skip" at bounding box center [762, 481] width 26 height 20
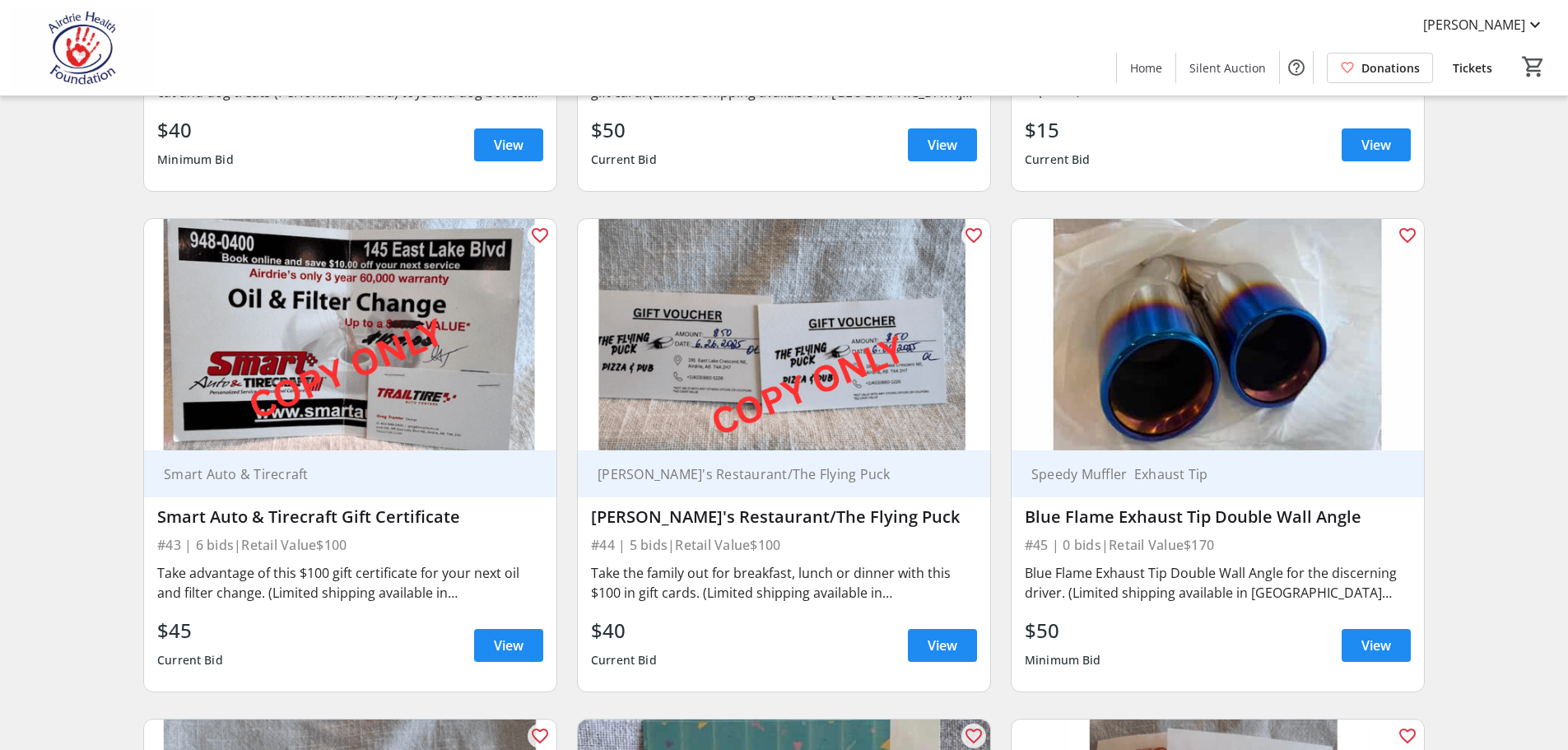
scroll to position [7101, 0]
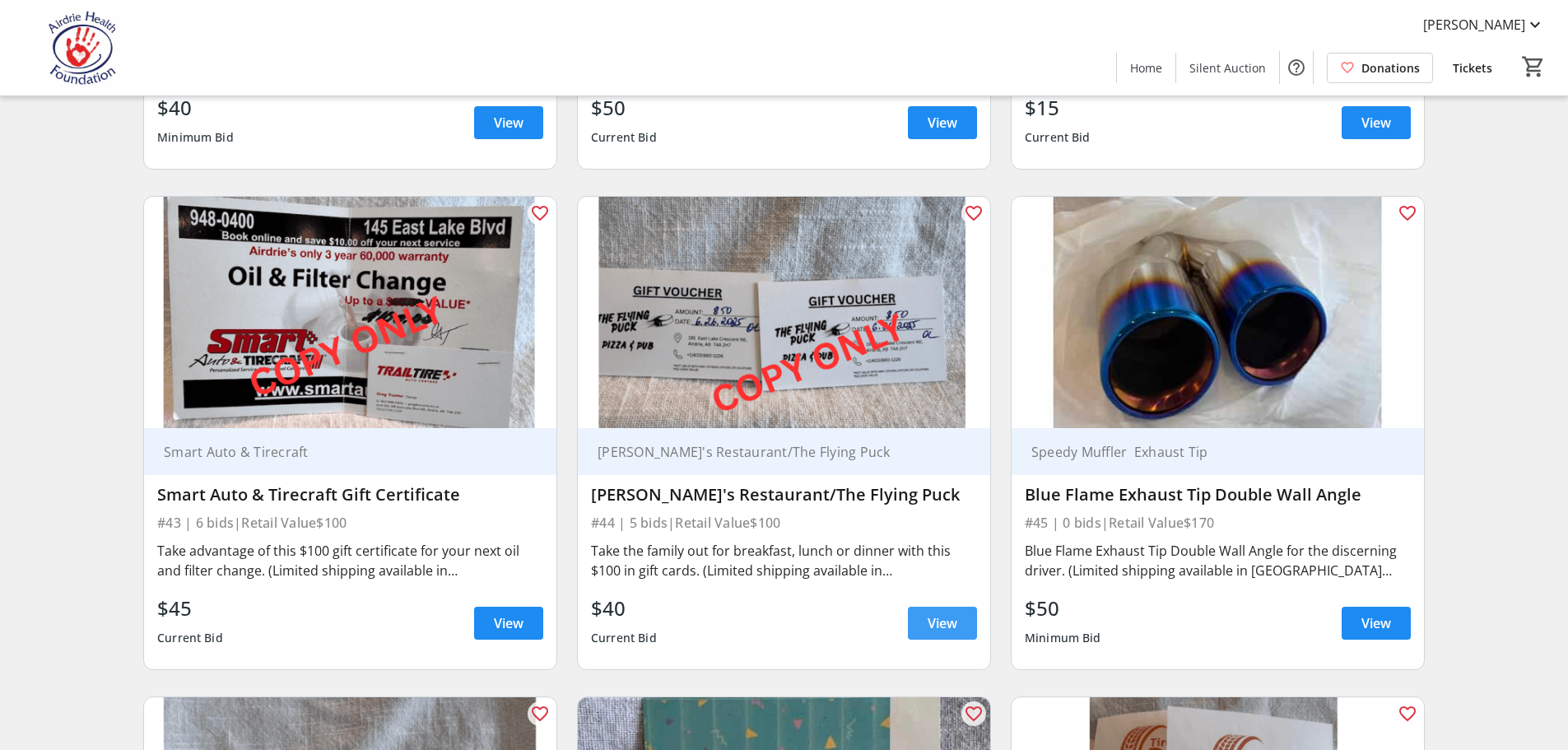
click at [948, 613] on span "View" at bounding box center [943, 623] width 30 height 20
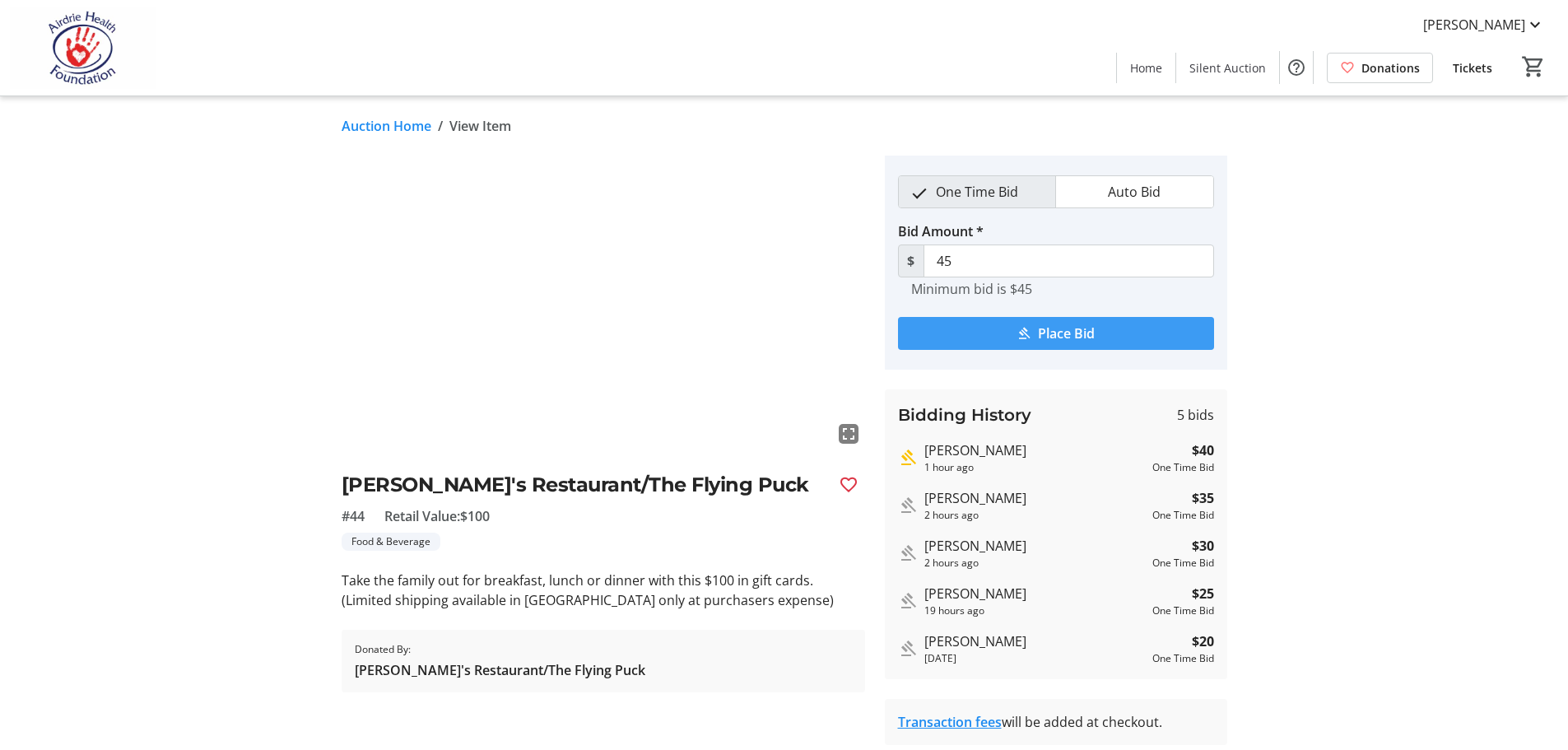
click at [1061, 331] on span "Place Bid" at bounding box center [1066, 333] width 57 height 20
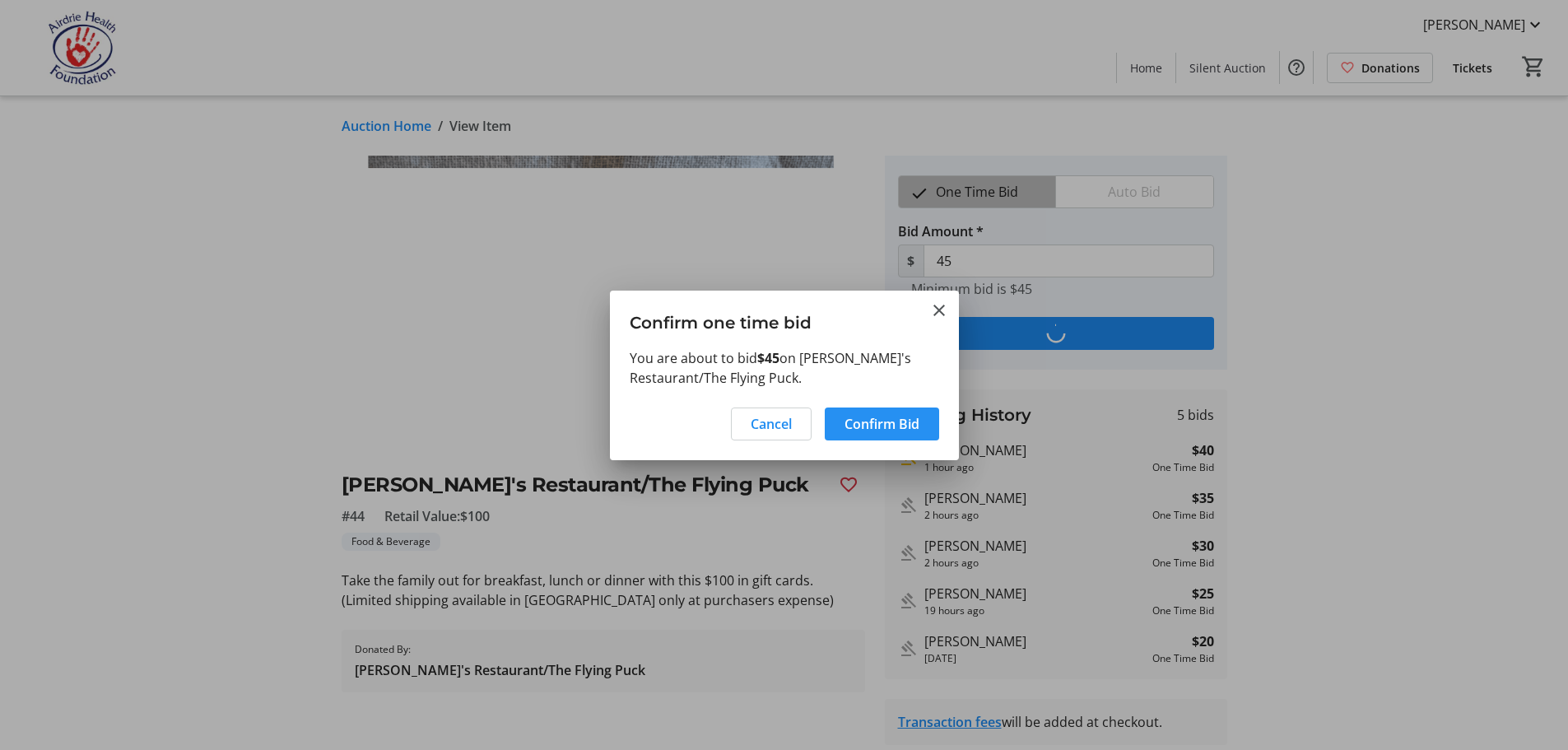
click at [903, 418] on span "Confirm Bid" at bounding box center [882, 424] width 75 height 20
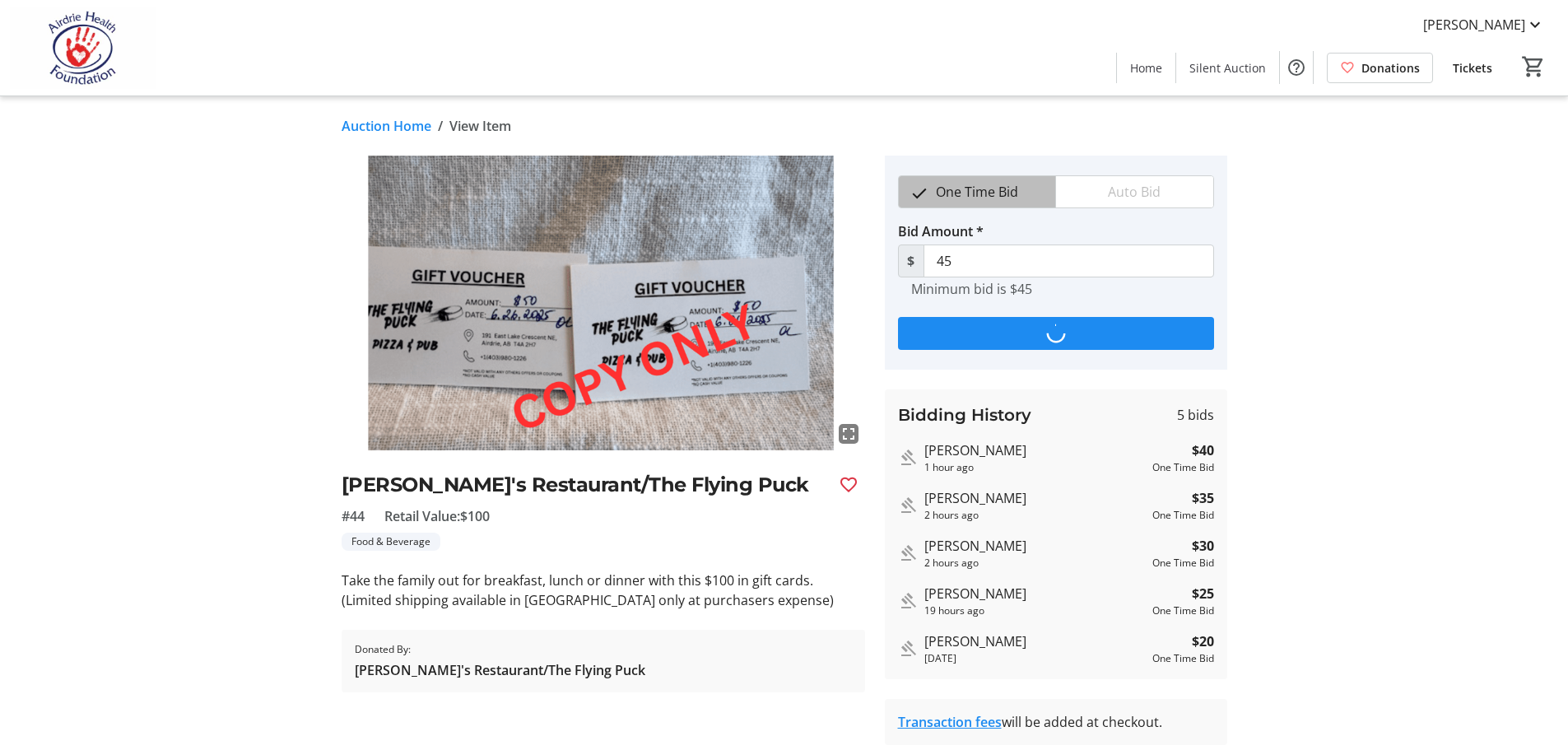
type input "50"
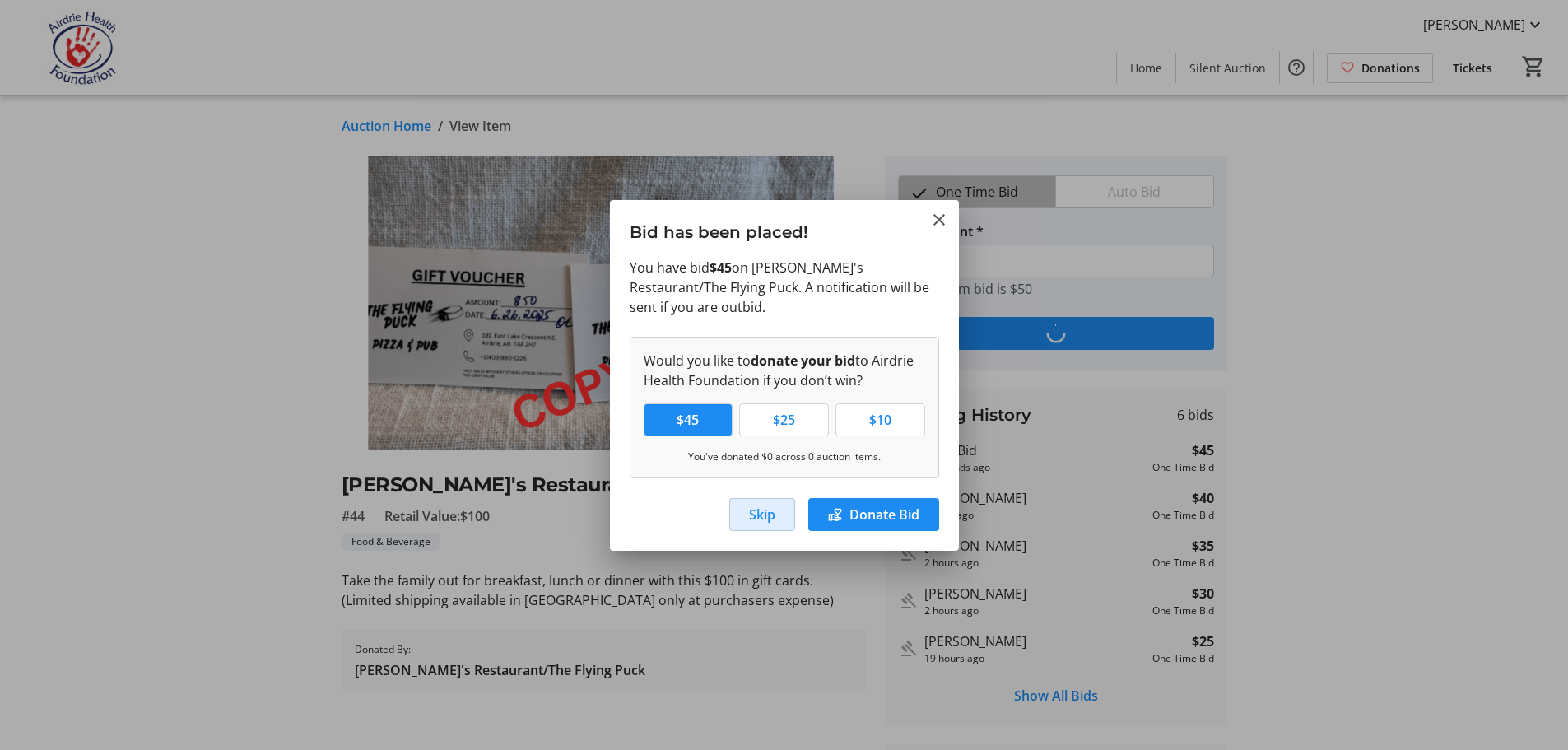
click at [760, 513] on span "Skip" at bounding box center [762, 514] width 26 height 20
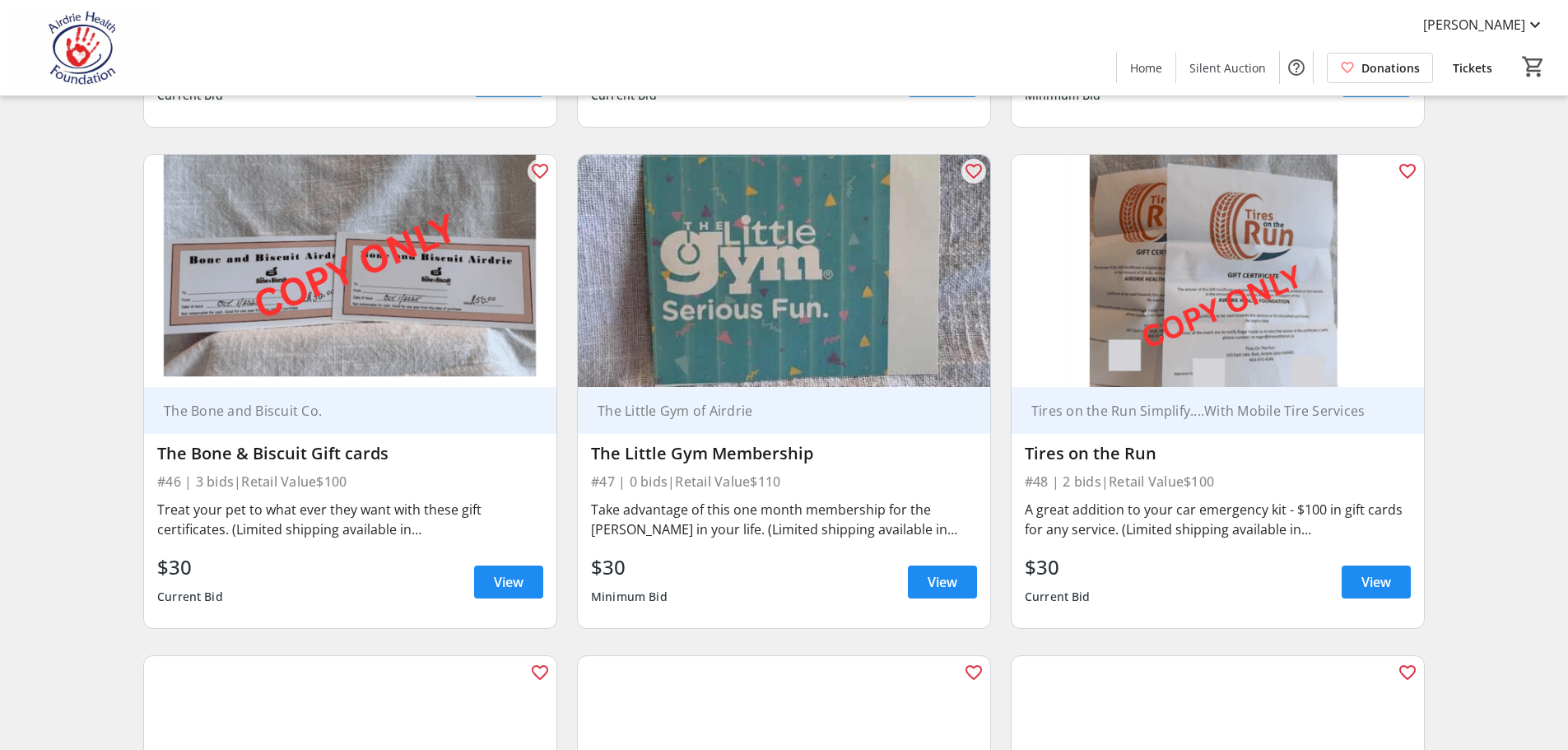
scroll to position [7499, 0]
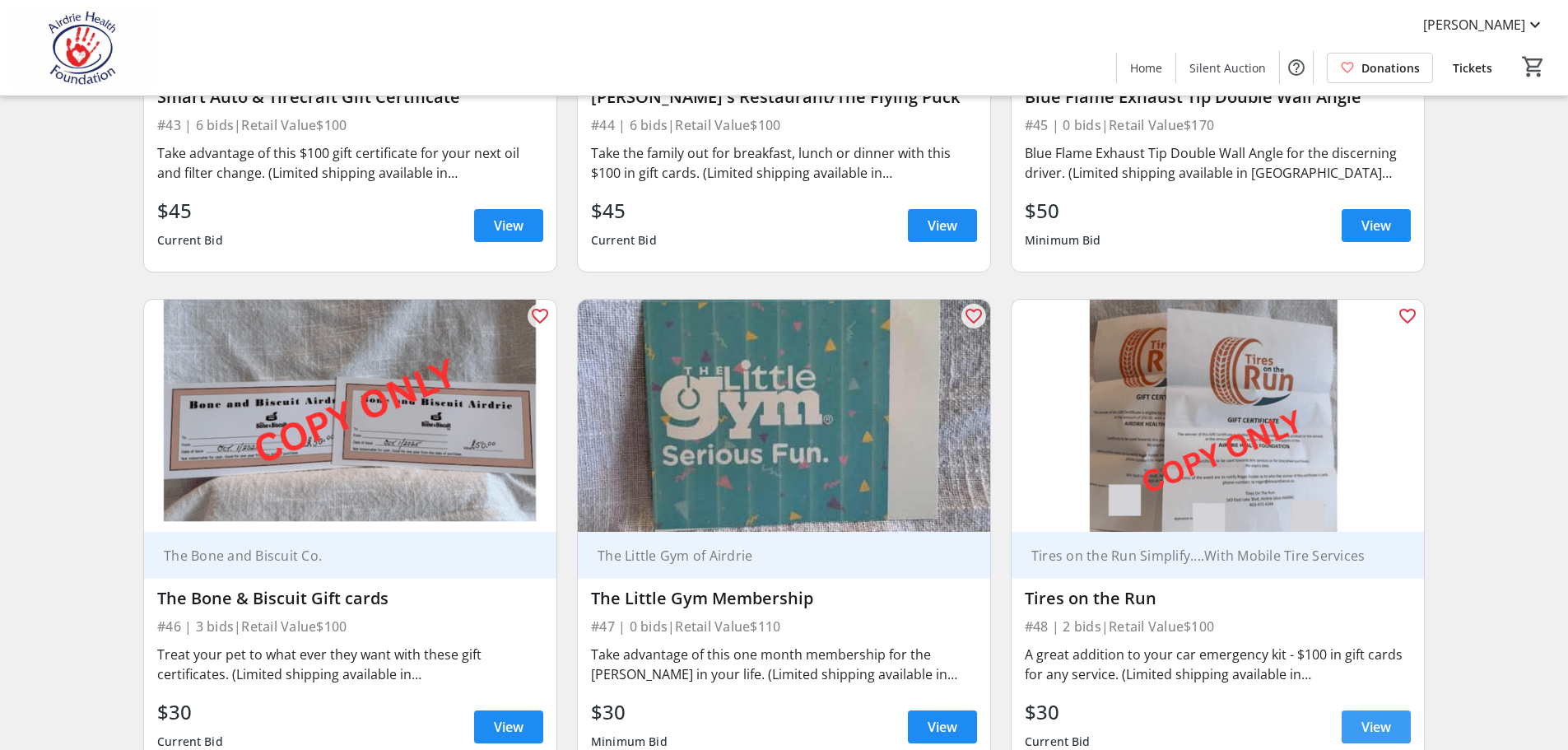
click at [1375, 717] on span "View" at bounding box center [1376, 726] width 30 height 20
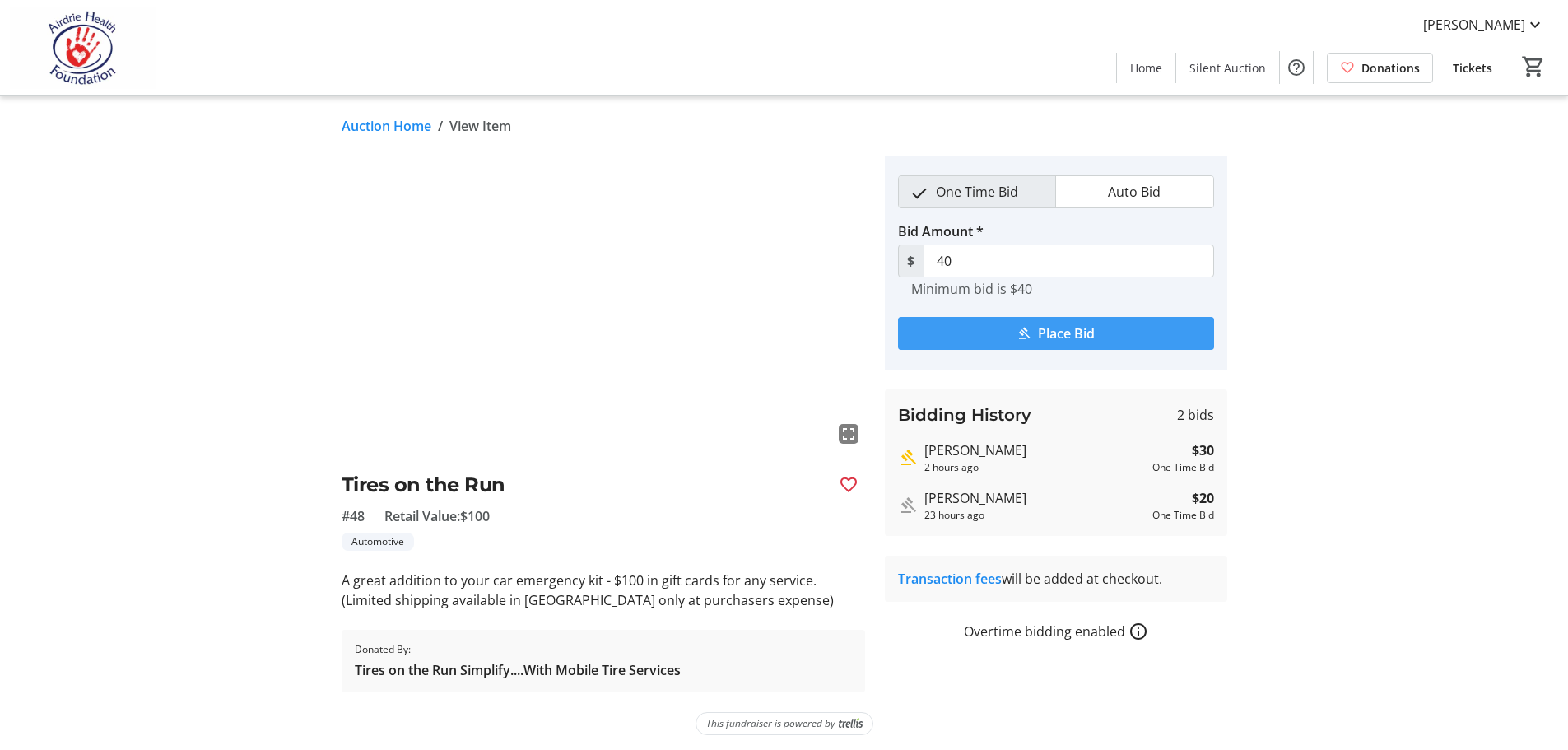
click at [1061, 334] on span "Place Bid" at bounding box center [1066, 333] width 57 height 20
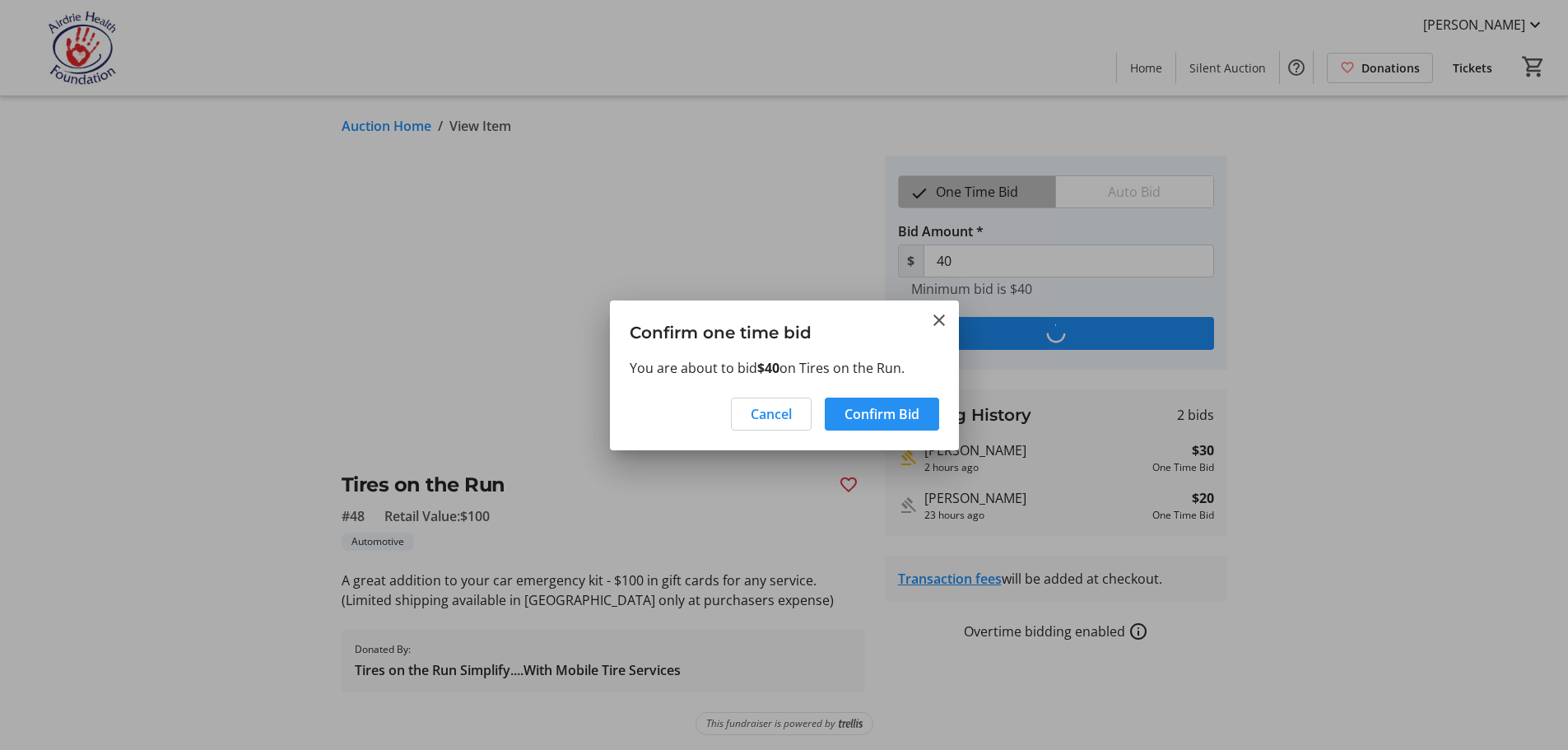
click at [880, 414] on span "Confirm Bid" at bounding box center [882, 414] width 75 height 20
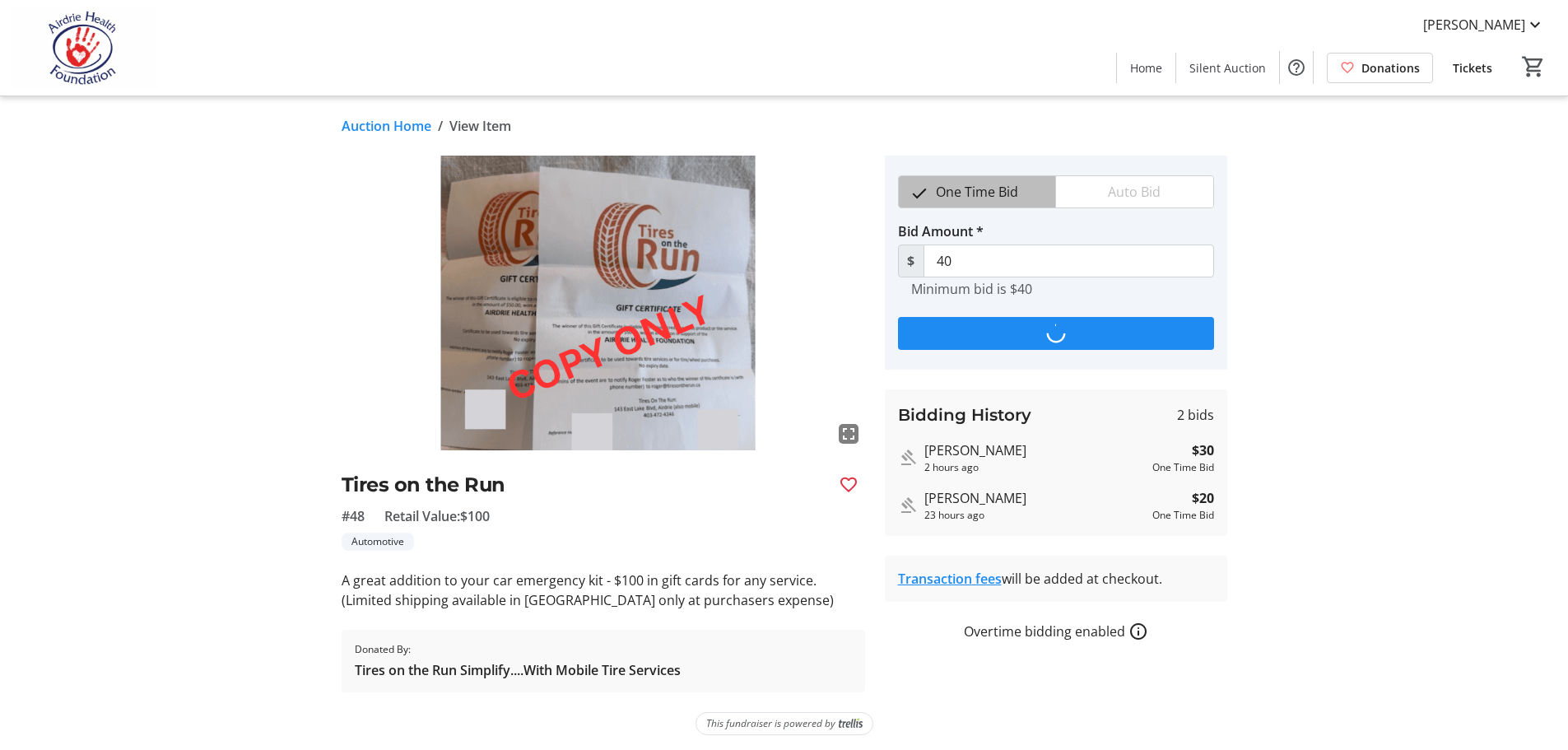
type input "50"
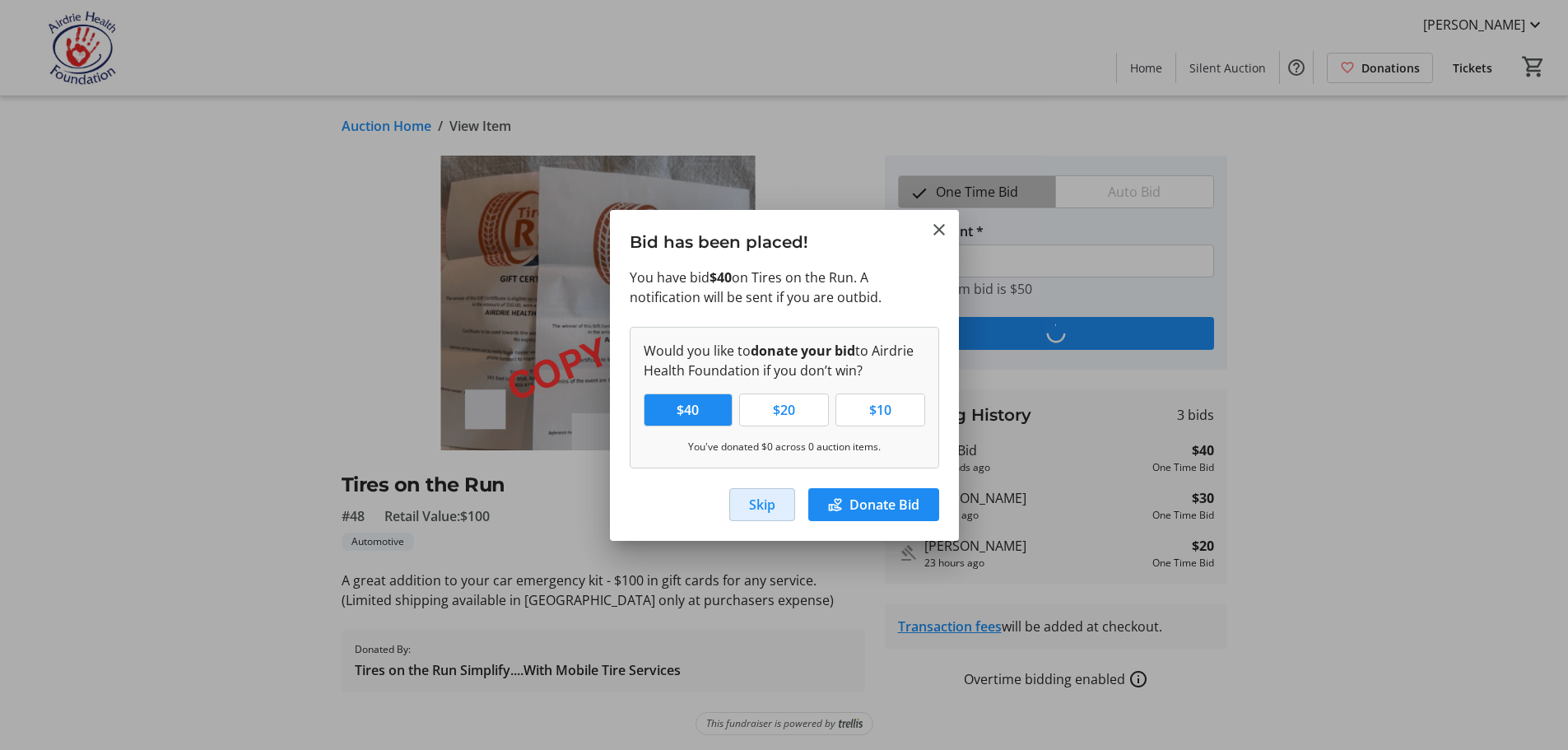
click at [755, 503] on span "Skip" at bounding box center [762, 505] width 26 height 20
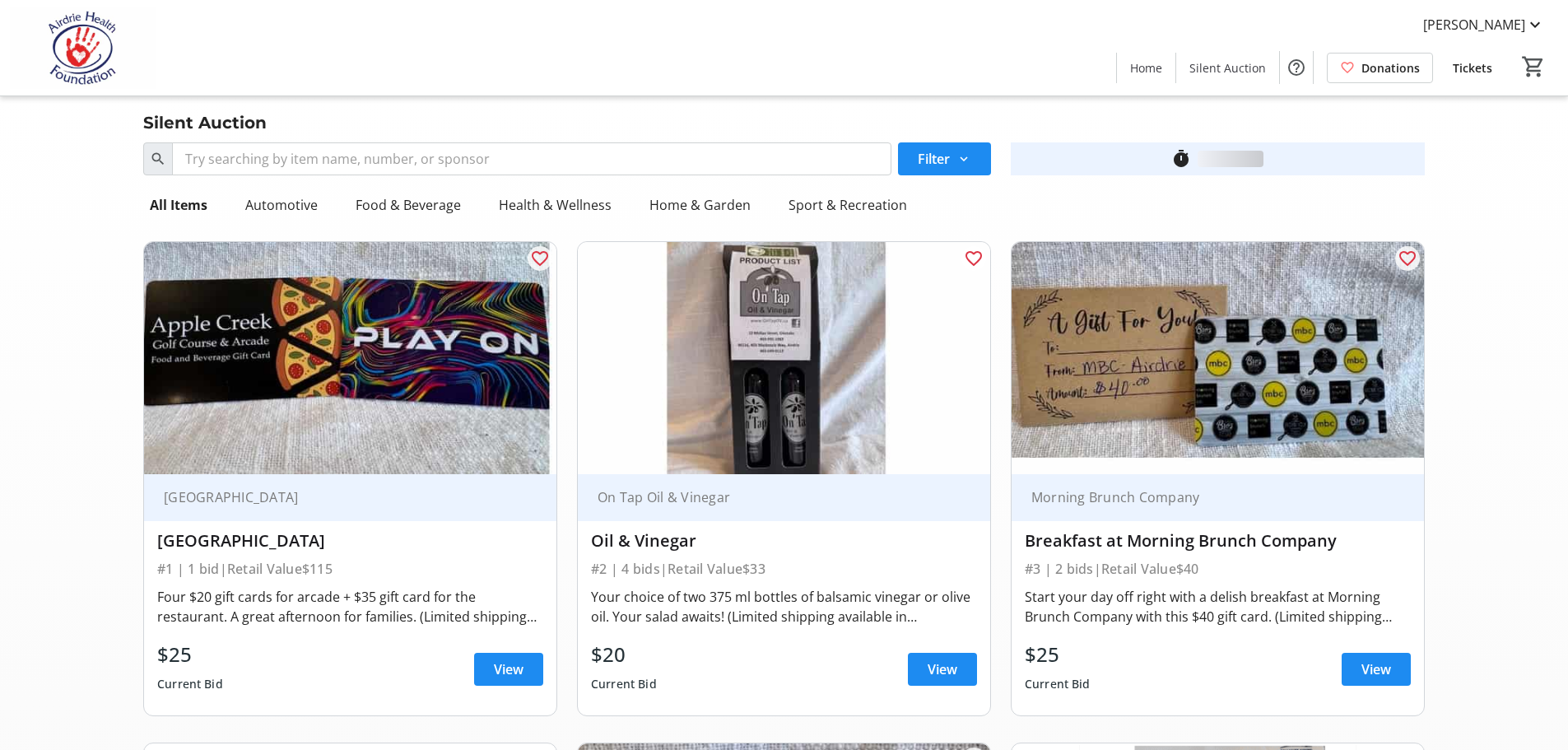
scroll to position [7499, 0]
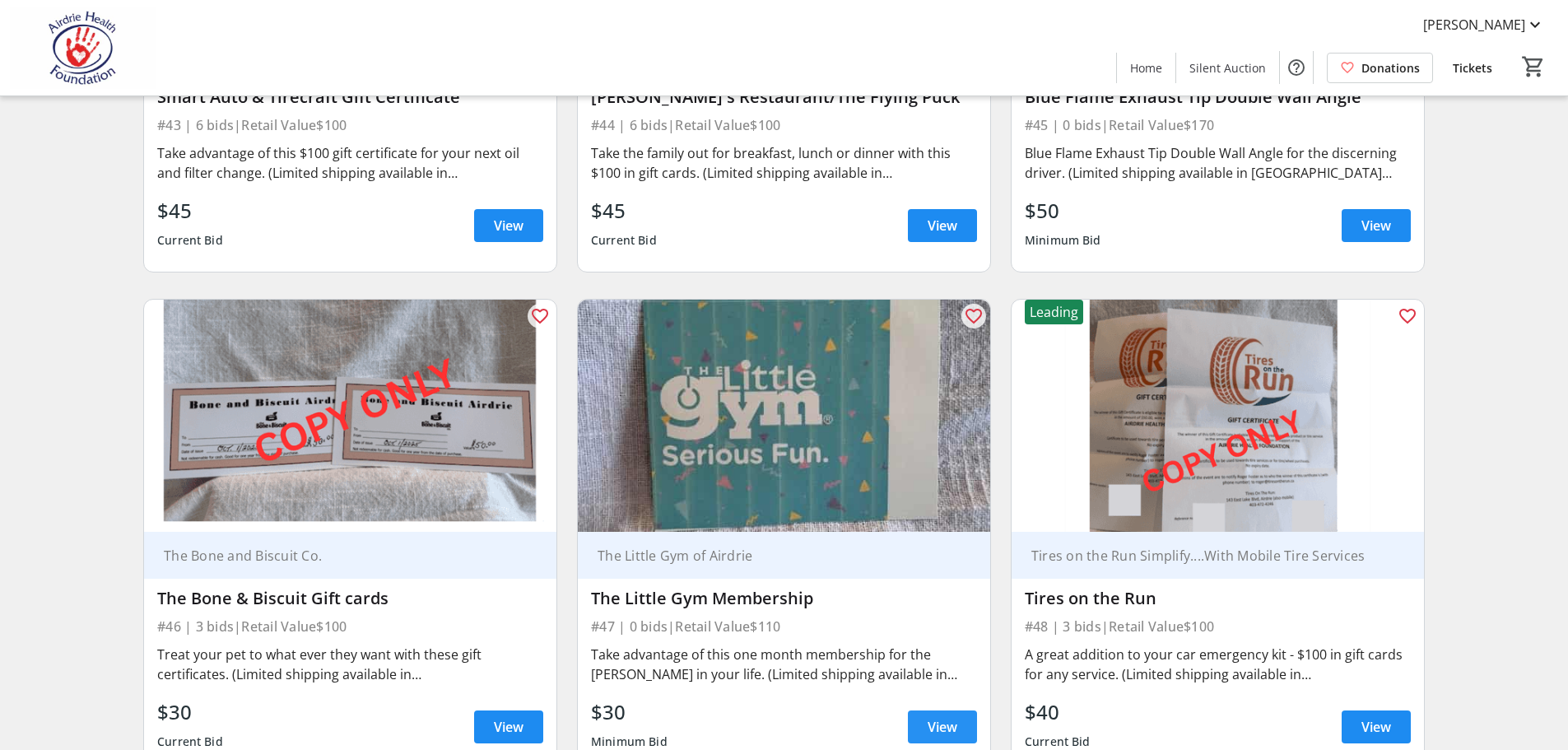
click at [938, 717] on span "View" at bounding box center [943, 726] width 30 height 20
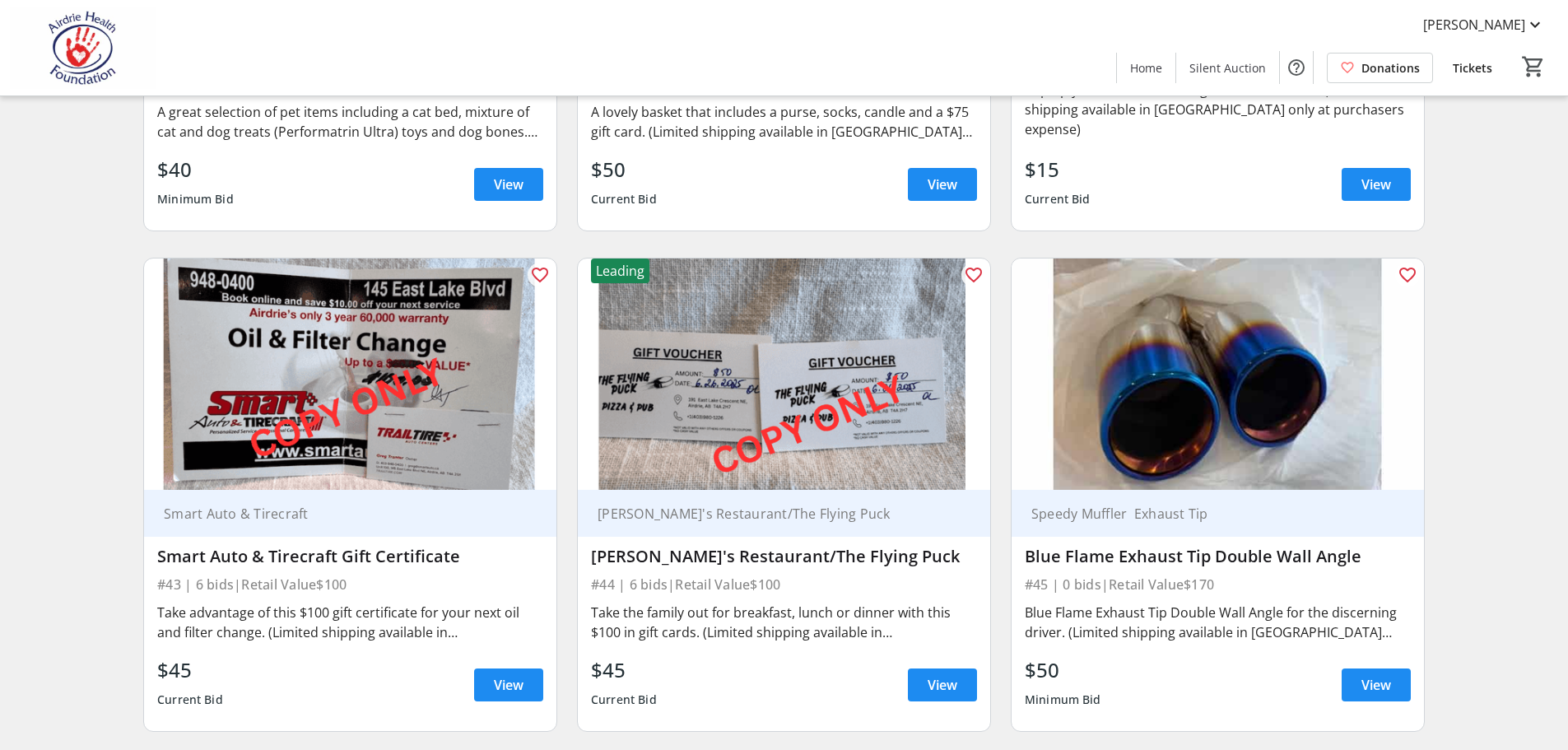
scroll to position [7073, 0]
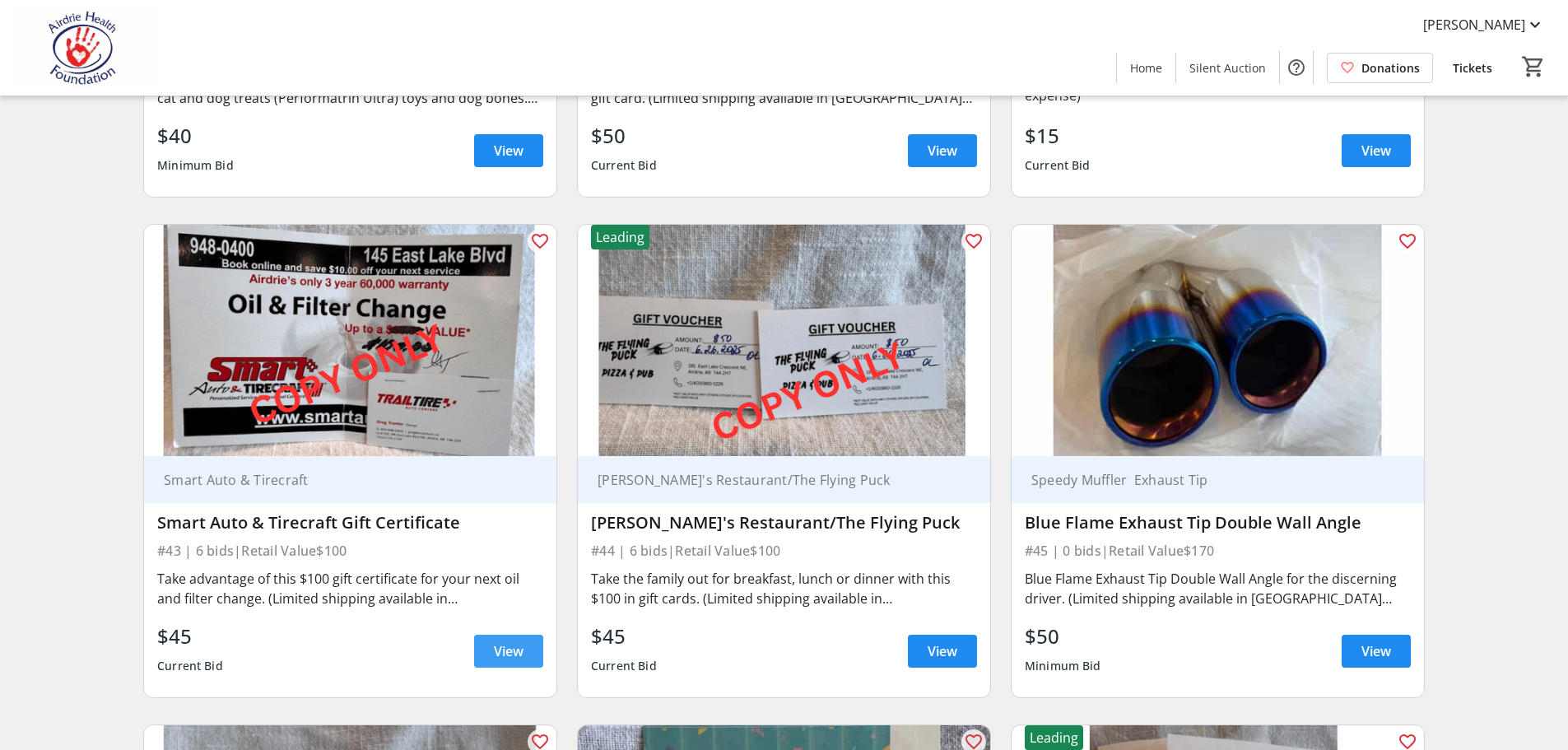
click at [514, 641] on span "View" at bounding box center [509, 651] width 30 height 20
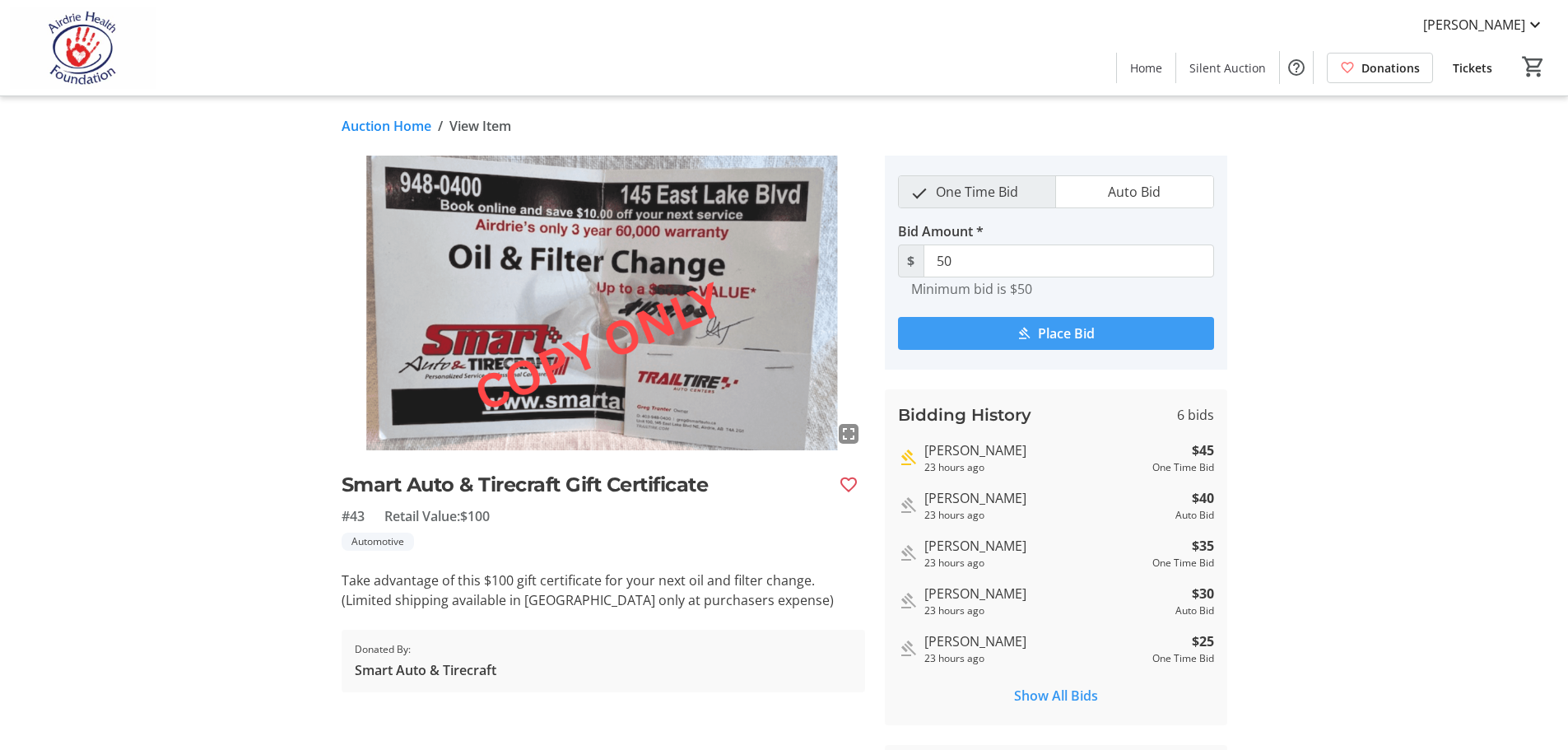
click at [1074, 334] on span "Place Bid" at bounding box center [1066, 333] width 57 height 20
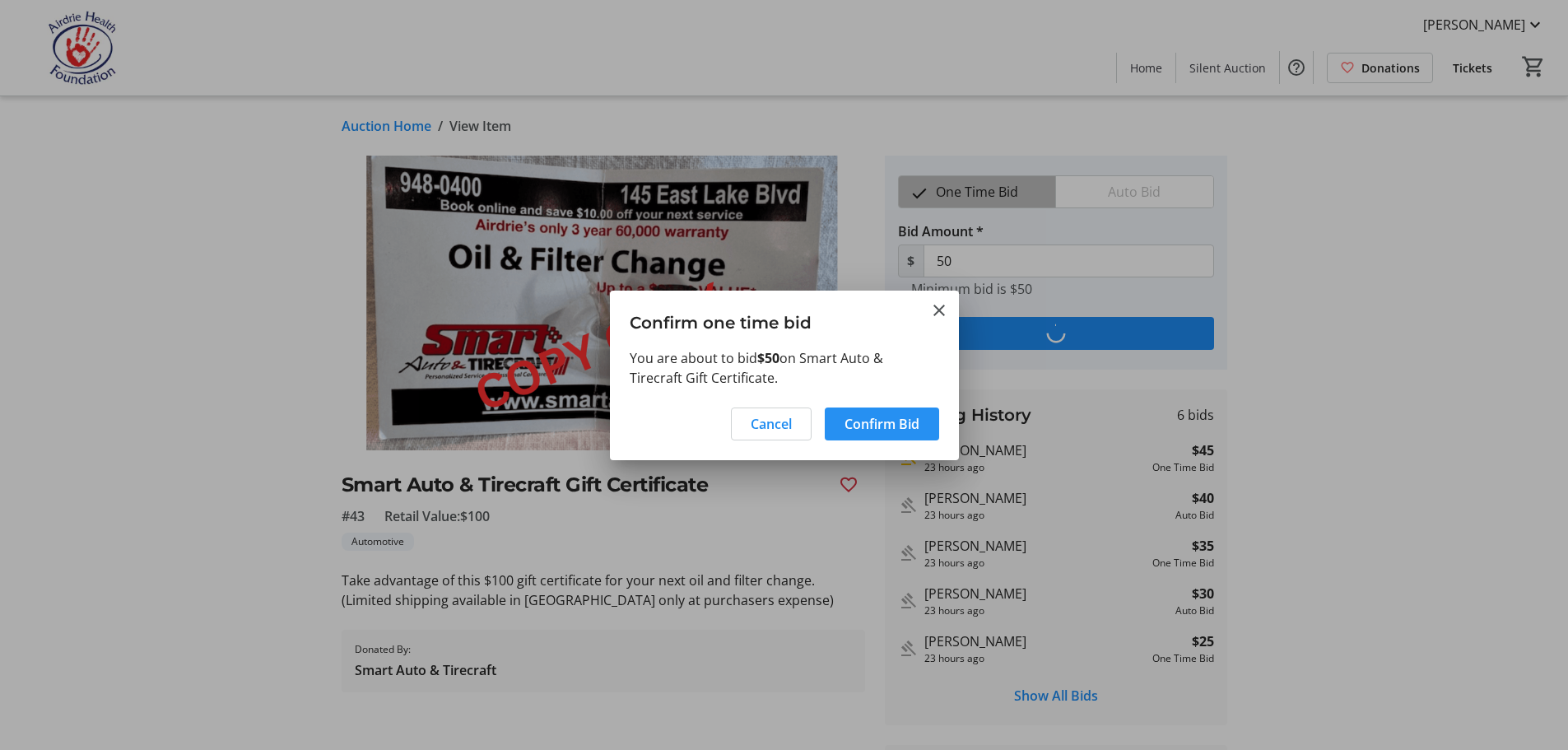
click at [881, 418] on span "Confirm Bid" at bounding box center [882, 424] width 75 height 20
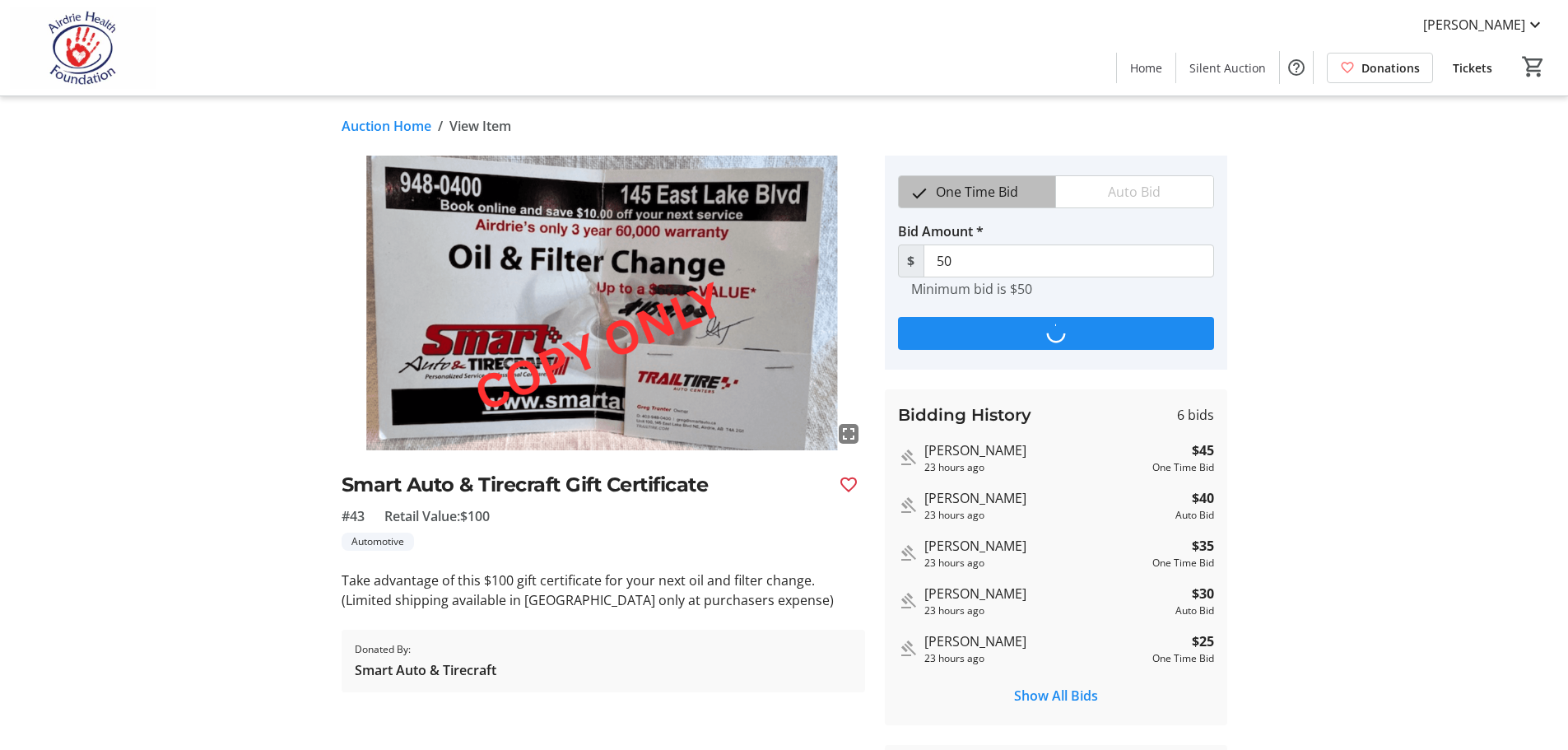
type input "55"
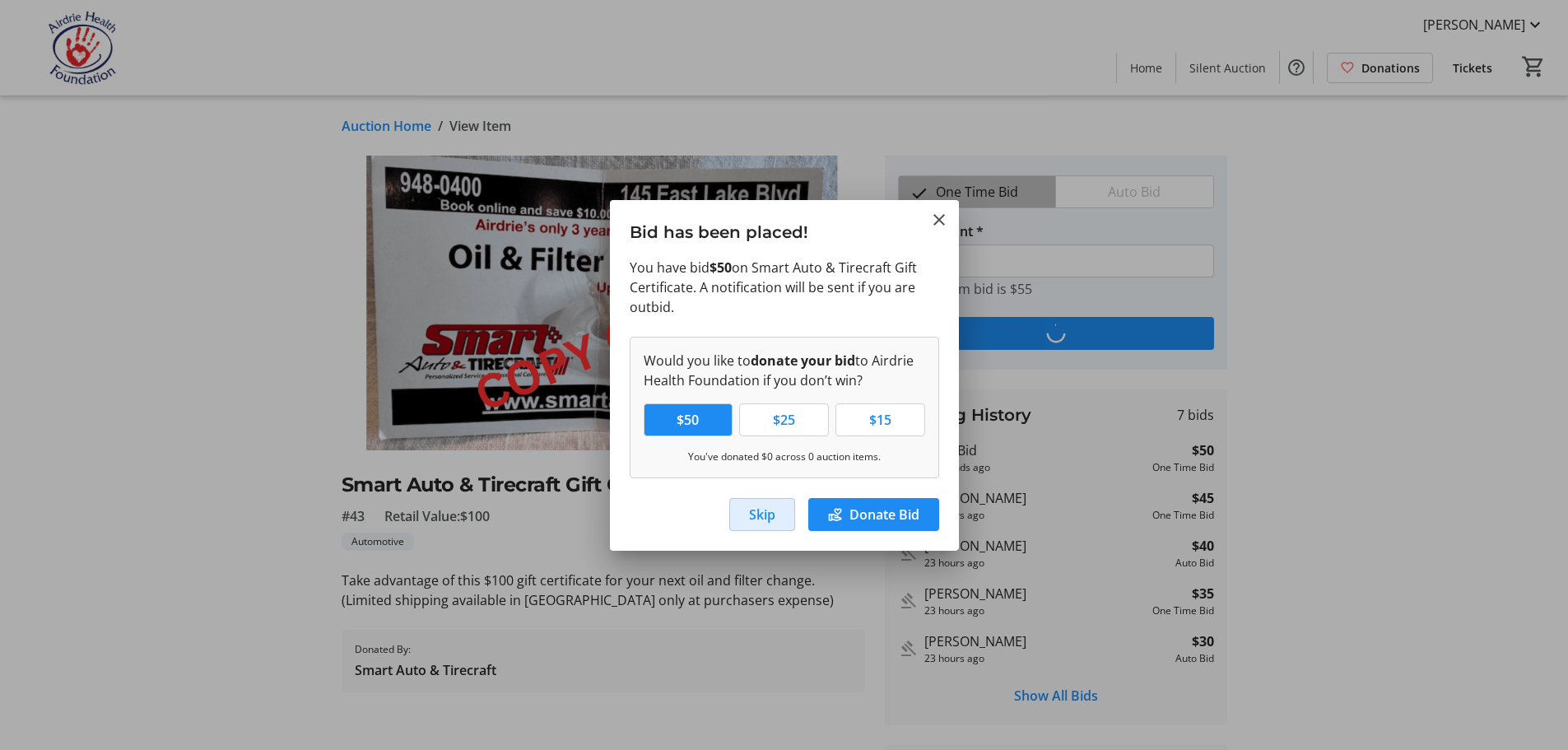
click at [759, 508] on span "Skip" at bounding box center [762, 514] width 26 height 20
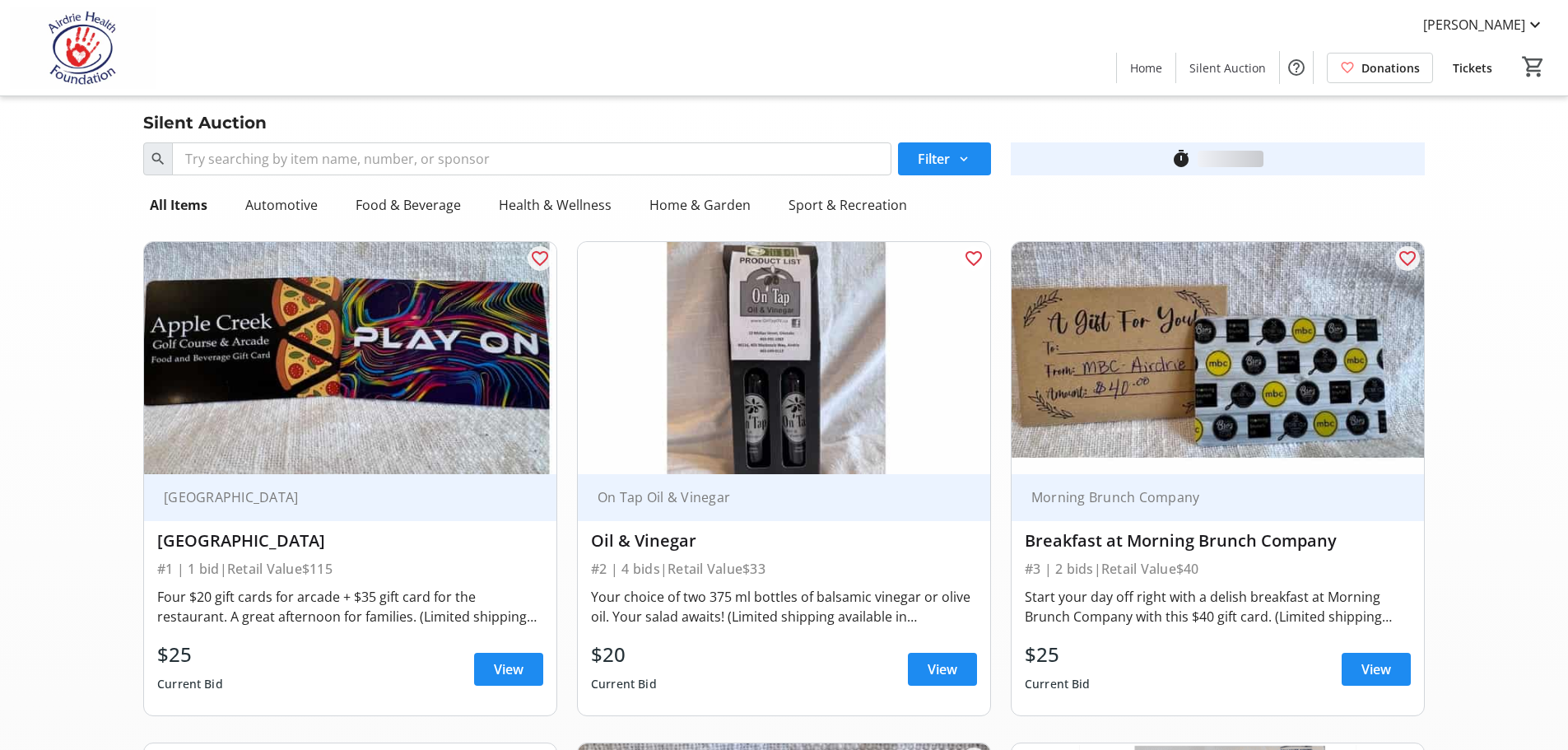
scroll to position [7073, 0]
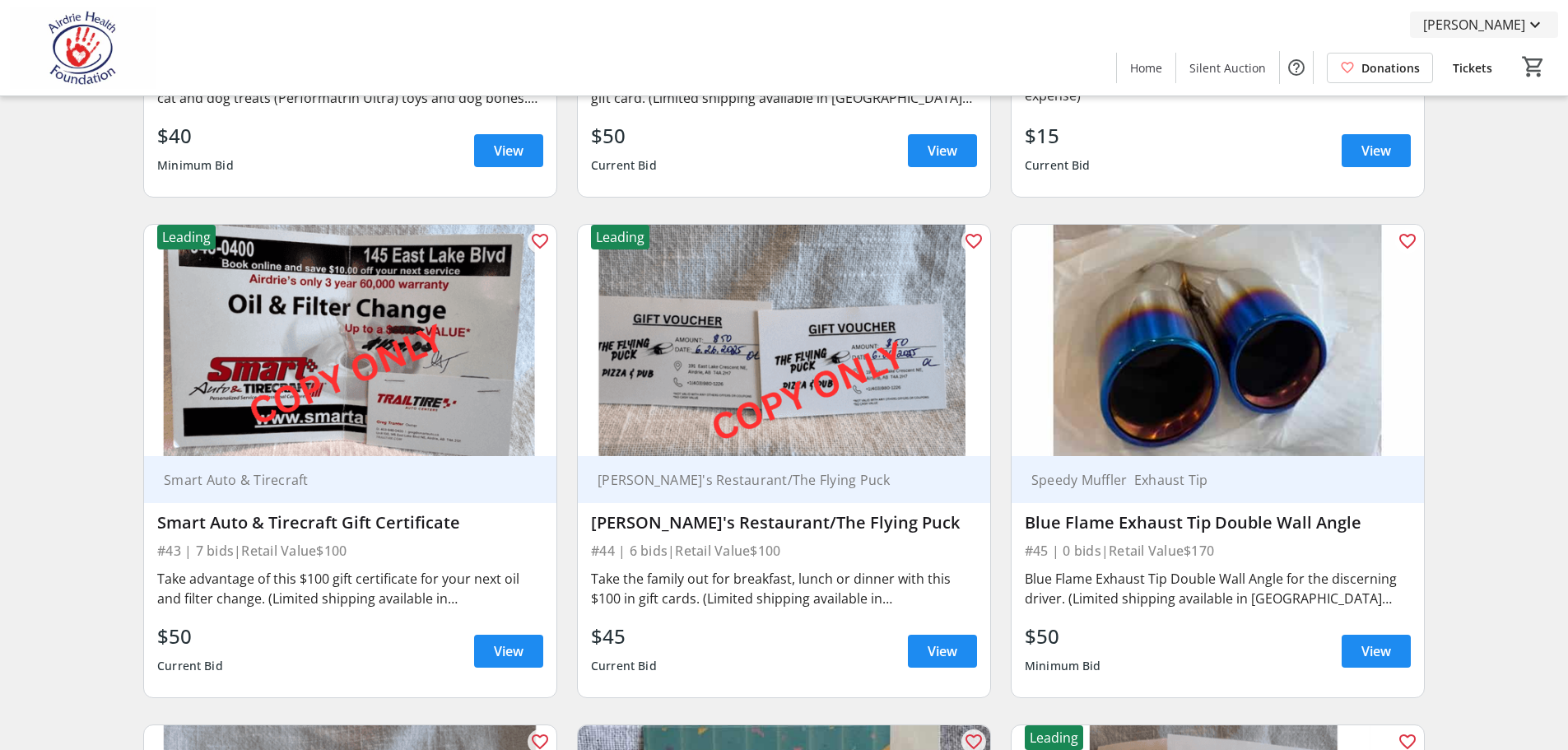
click at [1534, 25] on mat-icon at bounding box center [1535, 25] width 20 height 20
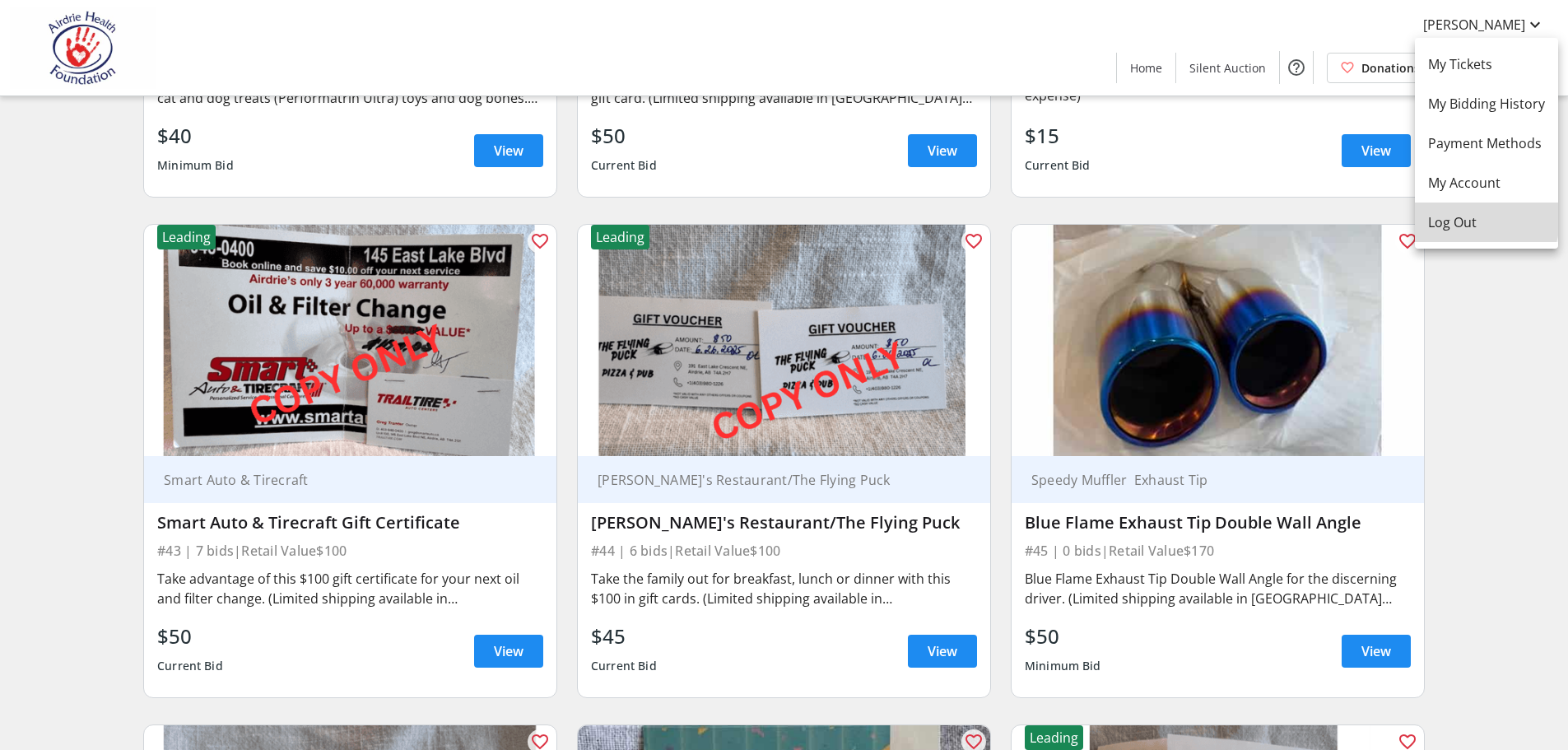
click at [1461, 217] on span "Log Out" at bounding box center [1486, 222] width 117 height 20
